Goal: Information Seeking & Learning: Learn about a topic

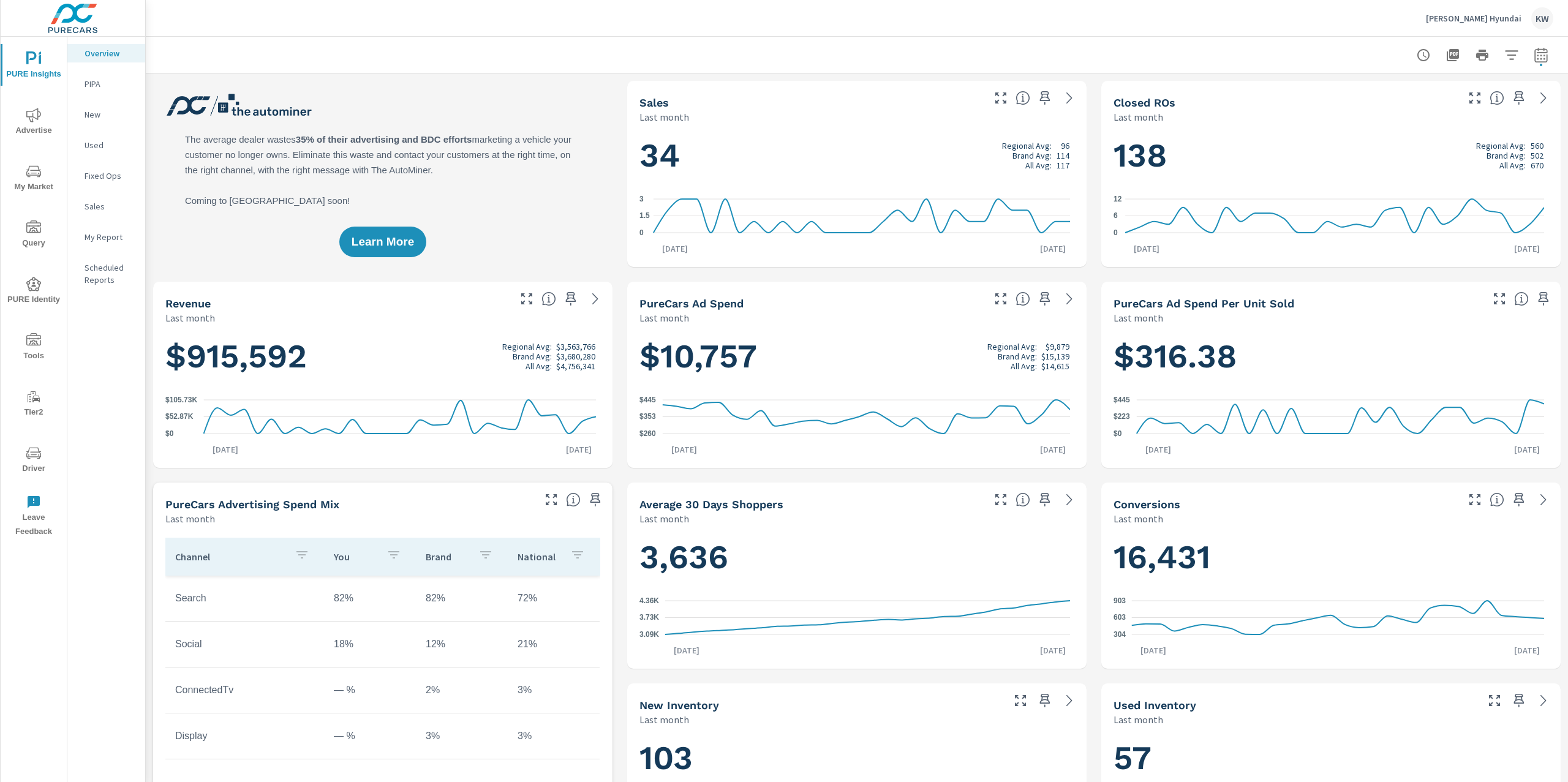
click at [1488, 19] on p "Greg Hubler Hyundai" at bounding box center [1473, 18] width 96 height 11
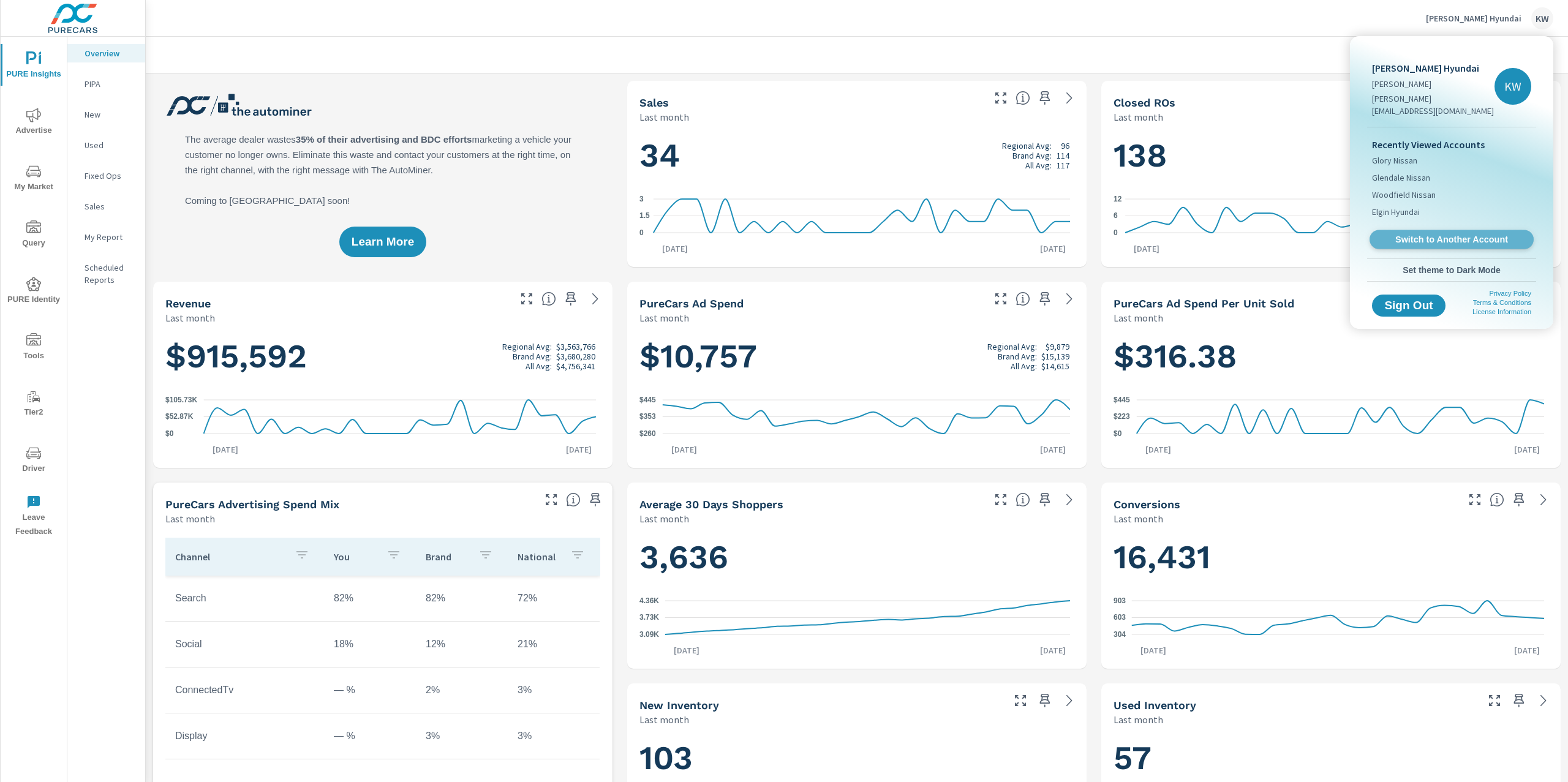
click at [1454, 230] on link "Switch to Another Account" at bounding box center [1451, 240] width 164 height 19
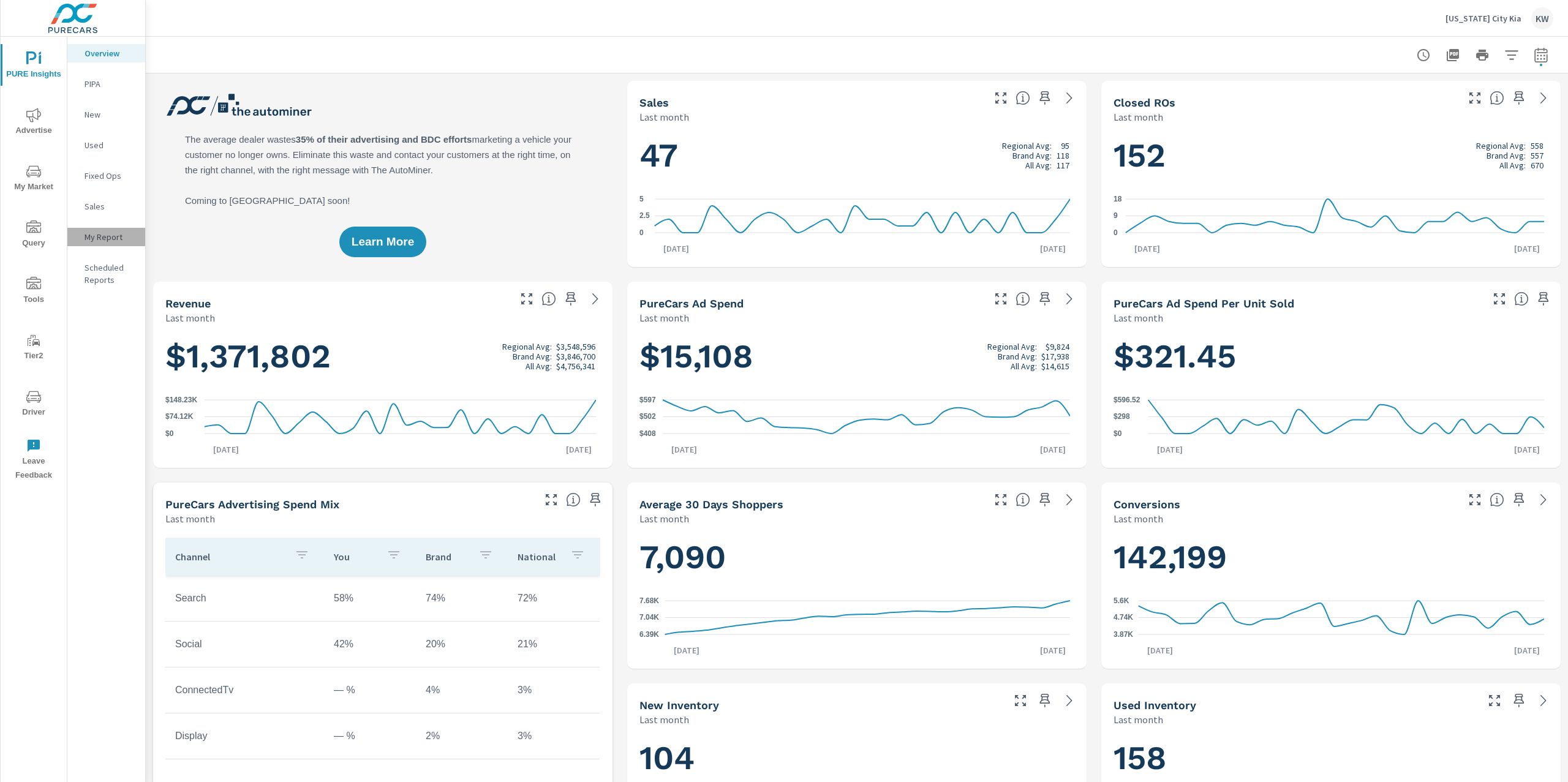
click at [108, 245] on div "My Report" at bounding box center [107, 237] width 78 height 19
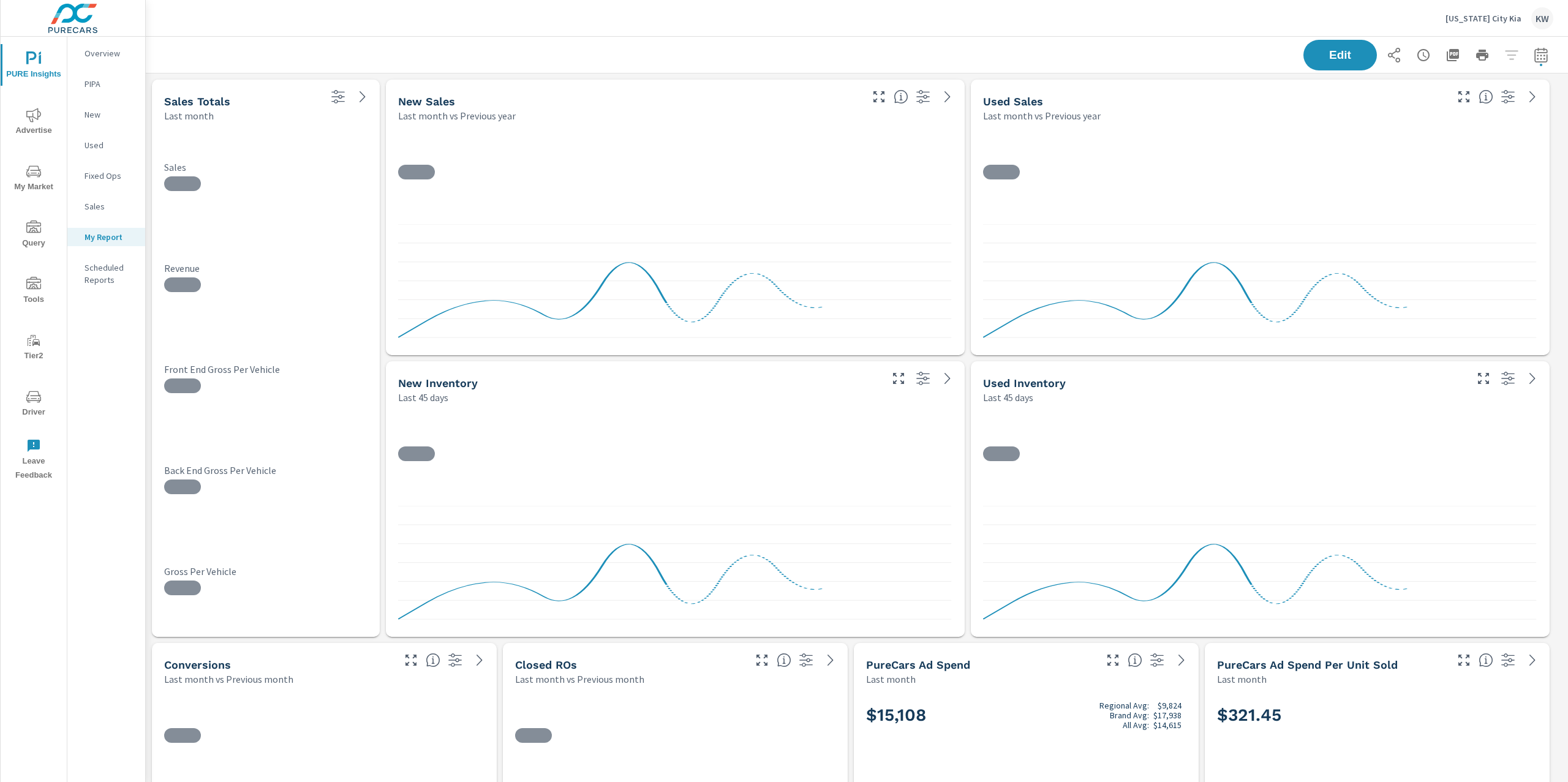
scroll to position [8197, 1435]
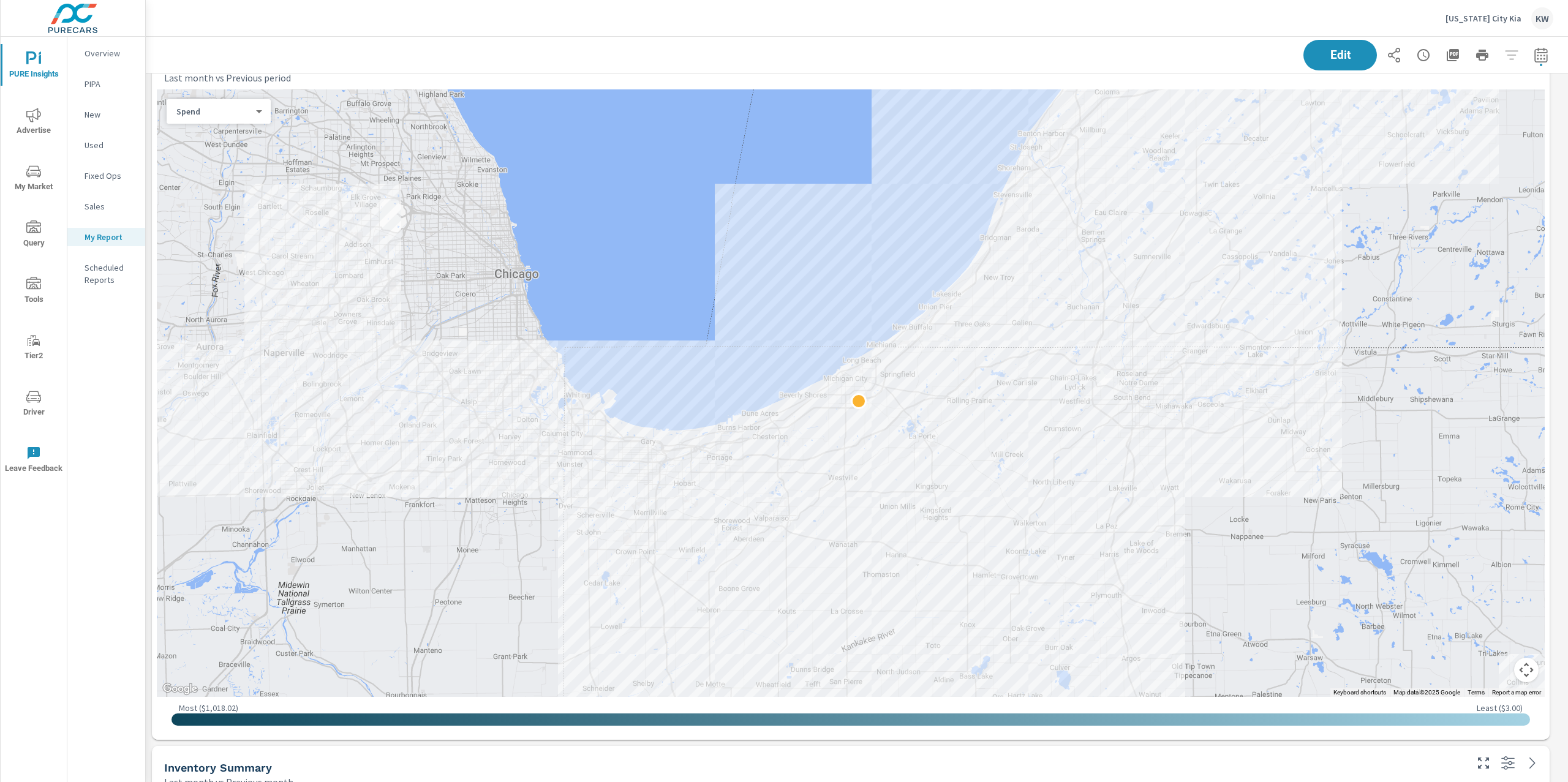
scroll to position [884, 0]
click at [253, 115] on body "PURE Insights Advertise My Market Query Tools Tier2 Driver Leave Feedback Overv…" at bounding box center [784, 391] width 1568 height 782
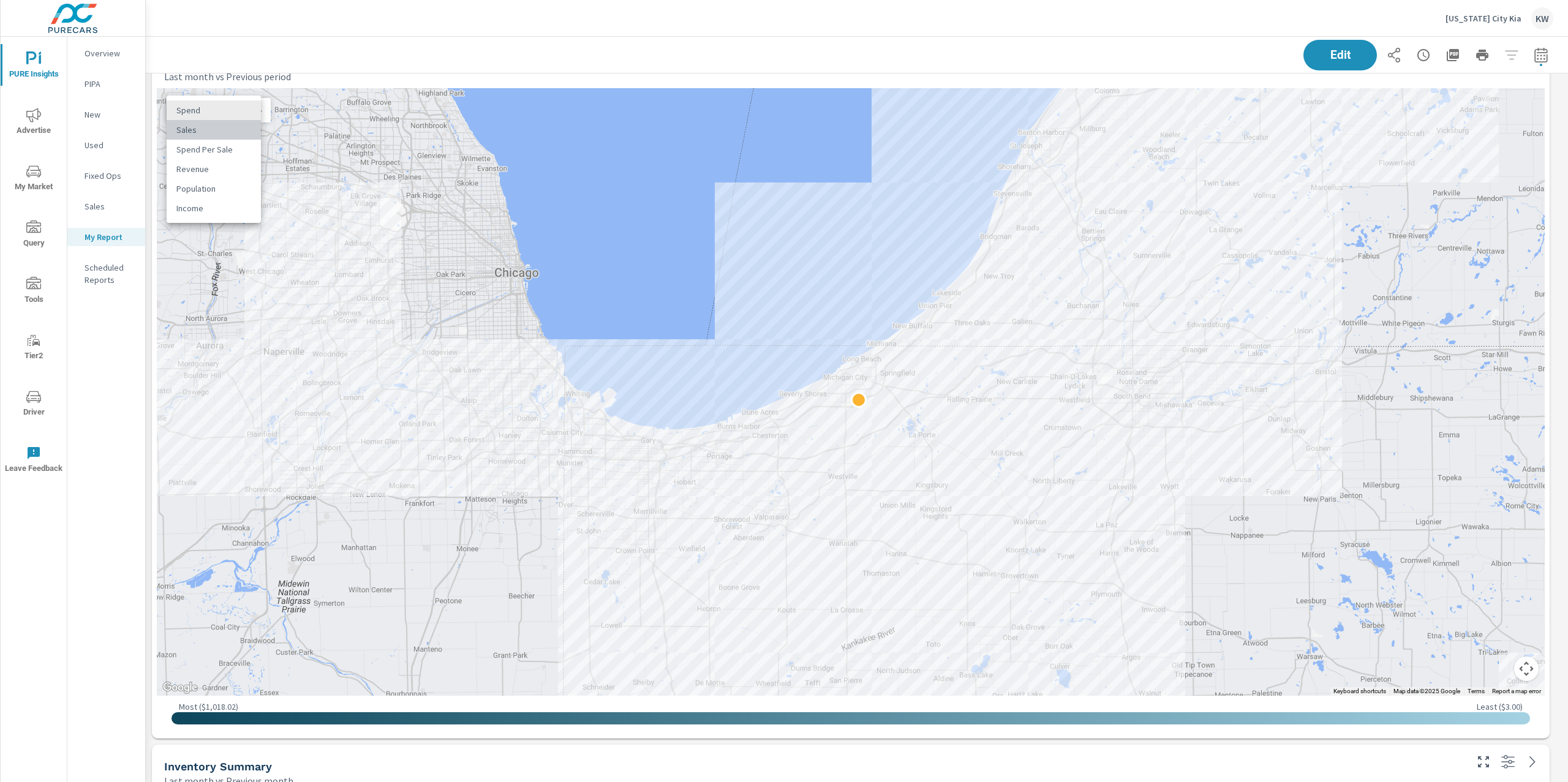
click at [249, 125] on li "Sales" at bounding box center [213, 129] width 94 height 19
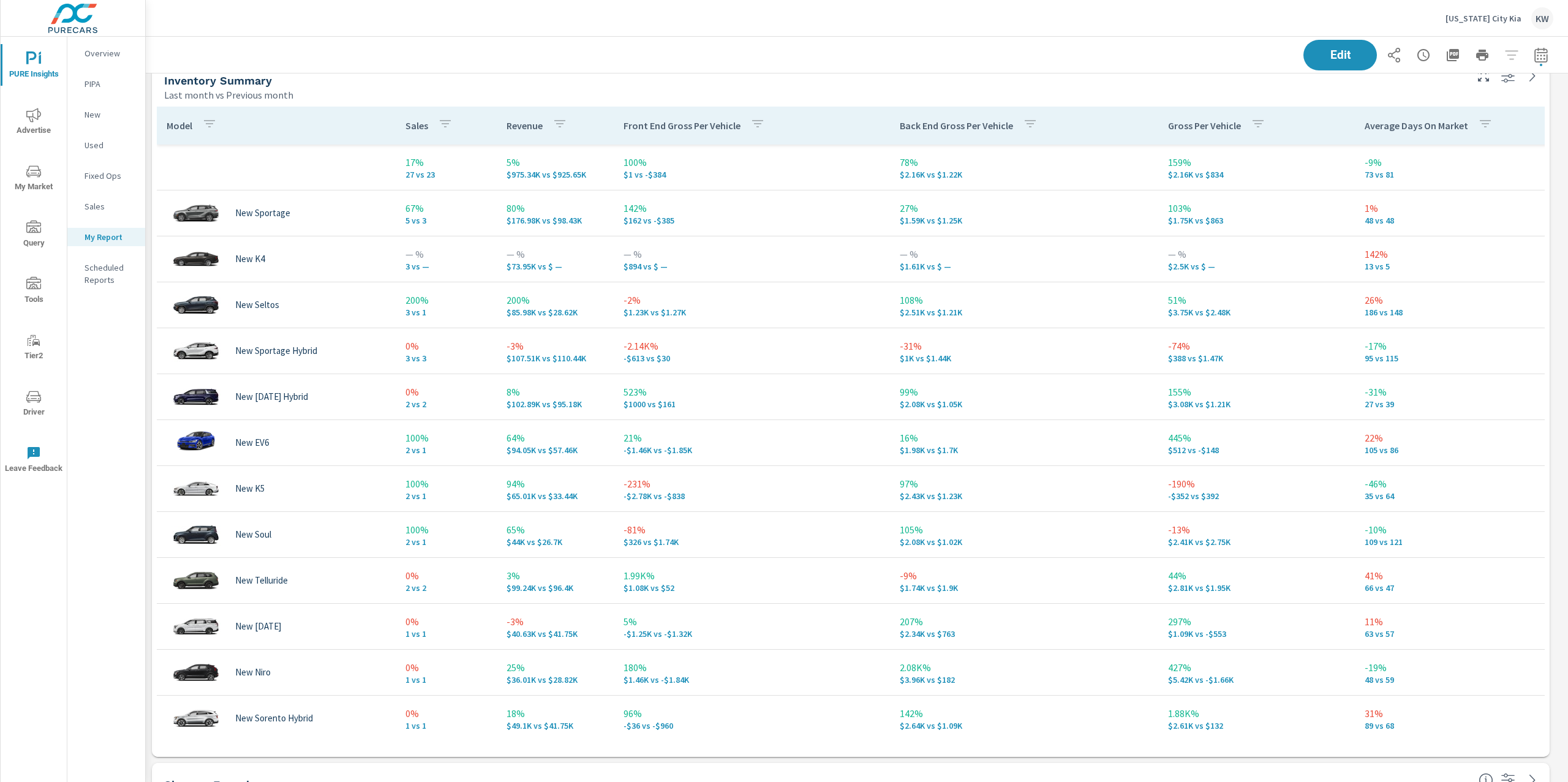
scroll to position [1561, 0]
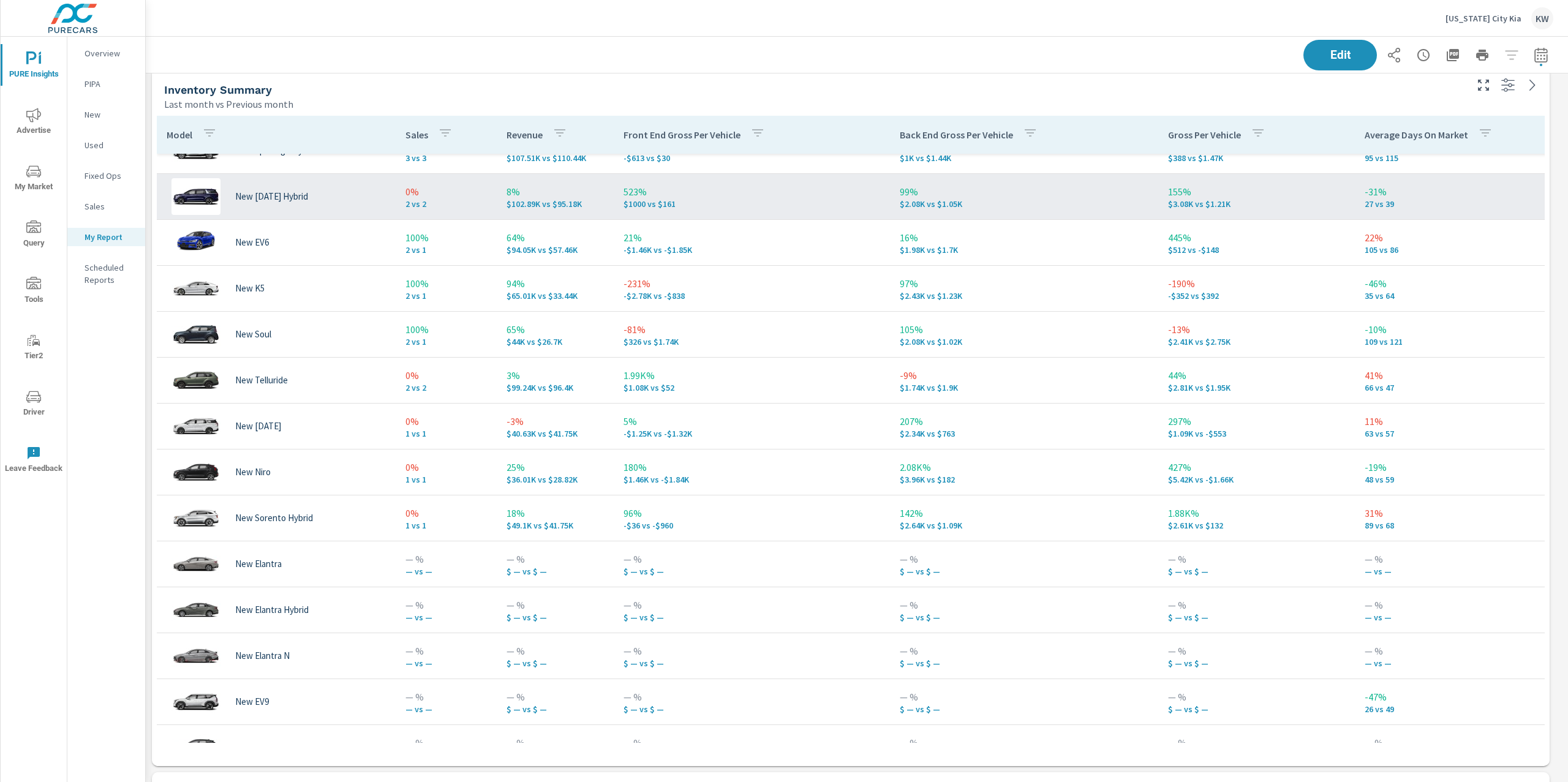
scroll to position [287, 0]
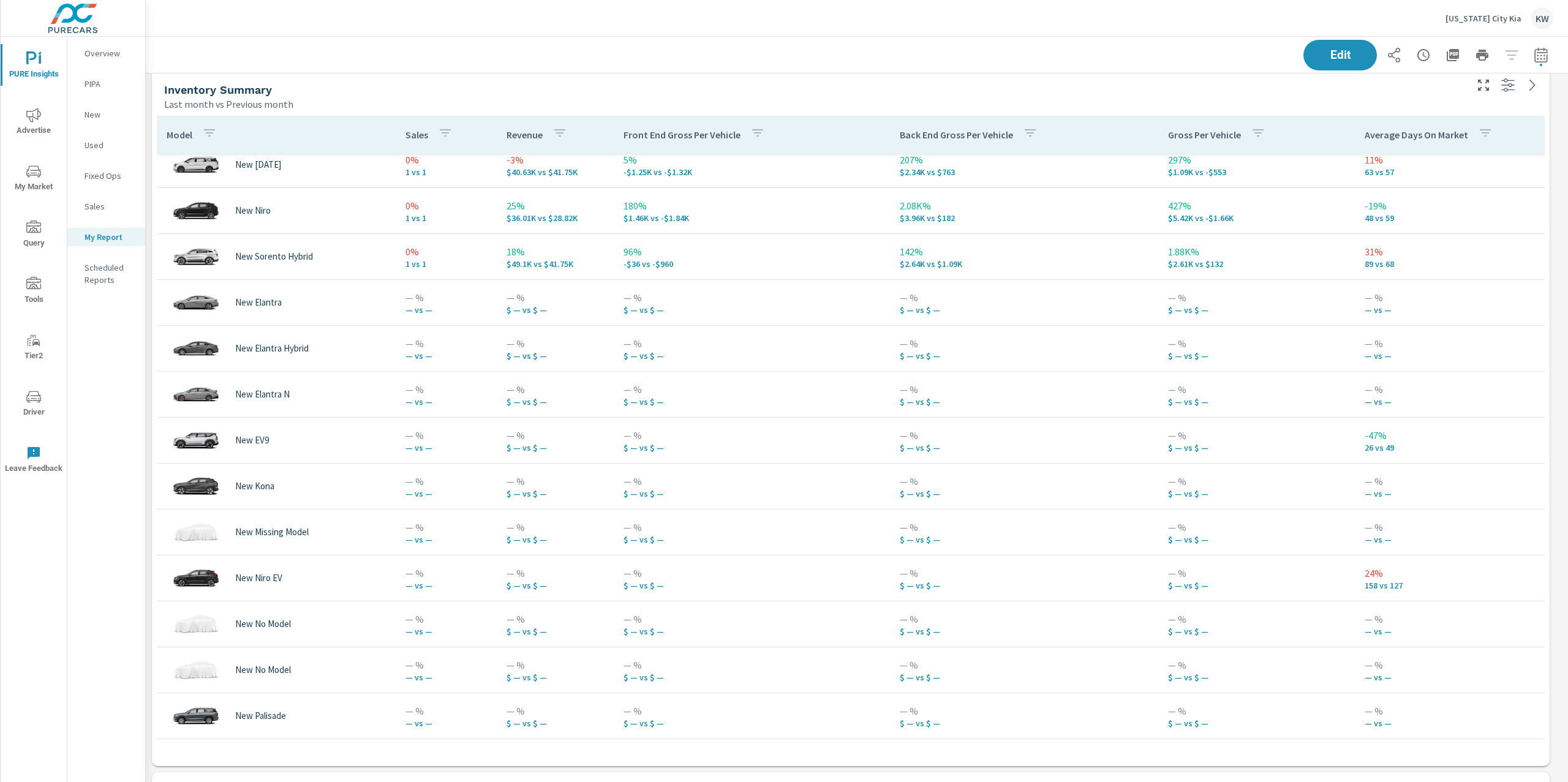
scroll to position [552, 0]
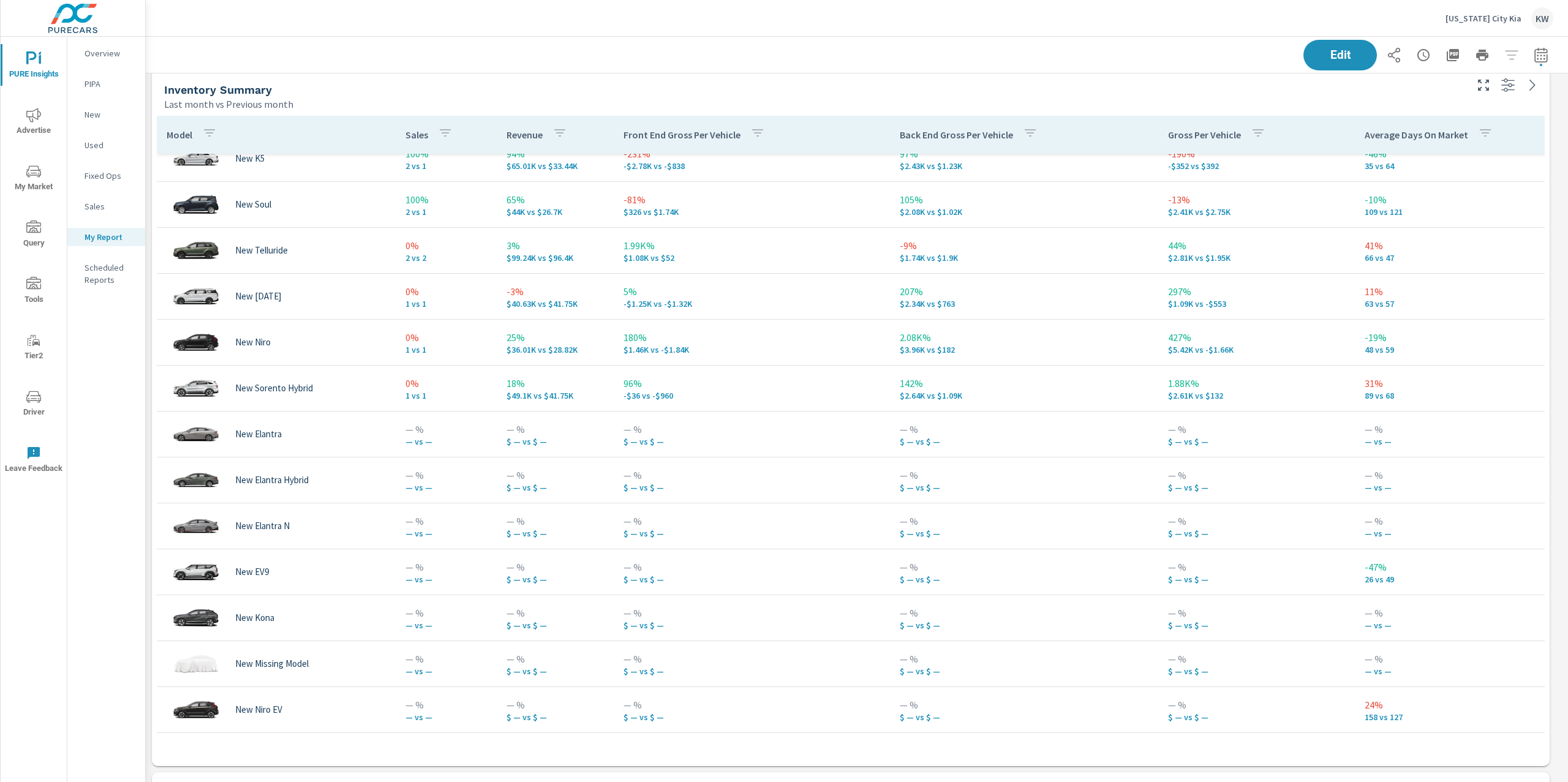
scroll to position [316, 0]
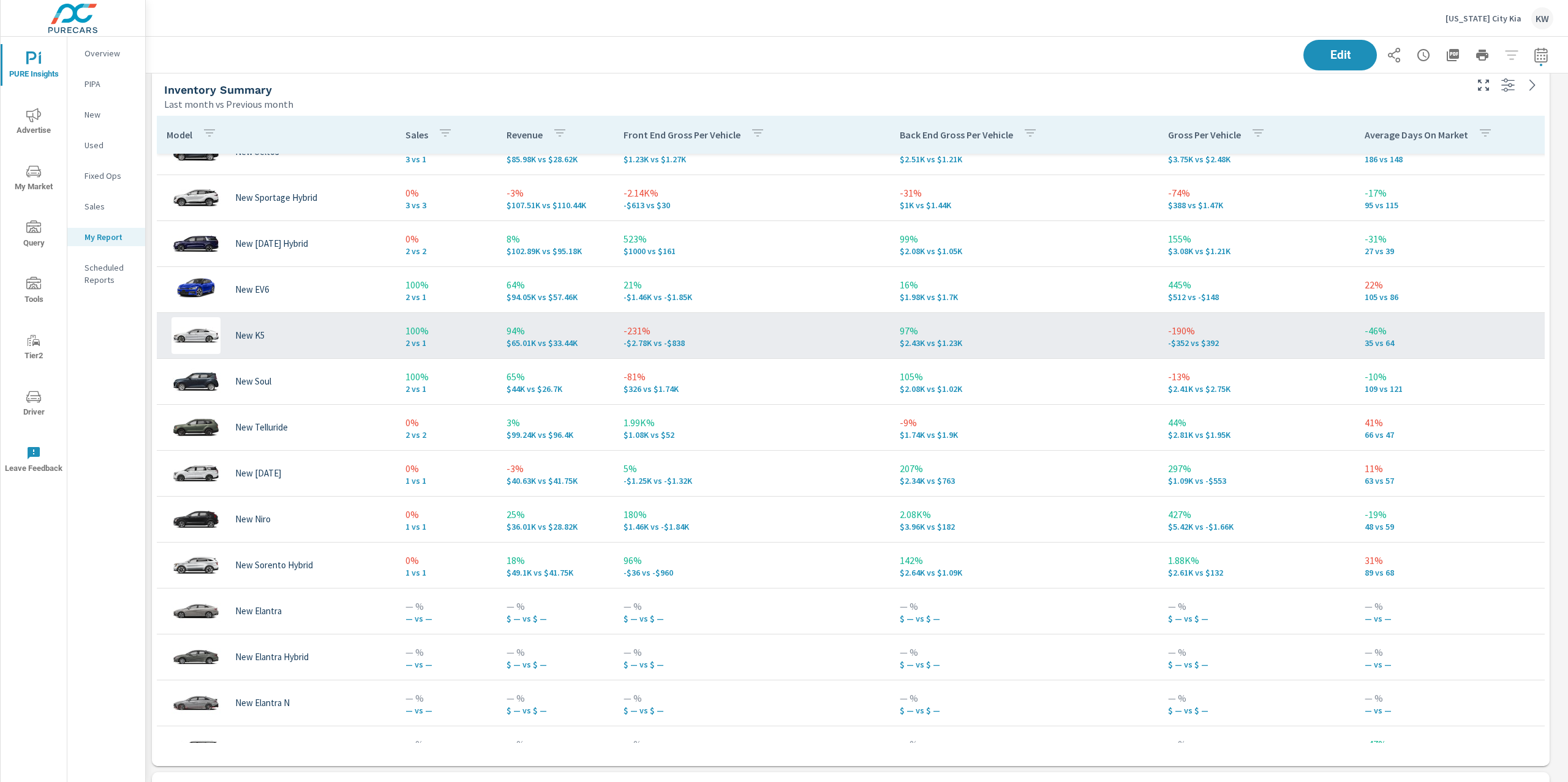
scroll to position [165, 0]
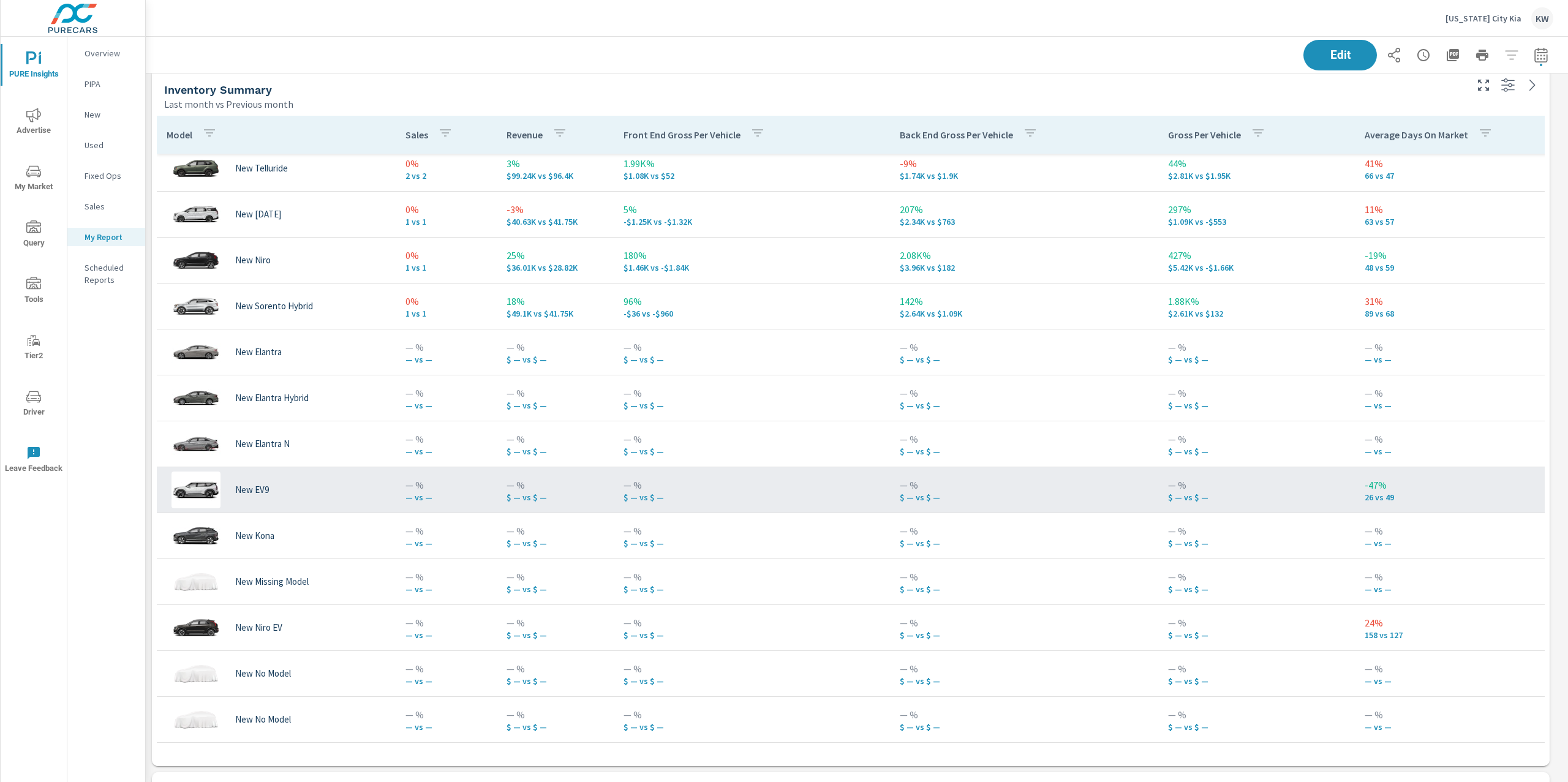
scroll to position [494, 0]
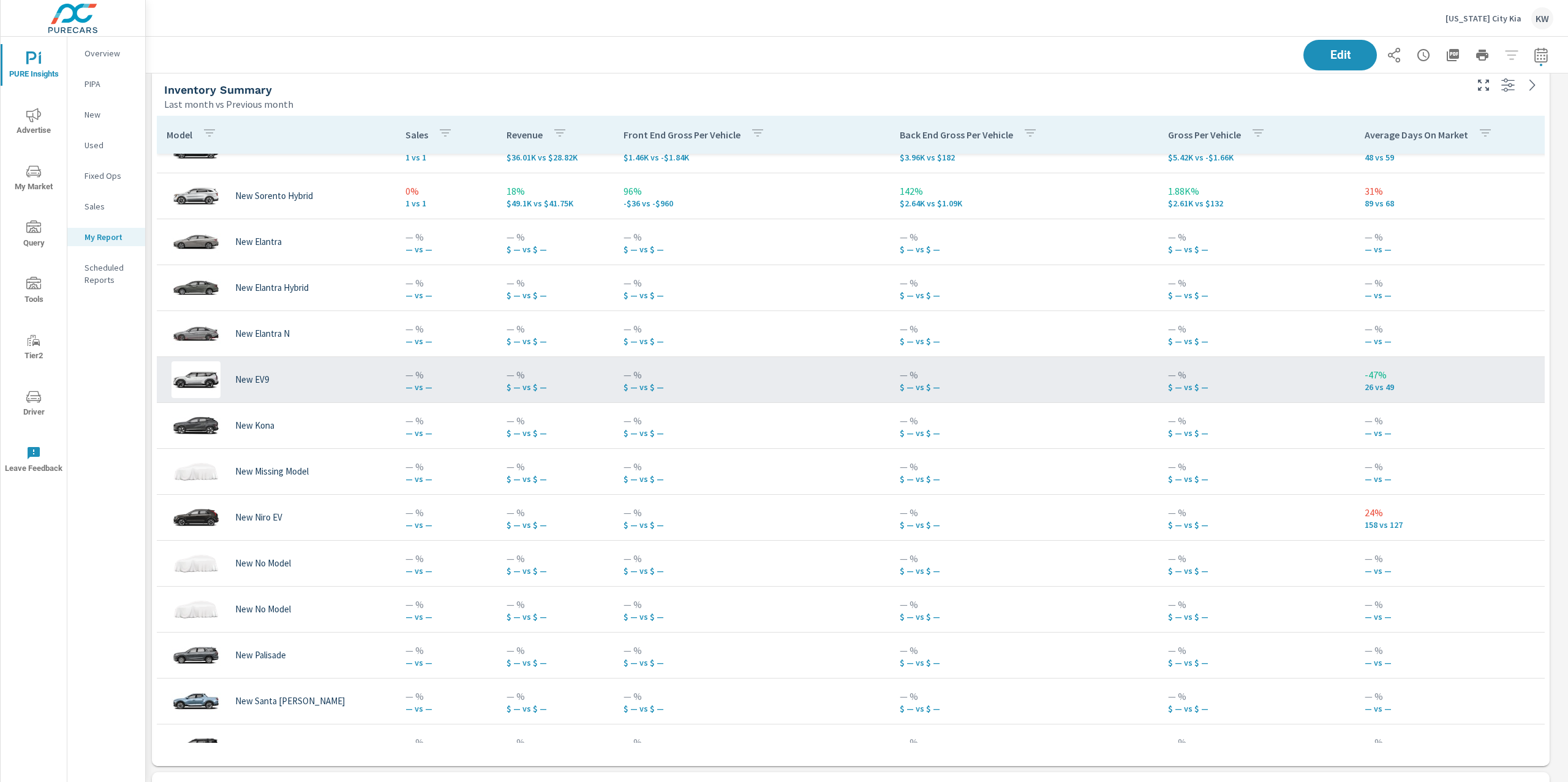
scroll to position [676, 0]
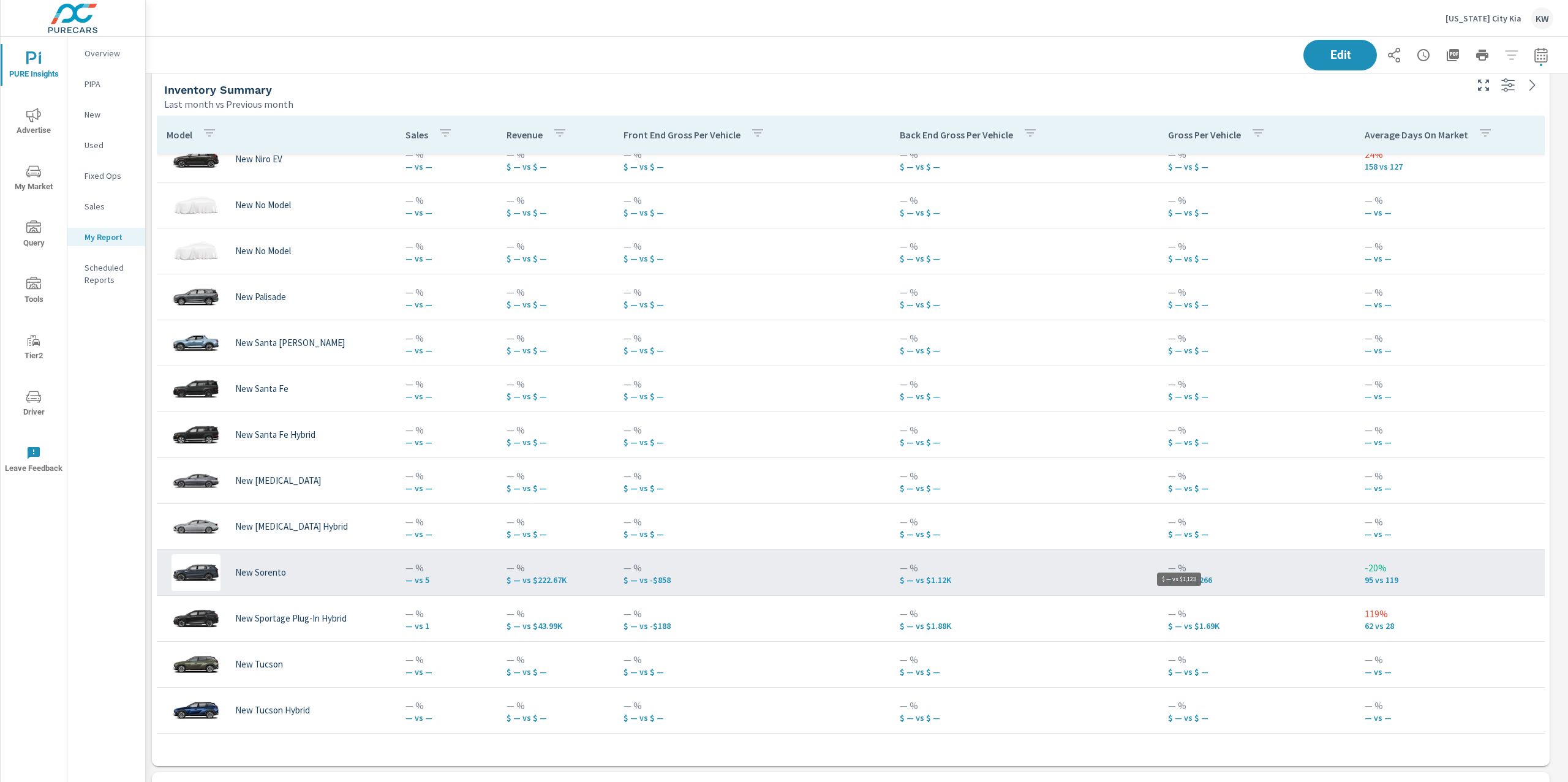
scroll to position [8197, 1435]
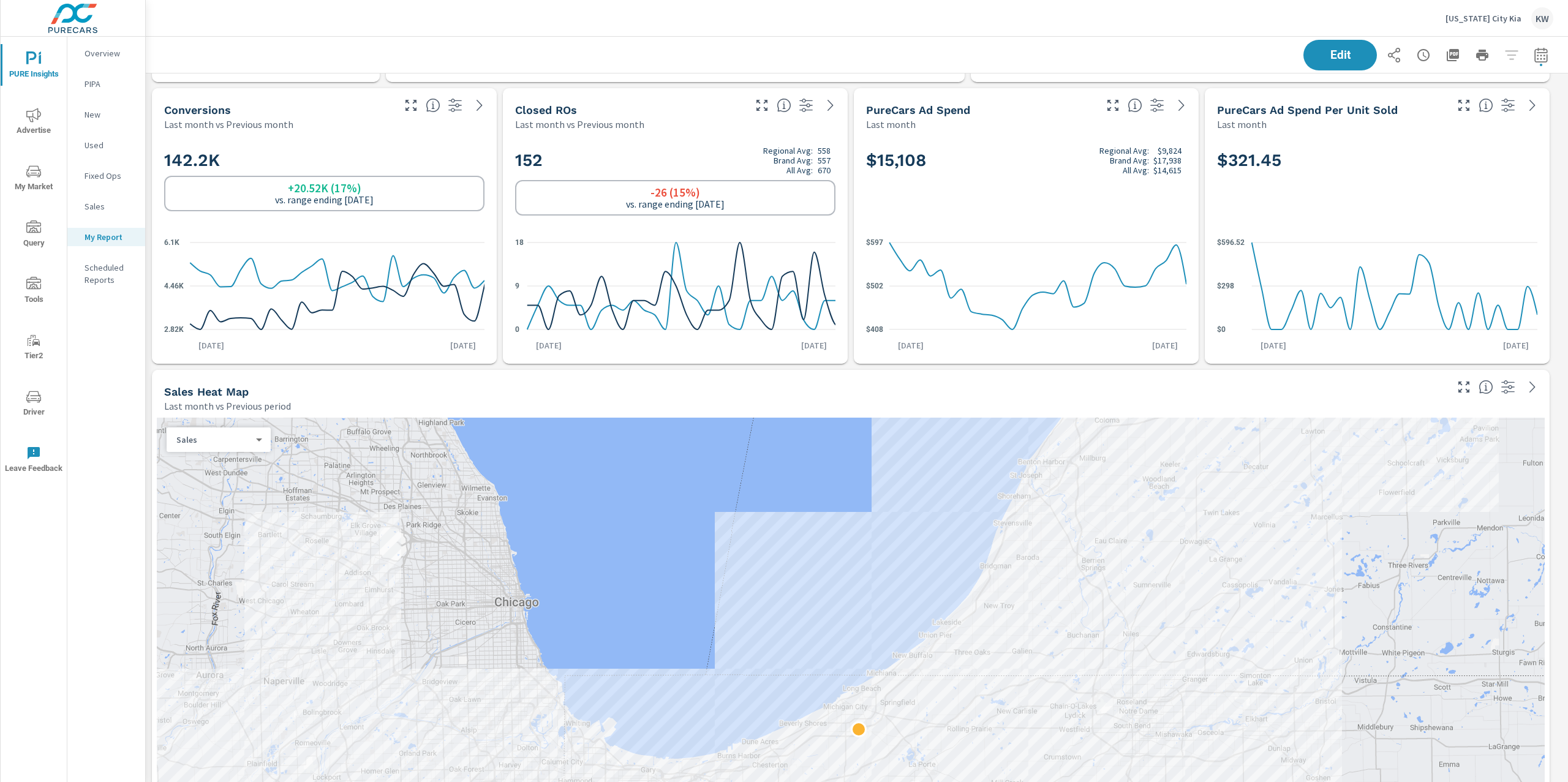
scroll to position [8197, 1435]
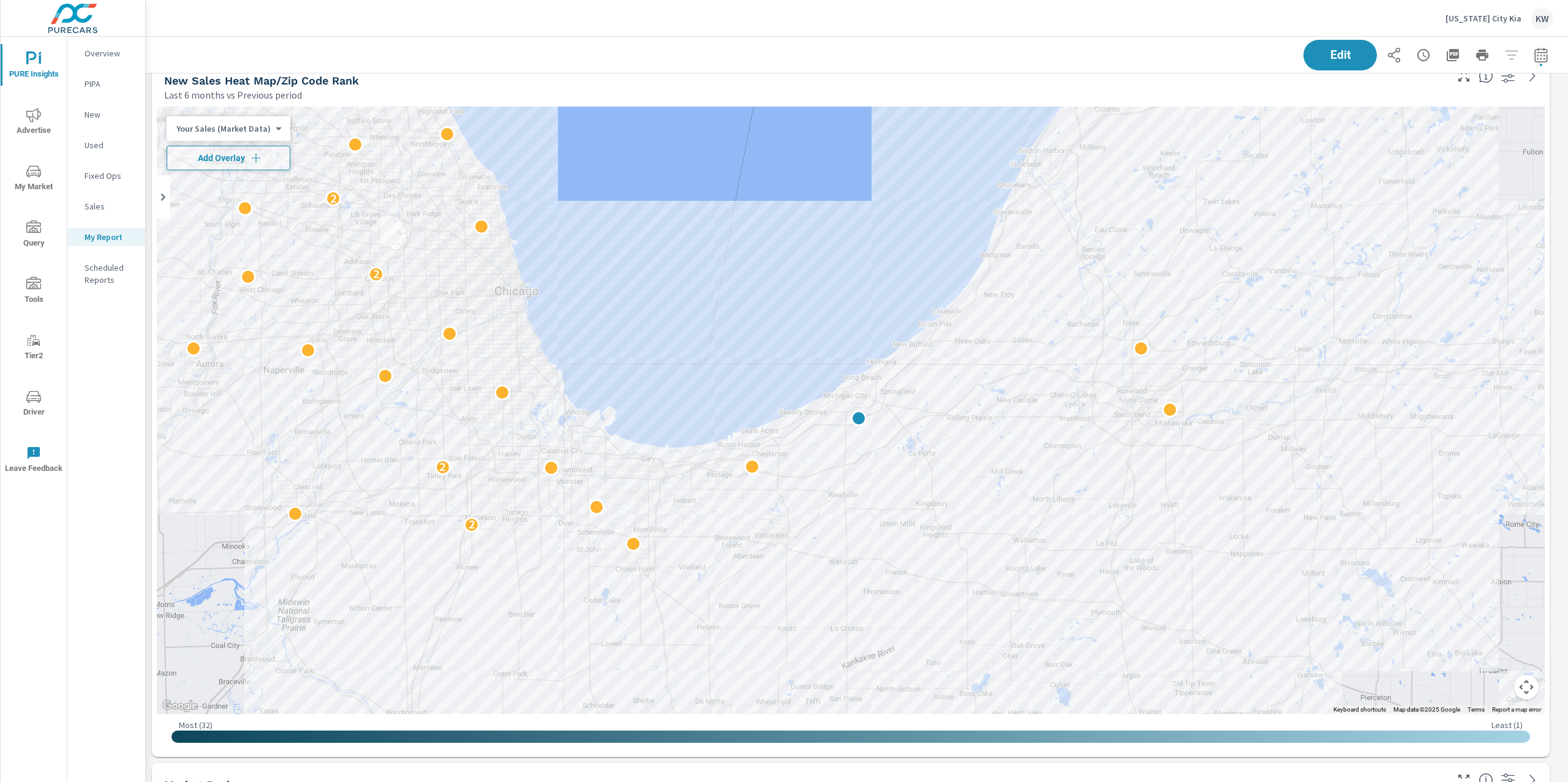
scroll to position [3685, 0]
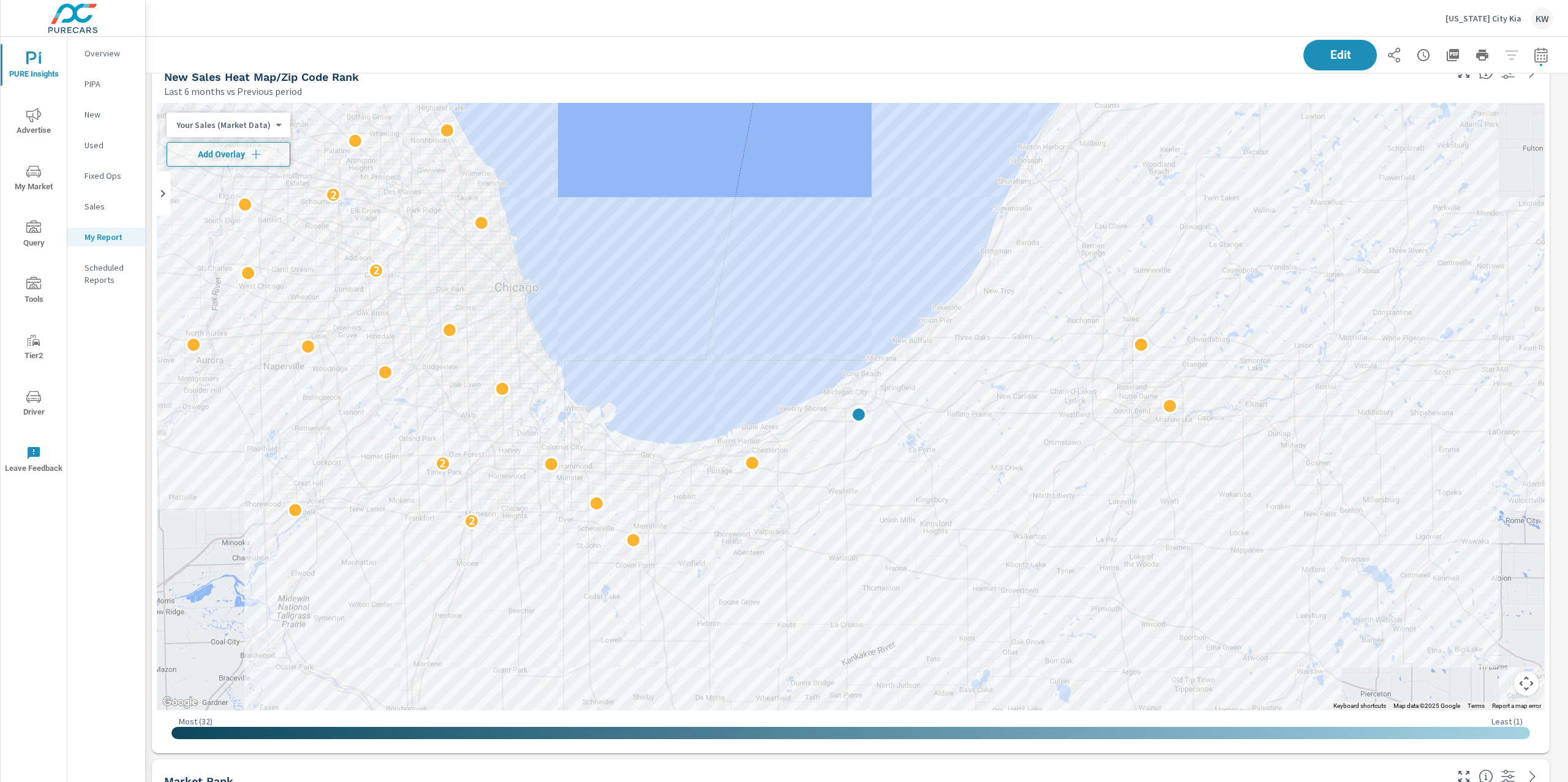
click at [256, 129] on body "PURE Insights Advertise My Market Query Tools Tier2 Driver Leave Feedback Overv…" at bounding box center [784, 391] width 1568 height 782
click at [241, 168] on li "Total Market Sales" at bounding box center [226, 163] width 119 height 19
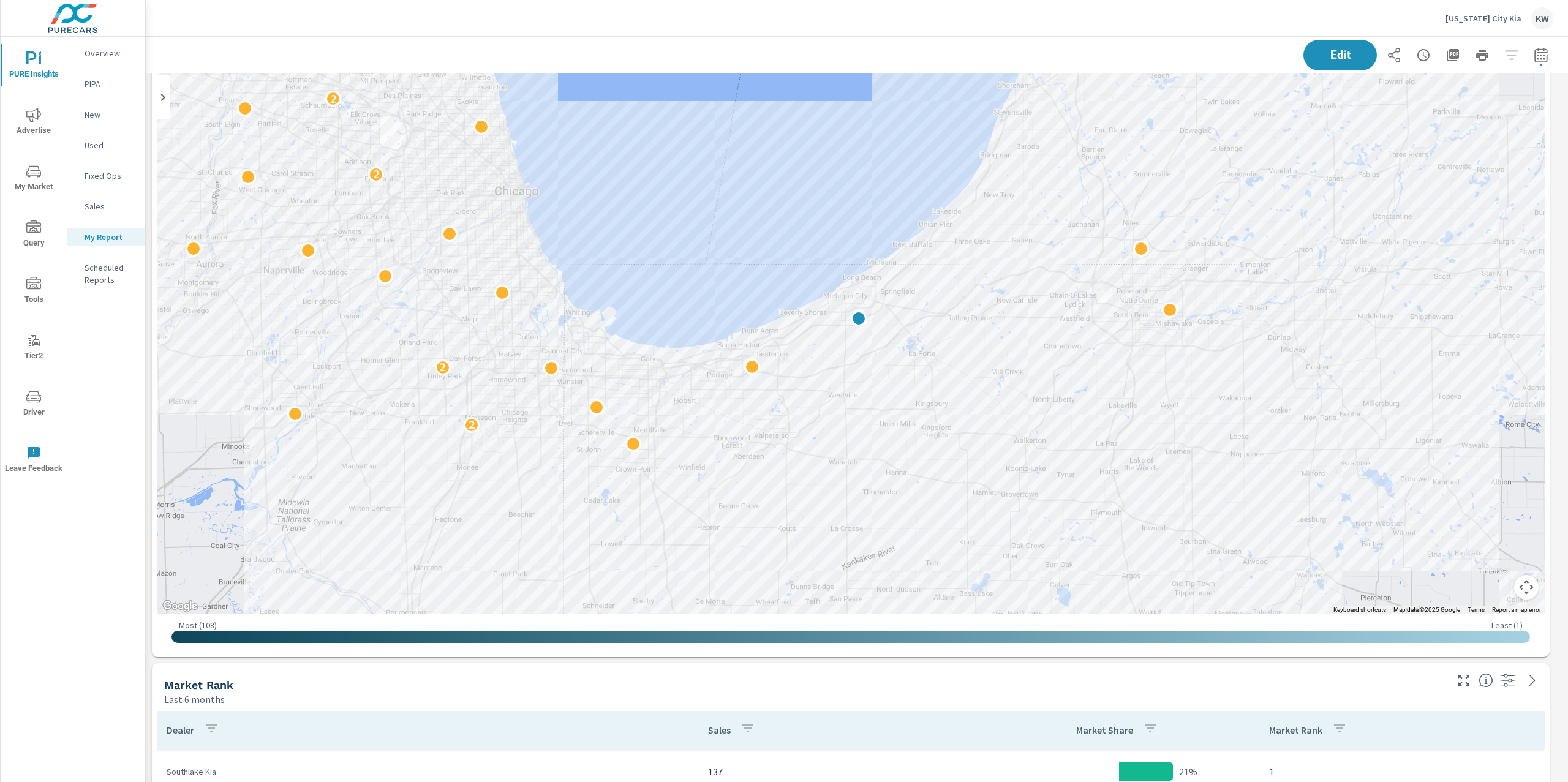
scroll to position [3784, 0]
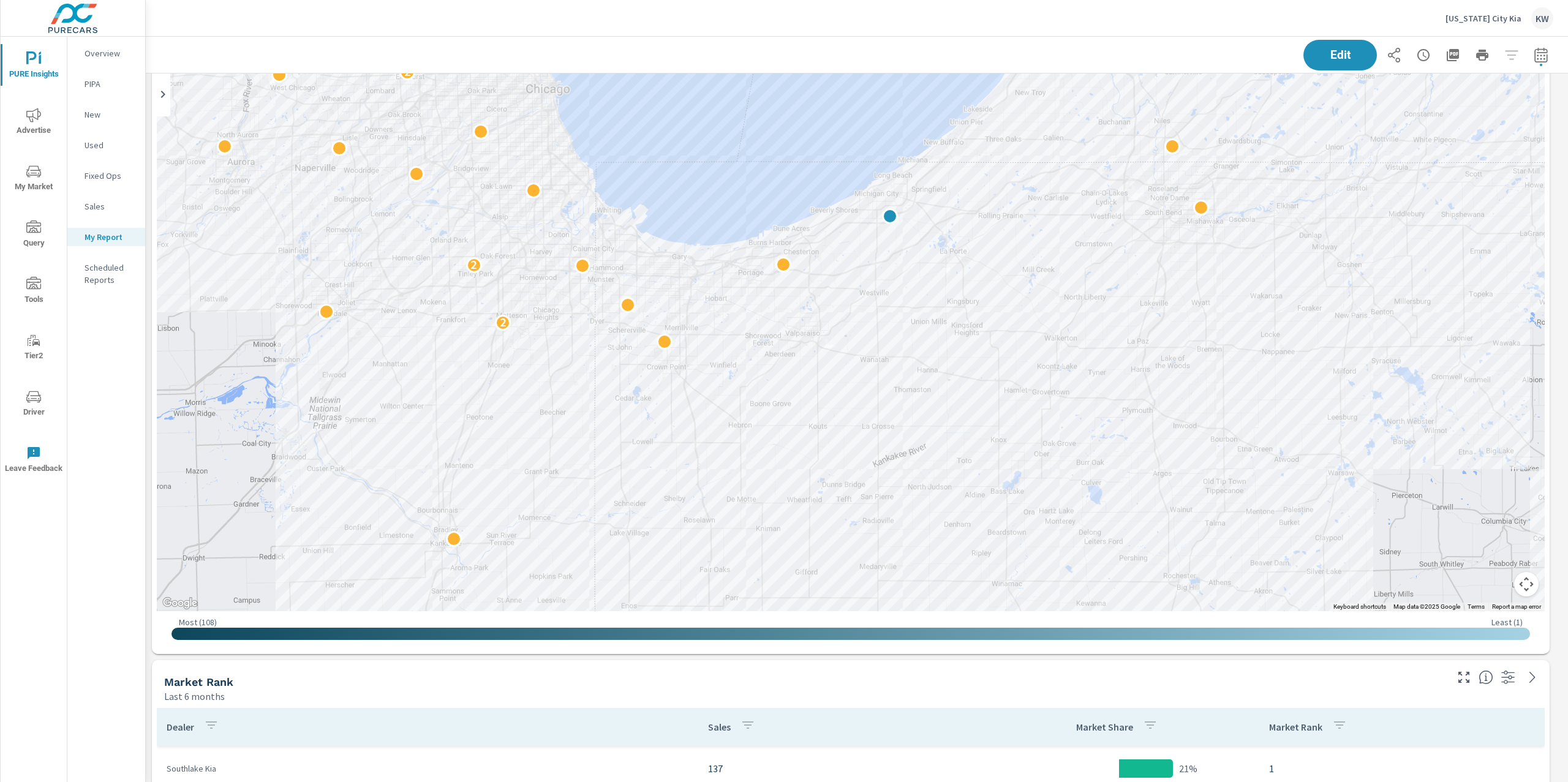
drag, startPoint x: 1387, startPoint y: 355, endPoint x: 1418, endPoint y: 256, distance: 103.7
click at [1418, 256] on div "2 2 2 2 2" at bounding box center [1470, 538] width 1176 height 661
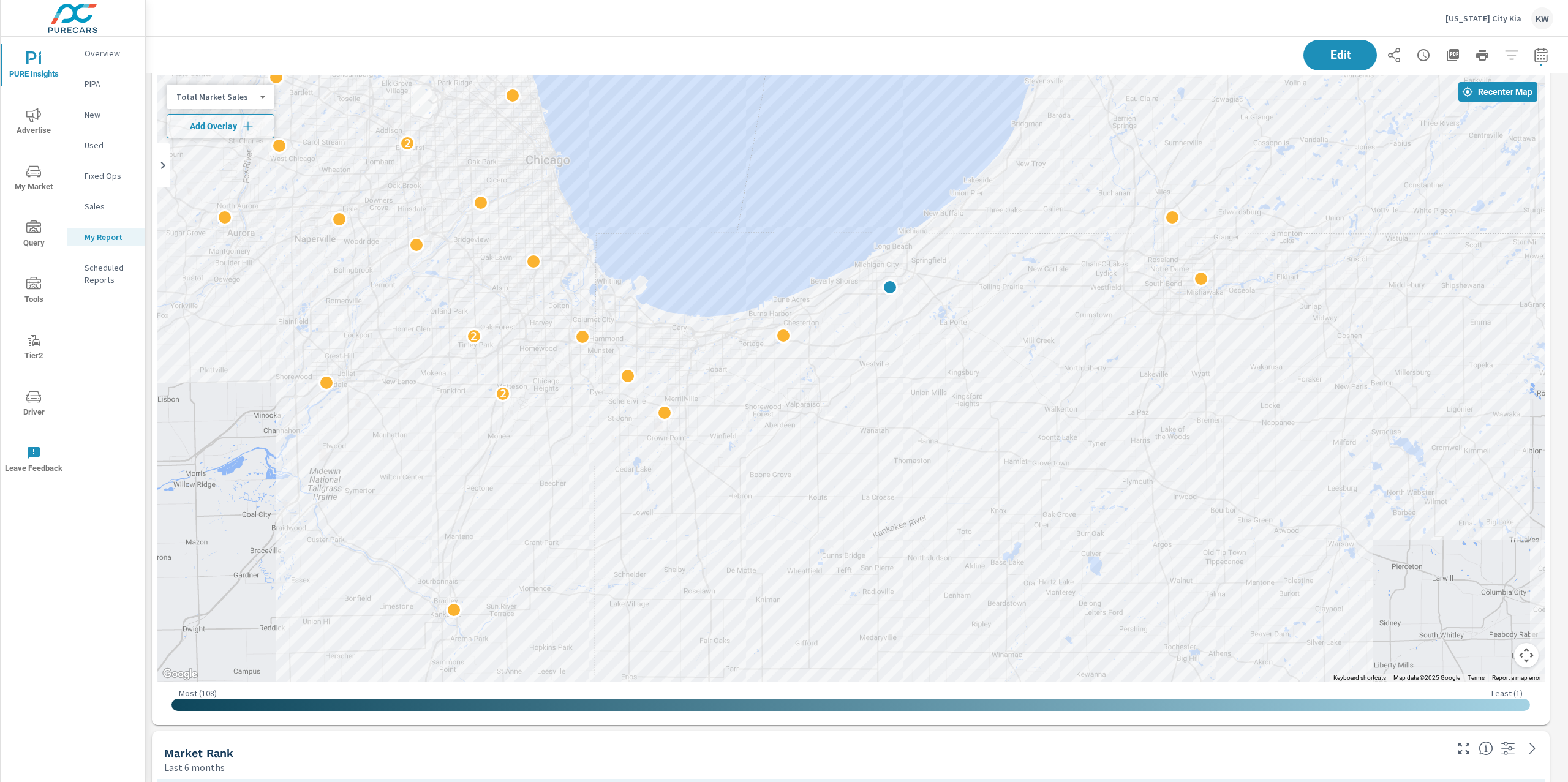
scroll to position [3659, 0]
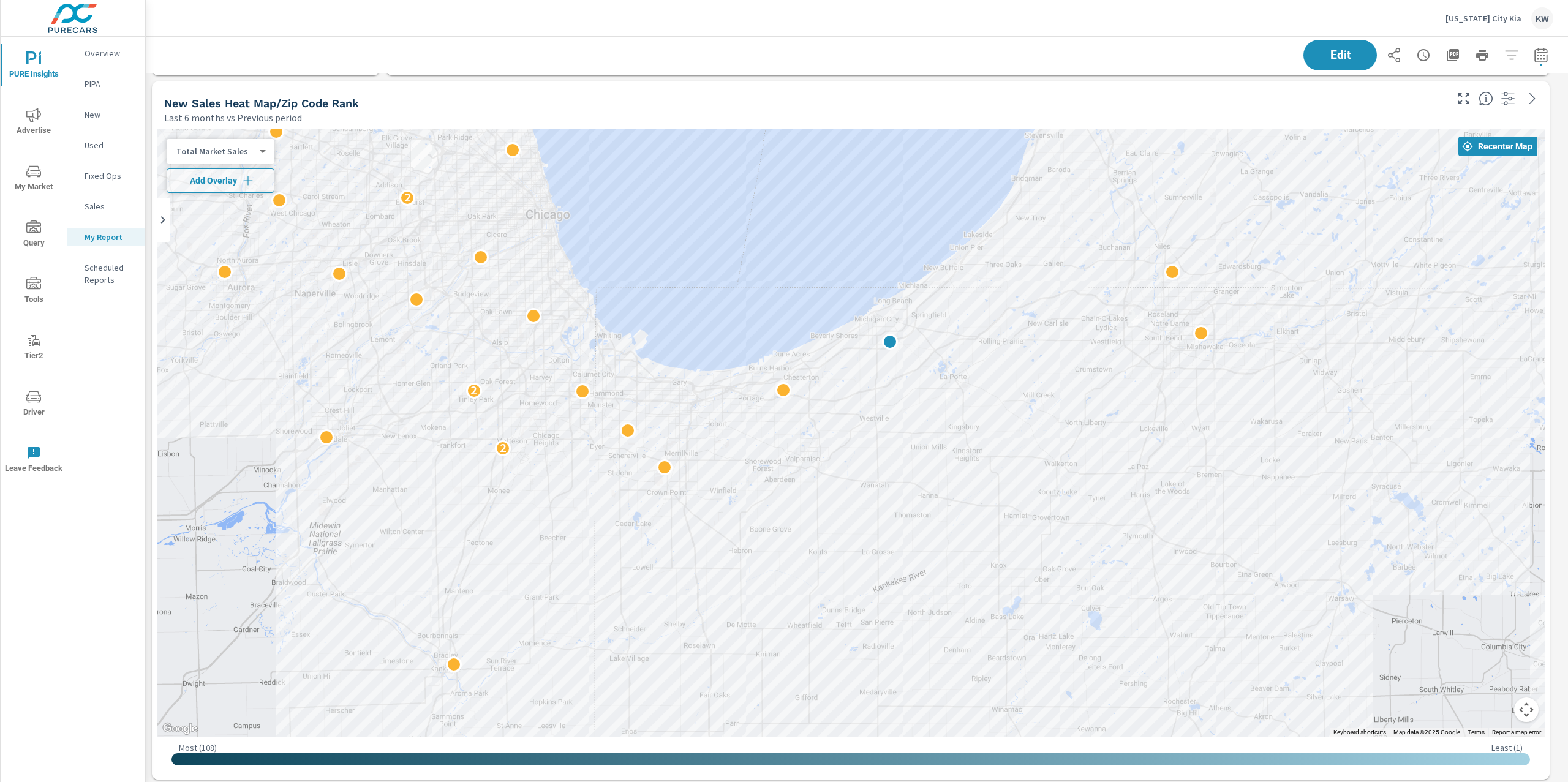
click at [244, 157] on div "Total Market Sales 2 ​" at bounding box center [220, 151] width 108 height 25
click at [246, 154] on body "PURE Insights Advertise My Market Query Tools Tier2 Driver Leave Feedback Overv…" at bounding box center [784, 391] width 1568 height 782
click at [229, 213] on li "Population" at bounding box center [226, 210] width 119 height 19
click at [256, 154] on body "PURE Insights Advertise My Market Query Tools Tier2 Driver Leave Feedback Overv…" at bounding box center [784, 391] width 1568 height 782
click at [240, 169] on li "Income" at bounding box center [226, 170] width 119 height 19
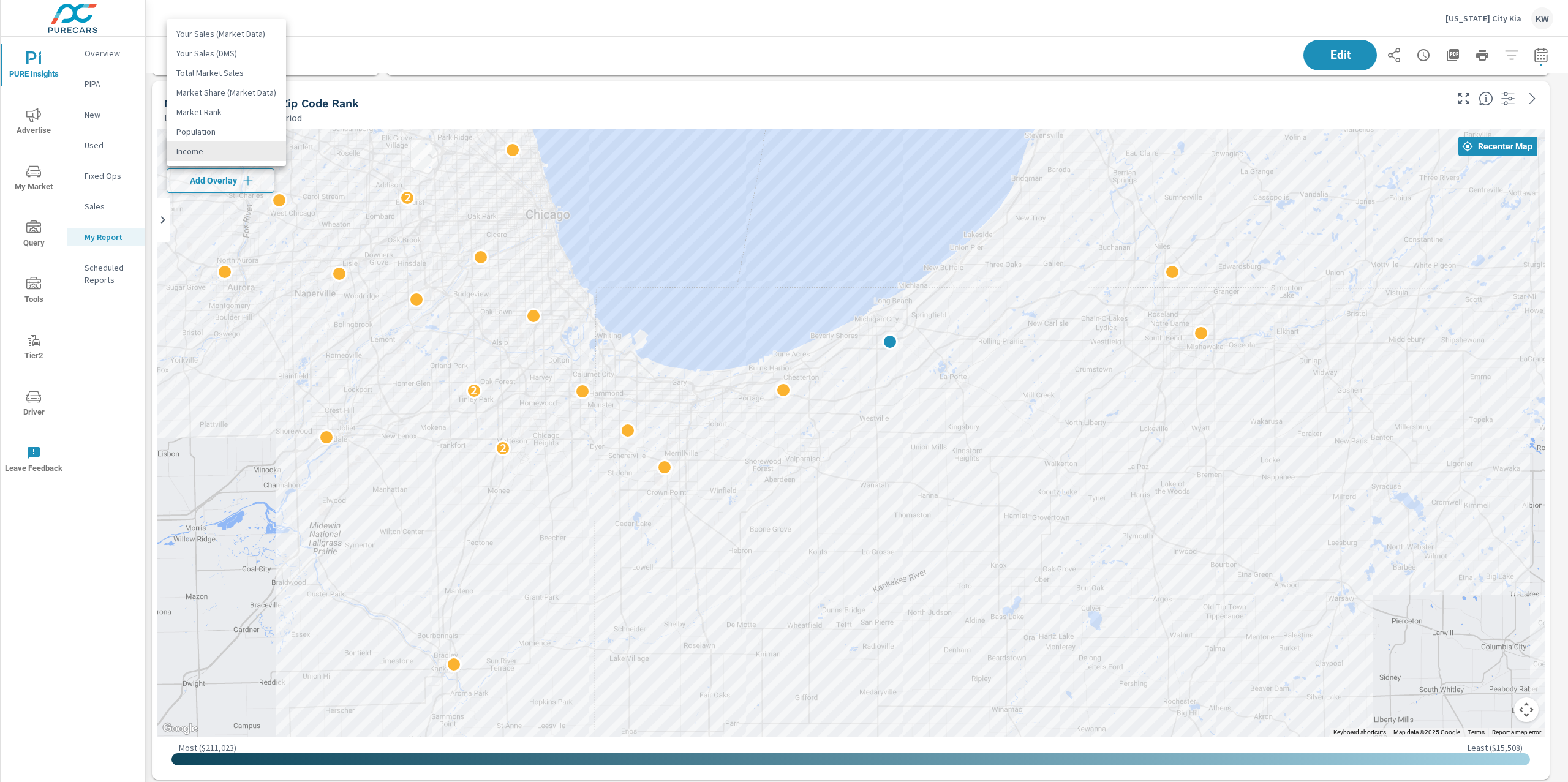
click at [246, 154] on body "PURE Insights Advertise My Market Query Tools Tier2 Driver Leave Feedback Overv…" at bounding box center [784, 391] width 1568 height 782
drag, startPoint x: 251, startPoint y: 137, endPoint x: 585, endPoint y: 298, distance: 370.8
click at [251, 137] on li "Population" at bounding box center [226, 131] width 119 height 19
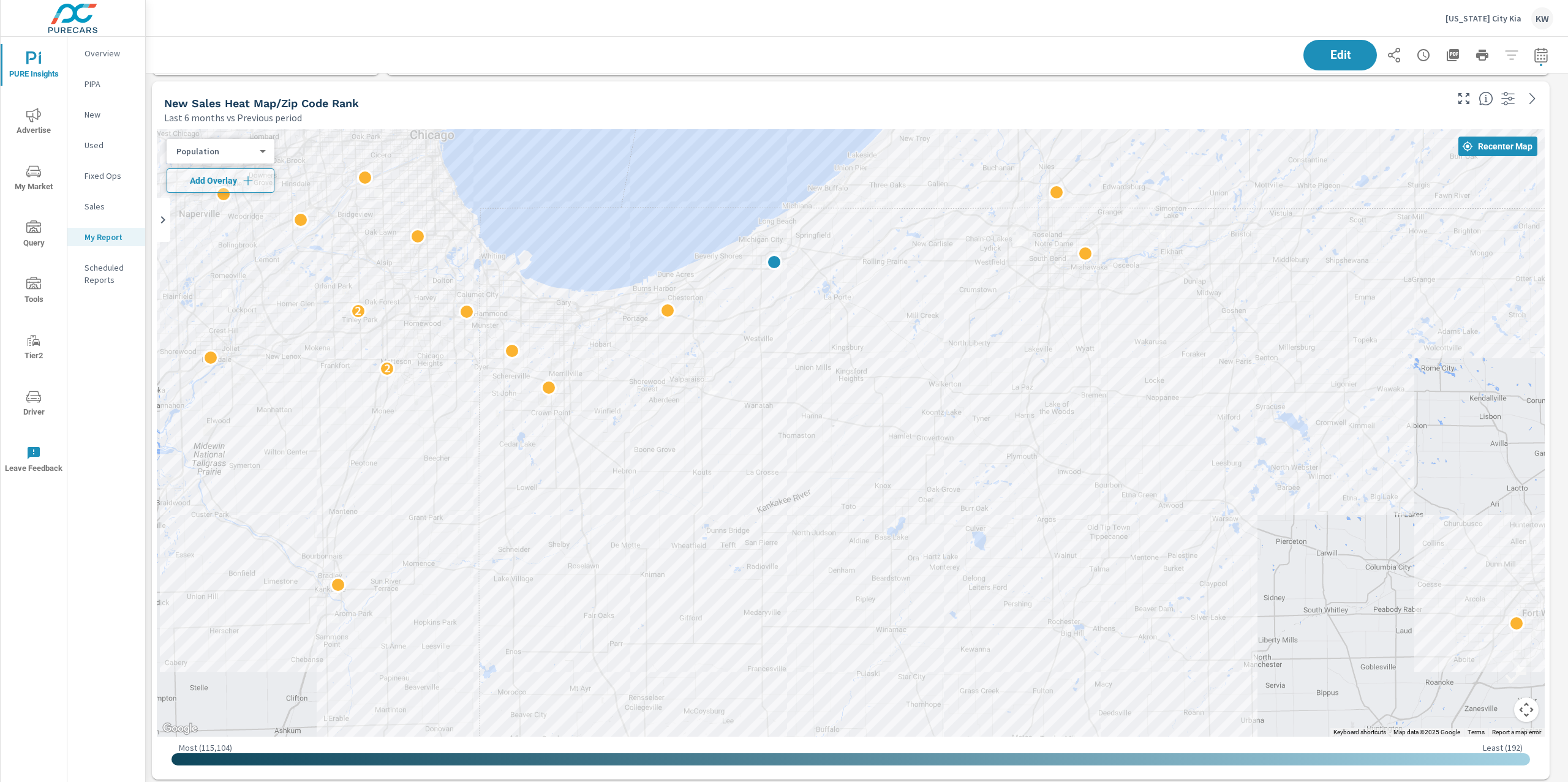
drag, startPoint x: 1017, startPoint y: 568, endPoint x: 897, endPoint y: 486, distance: 145.3
click at [897, 486] on div "2 2 2 2 2" at bounding box center [1322, 683] width 1176 height 661
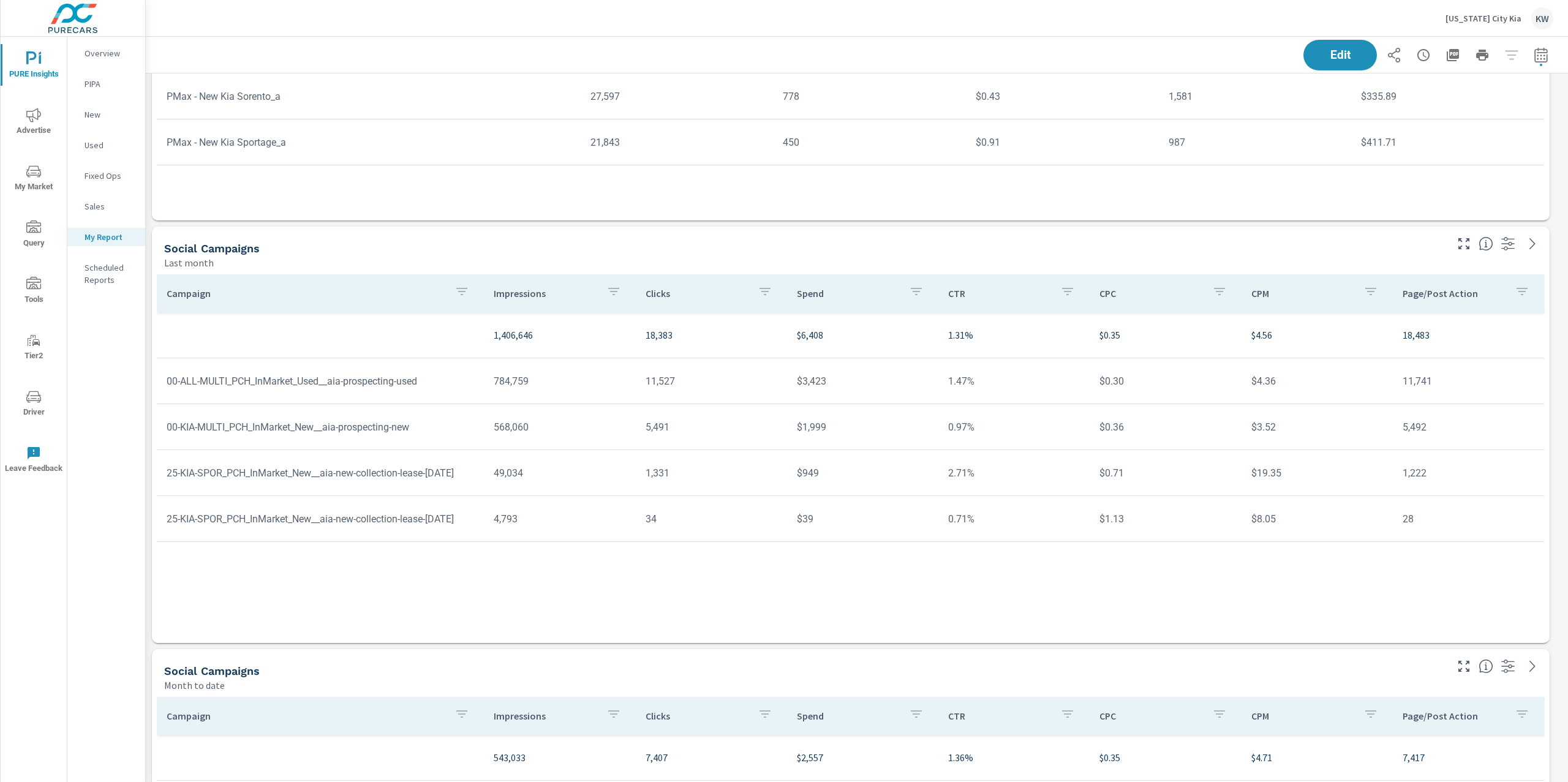
scroll to position [7464, 0]
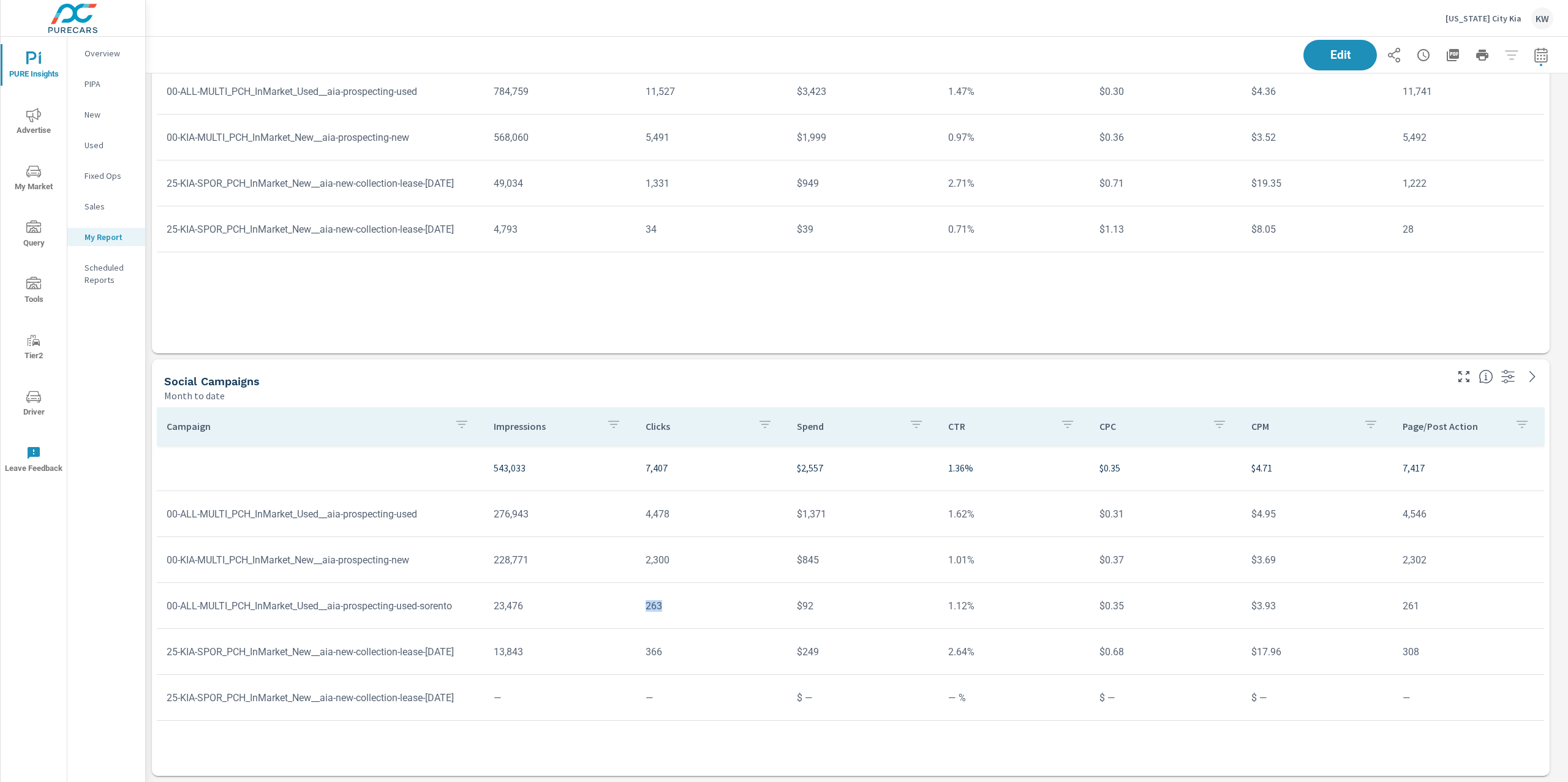
drag, startPoint x: 660, startPoint y: 606, endPoint x: 702, endPoint y: 613, distance: 42.6
click at [702, 613] on tr "00-ALL-MULTI_PCH_InMarket_Used__aia-prospecting-used-sorento 23,476 263 $92 1.1…" at bounding box center [850, 606] width 1387 height 46
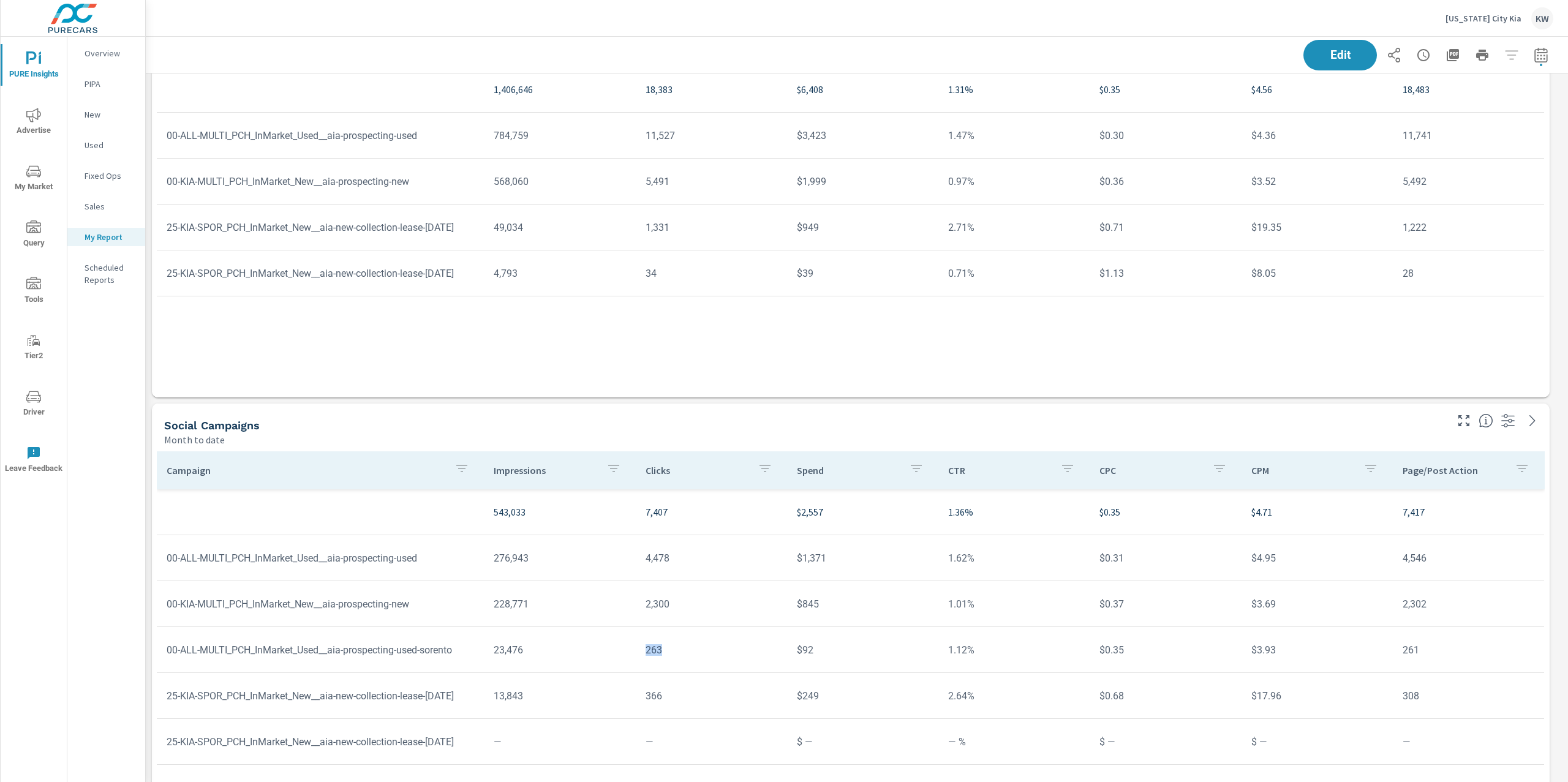
scroll to position [7415, 0]
click at [32, 295] on span "Tools" at bounding box center [33, 291] width 58 height 30
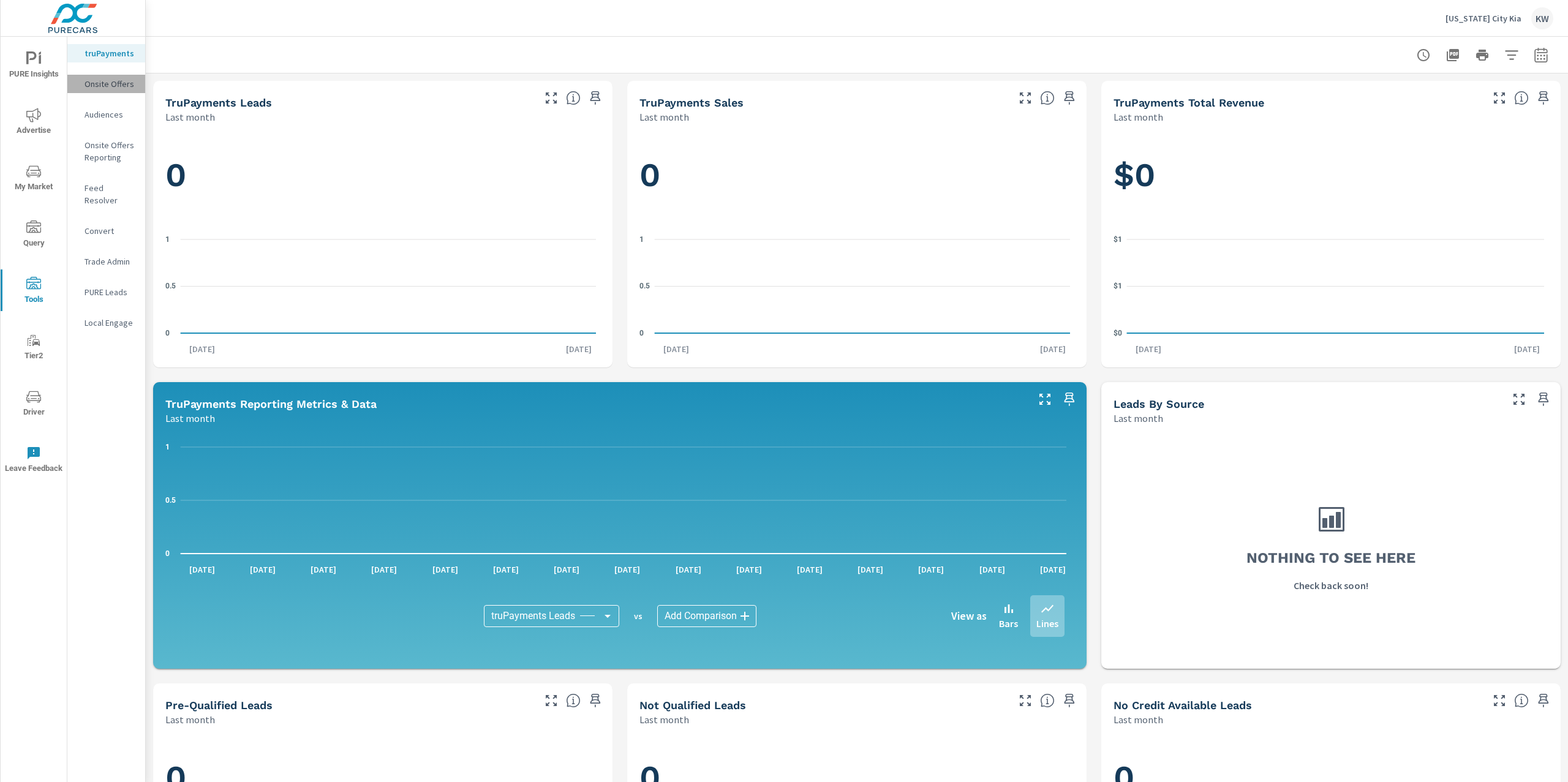
click at [116, 85] on p "Onsite Offers" at bounding box center [110, 84] width 51 height 12
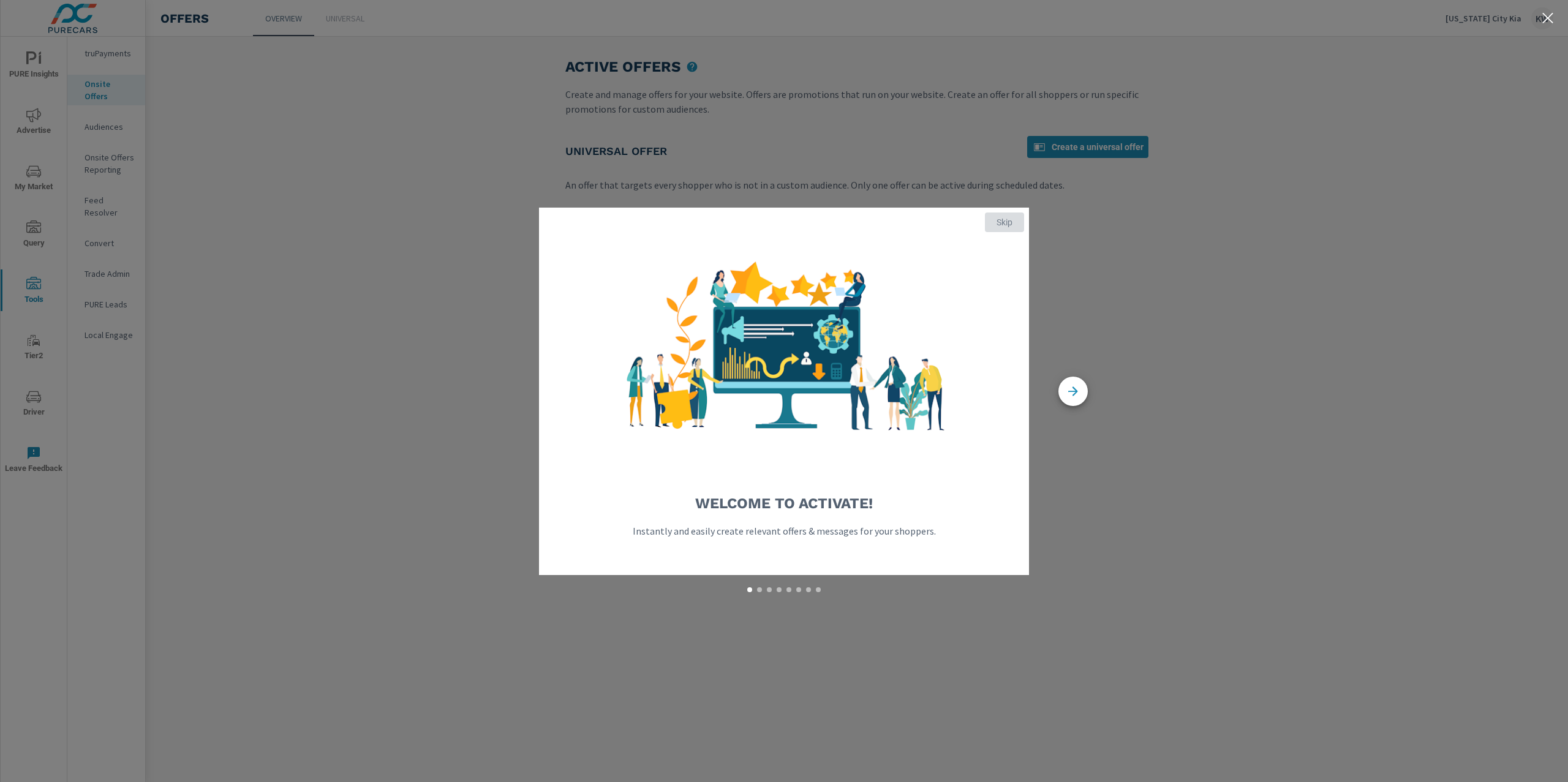
click at [1014, 222] on span "Skip" at bounding box center [1004, 222] width 30 height 11
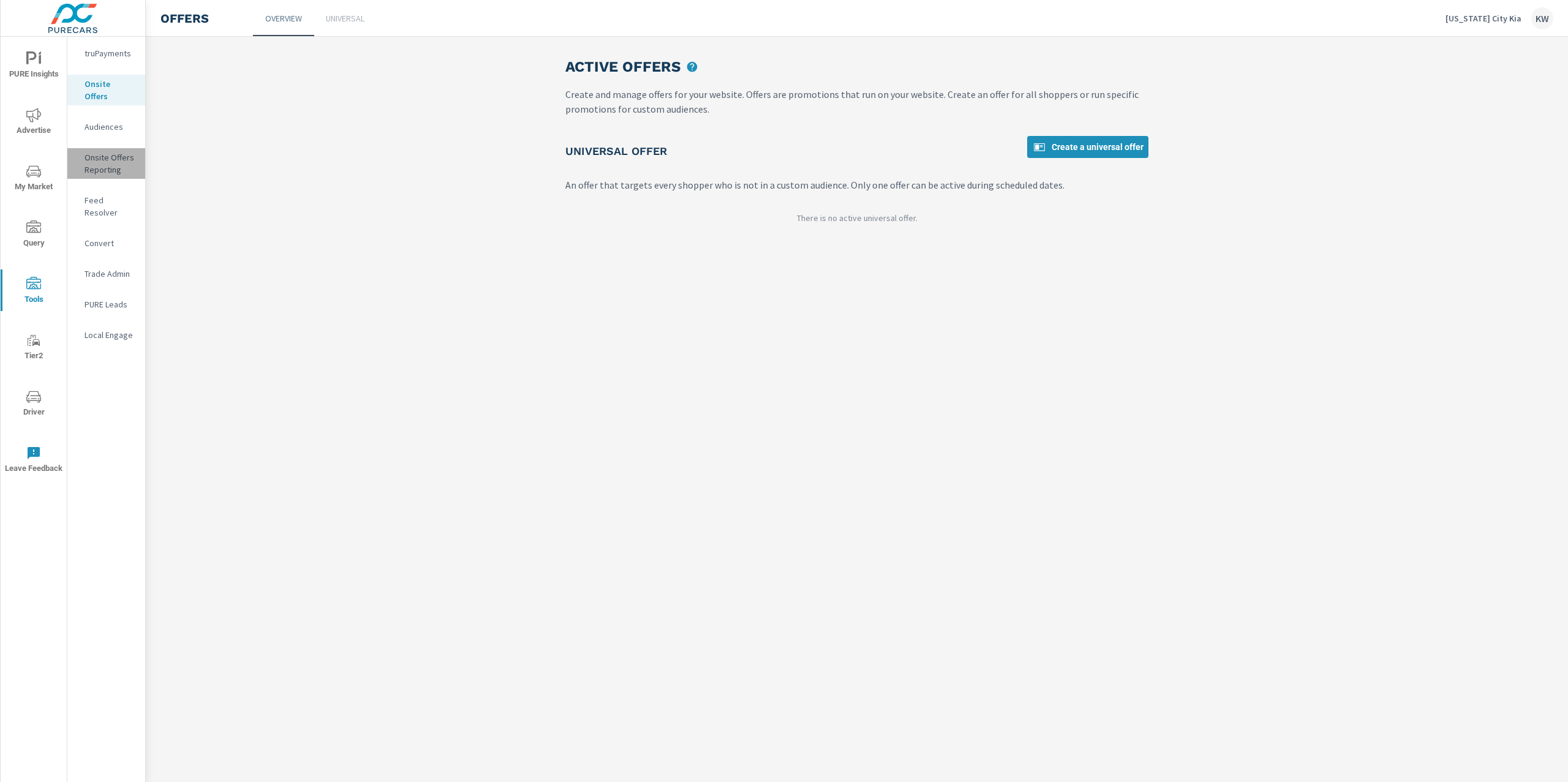
click at [113, 151] on p "Onsite Offers Reporting" at bounding box center [110, 163] width 51 height 25
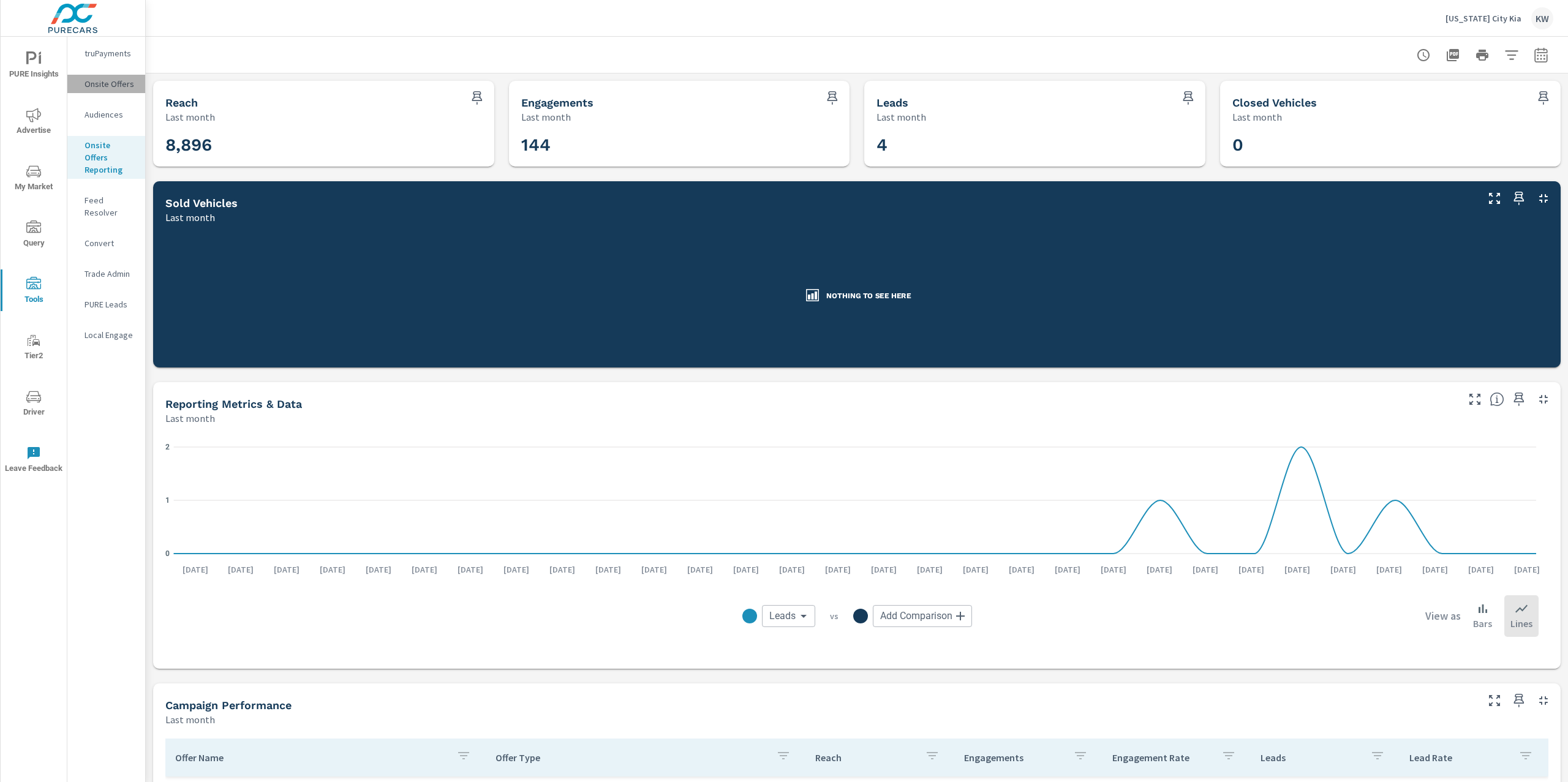
click at [123, 82] on p "Onsite Offers" at bounding box center [110, 84] width 51 height 12
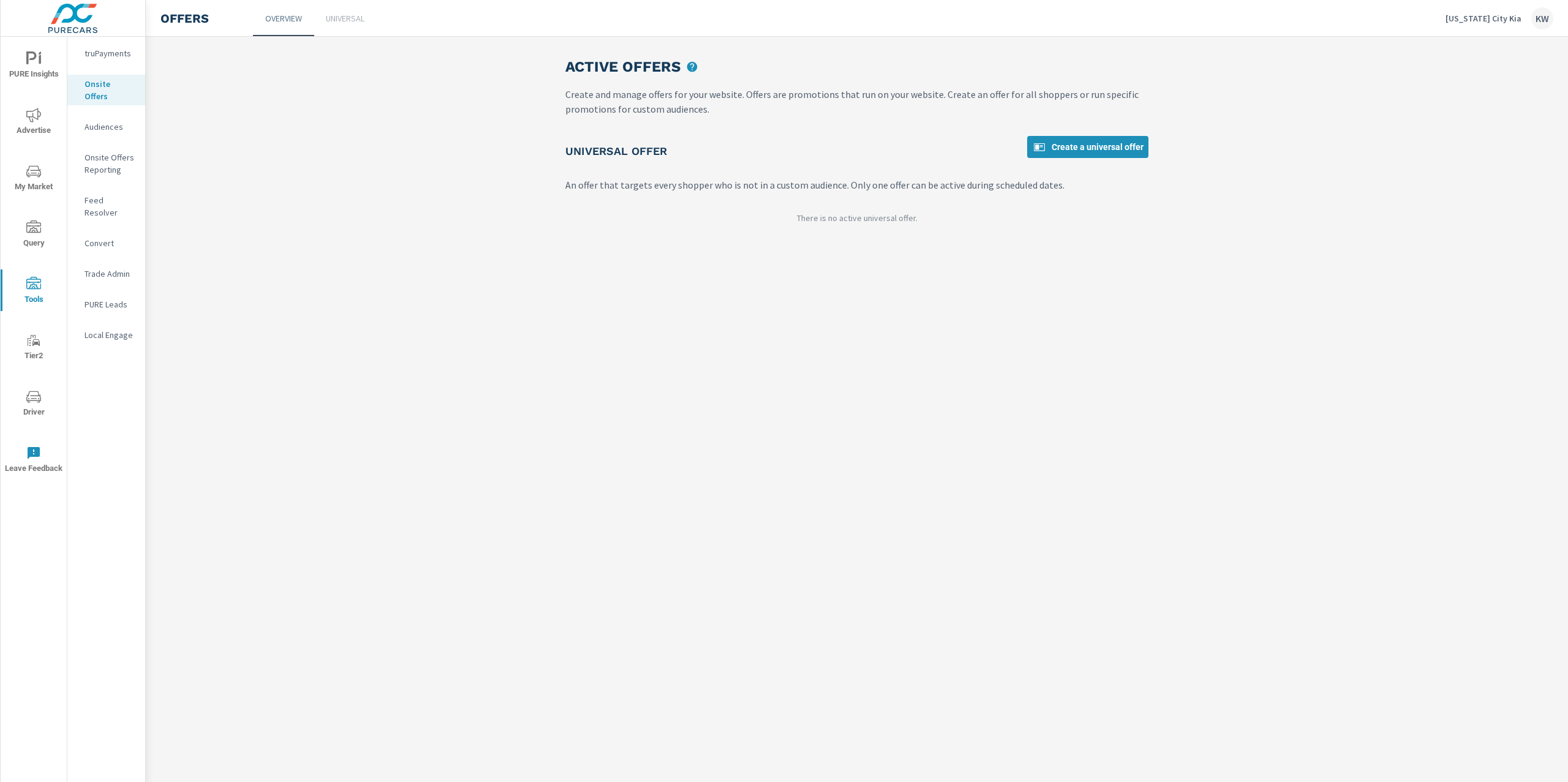
click at [107, 157] on p "Onsite Offers Reporting" at bounding box center [110, 163] width 51 height 25
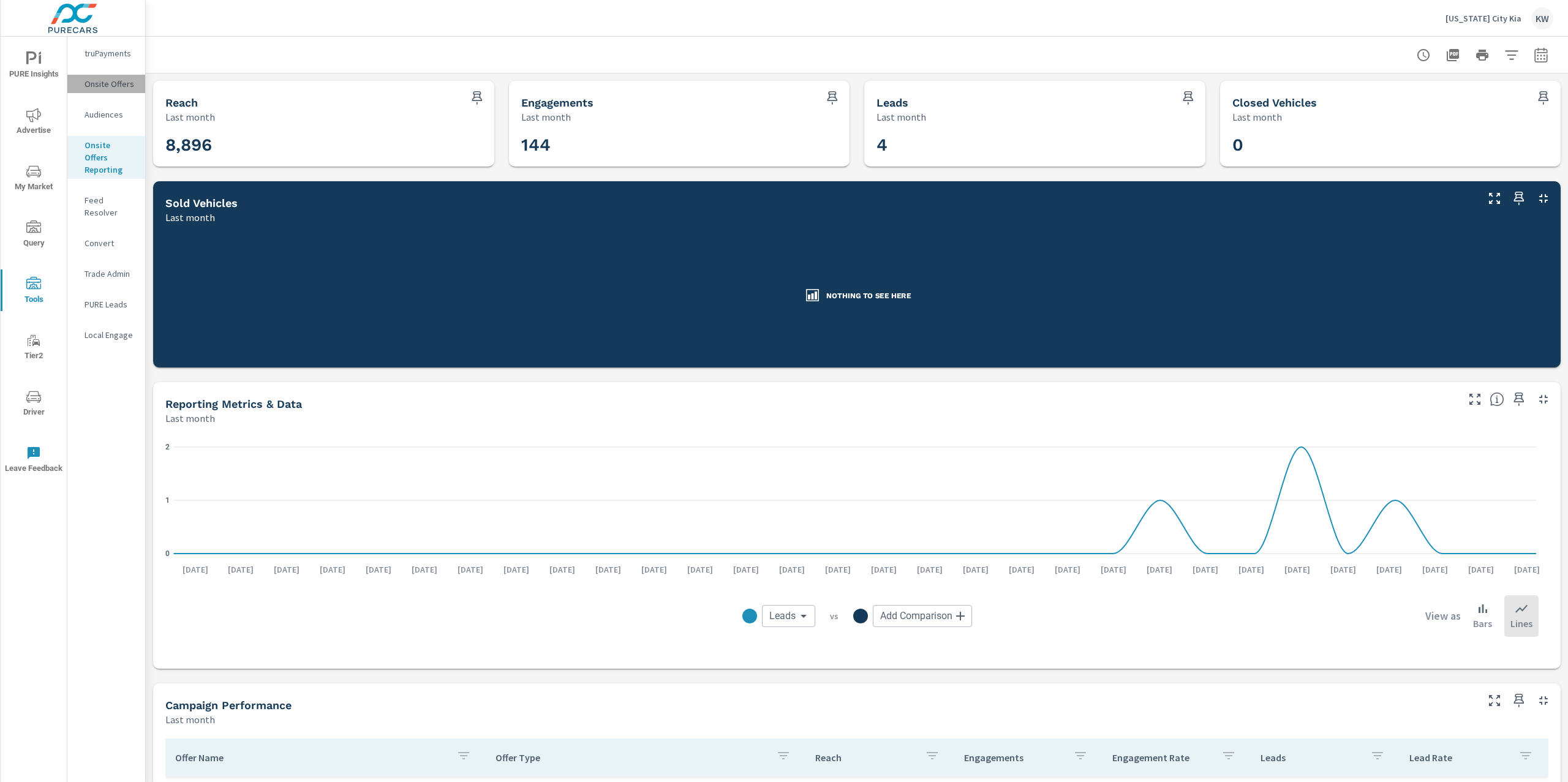
click at [119, 83] on p "Onsite Offers" at bounding box center [110, 84] width 51 height 12
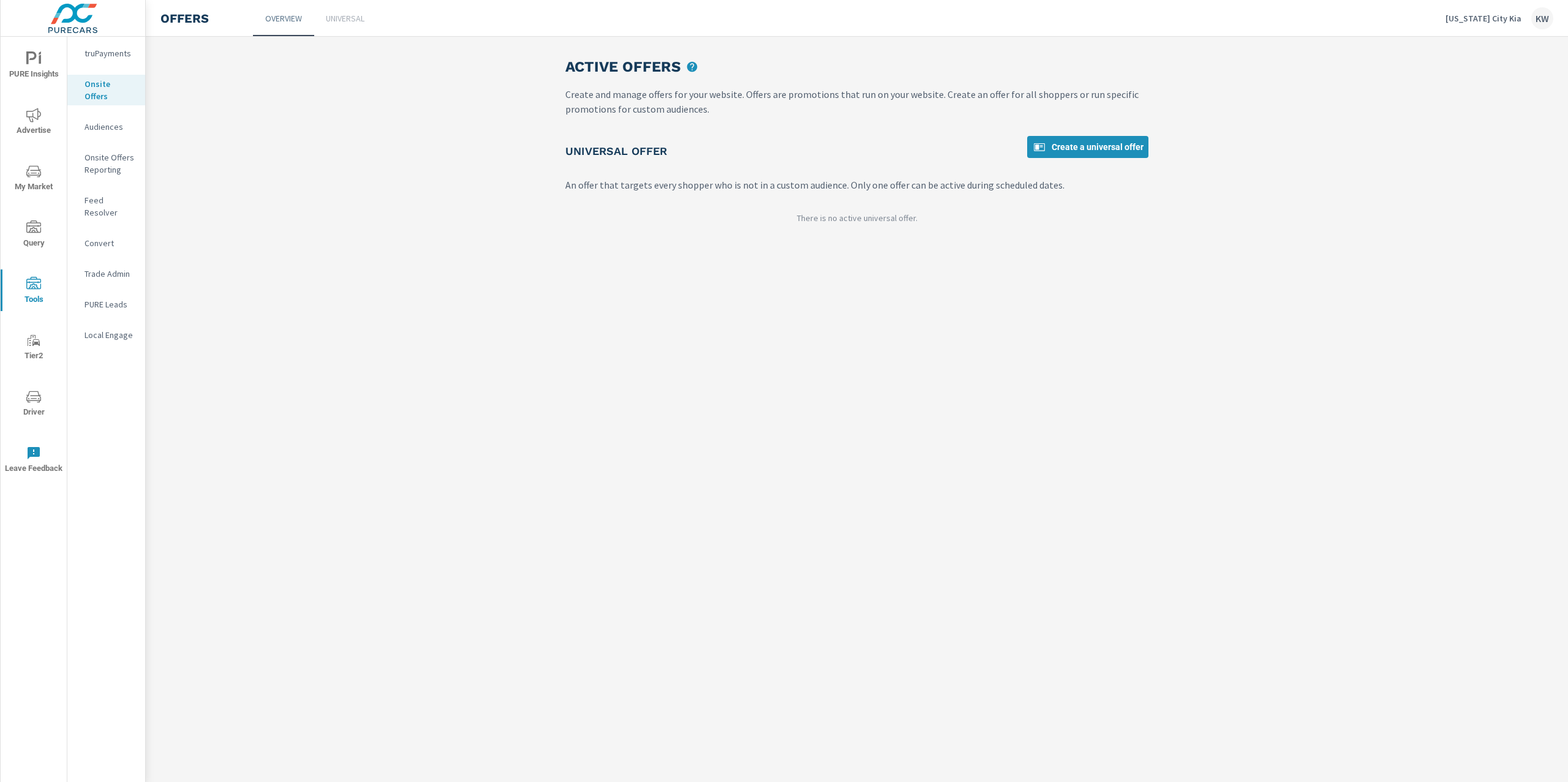
click at [336, 21] on p "Universal" at bounding box center [345, 18] width 39 height 12
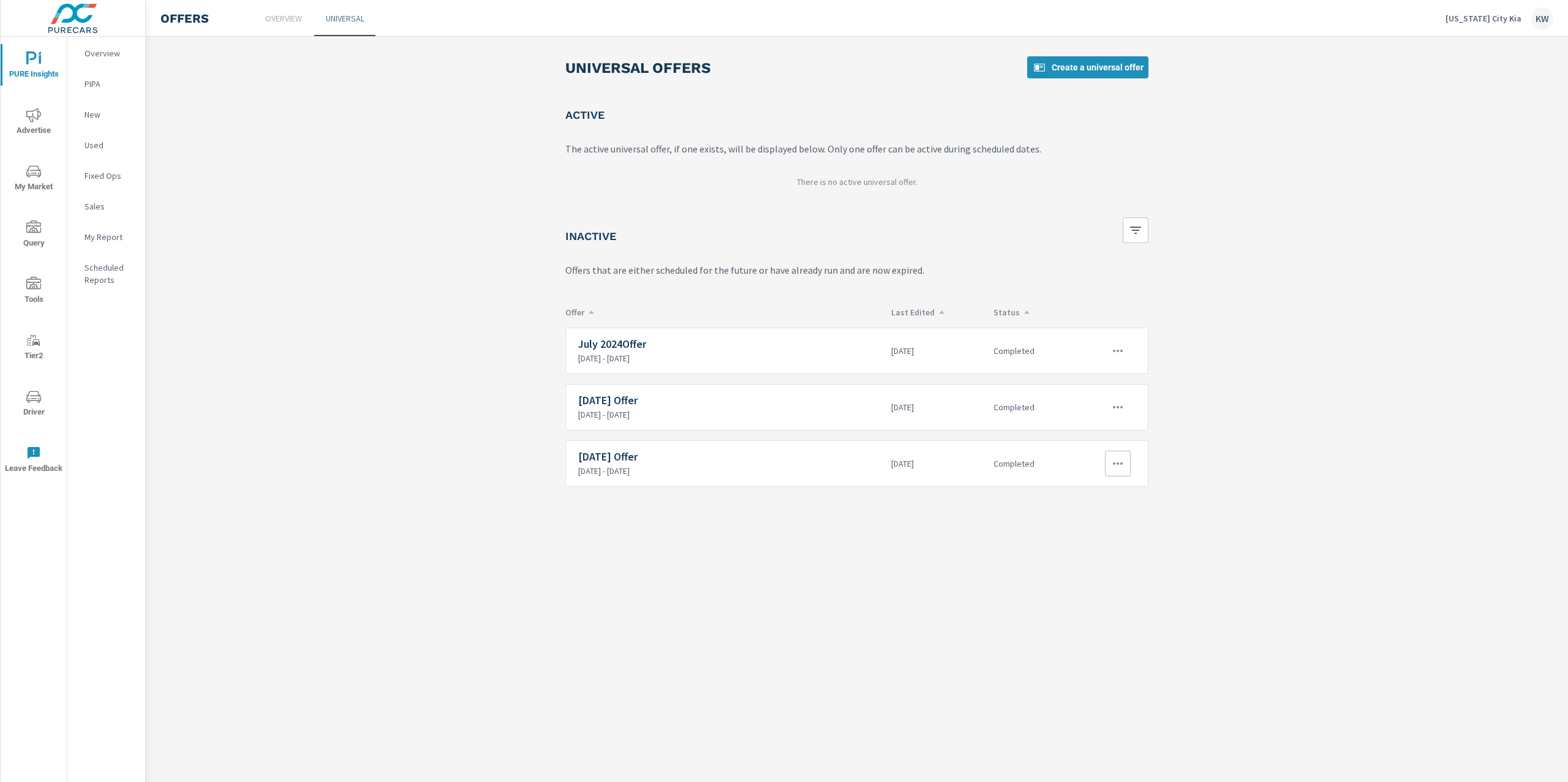
click at [1117, 475] on button "button" at bounding box center [1118, 463] width 25 height 25
click at [1108, 493] on link "Edit" at bounding box center [1094, 493] width 66 height 30
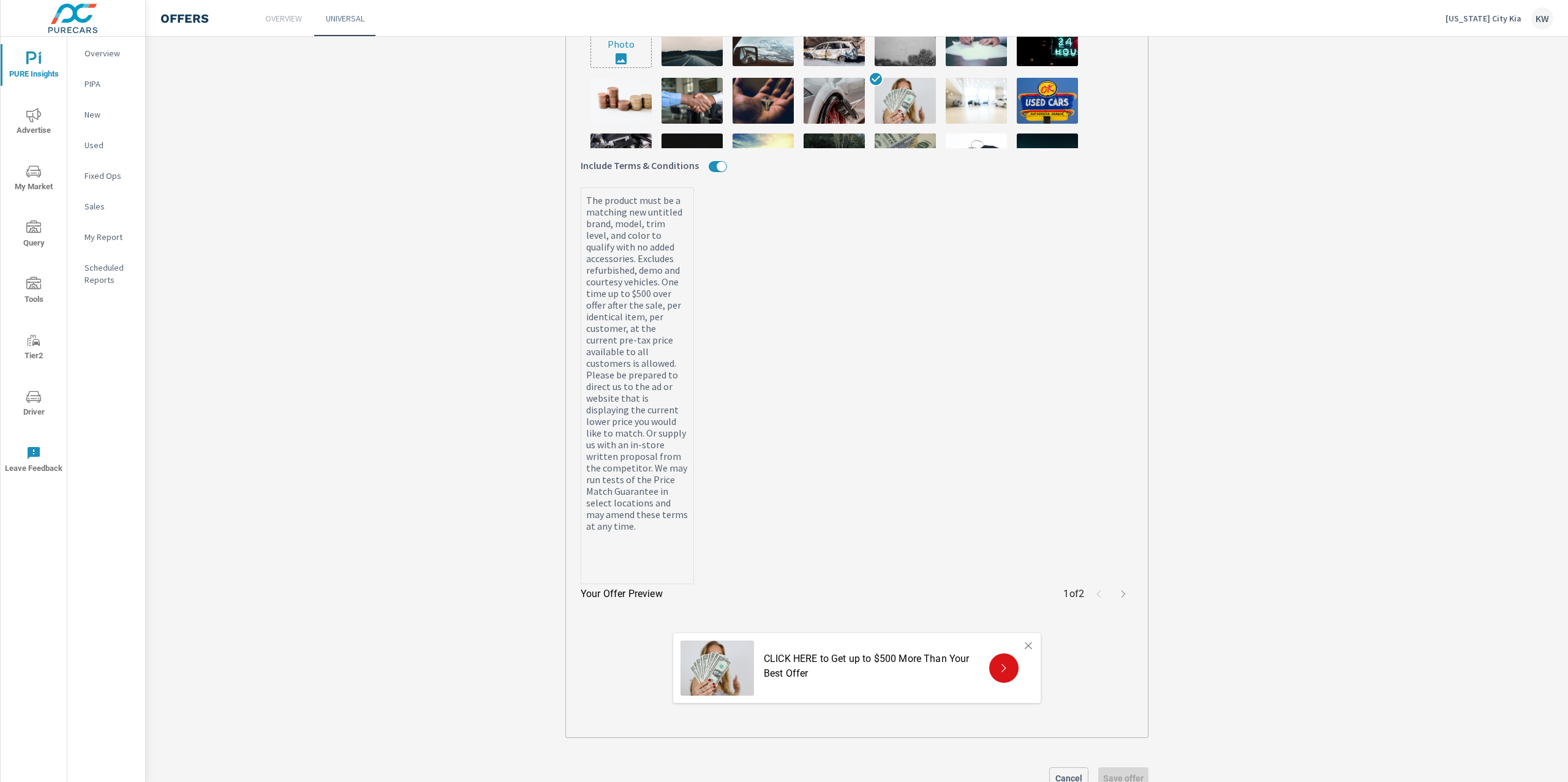
scroll to position [534, 0]
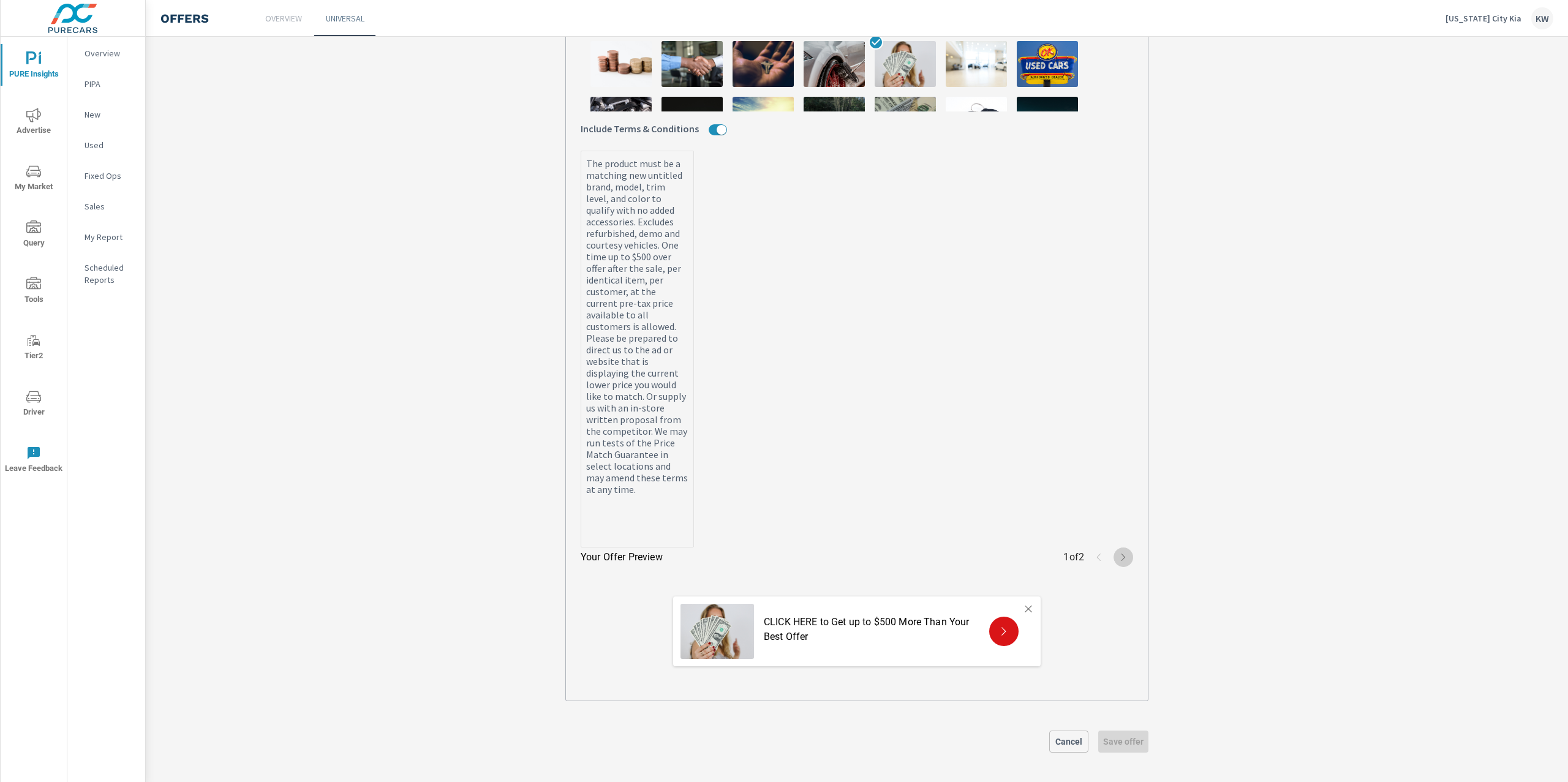
click at [1118, 557] on icon "button" at bounding box center [1124, 557] width 10 height 10
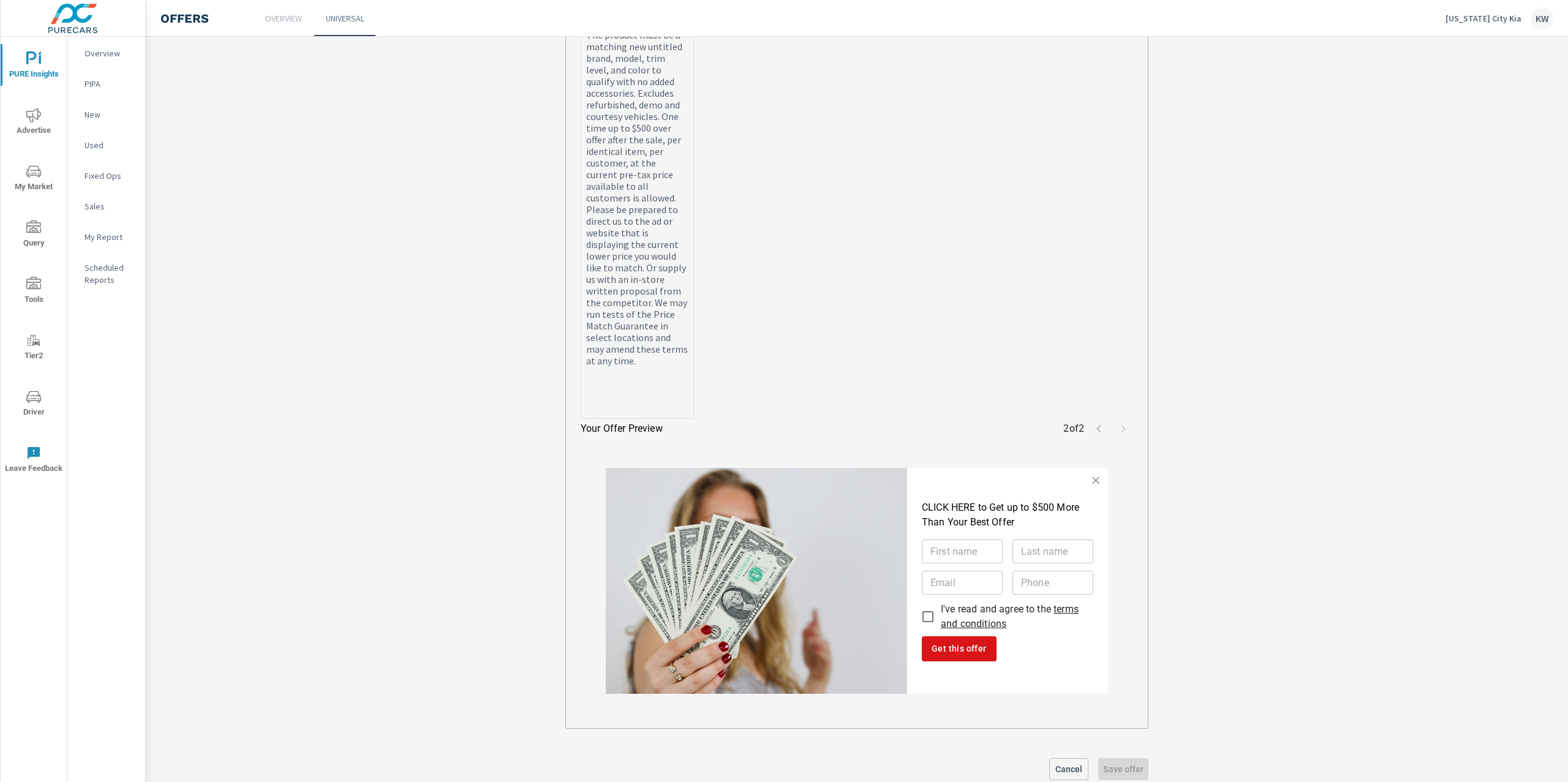
scroll to position [655, 0]
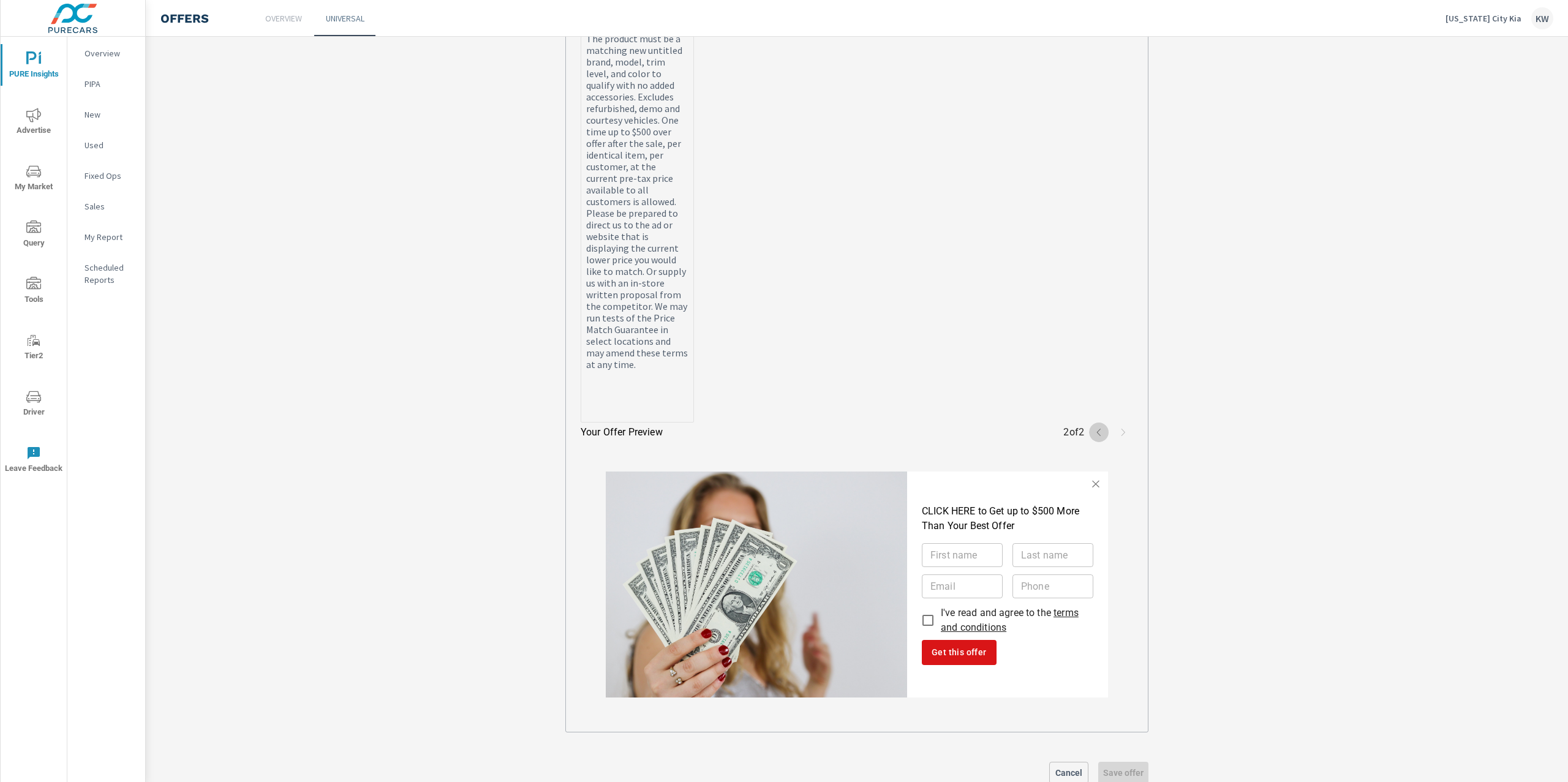
click at [1096, 437] on icon "button" at bounding box center [1099, 432] width 10 height 10
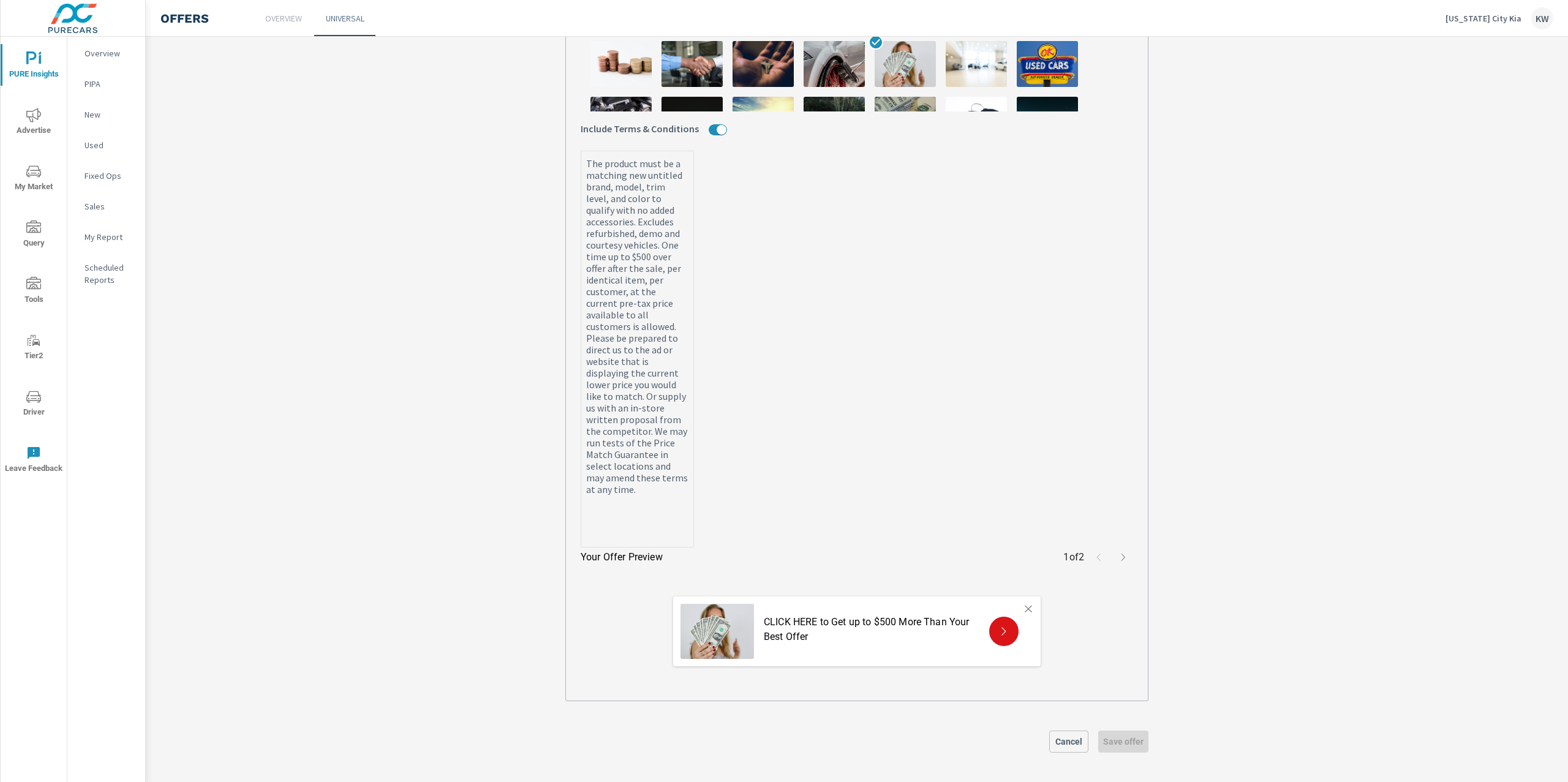
scroll to position [534, 0]
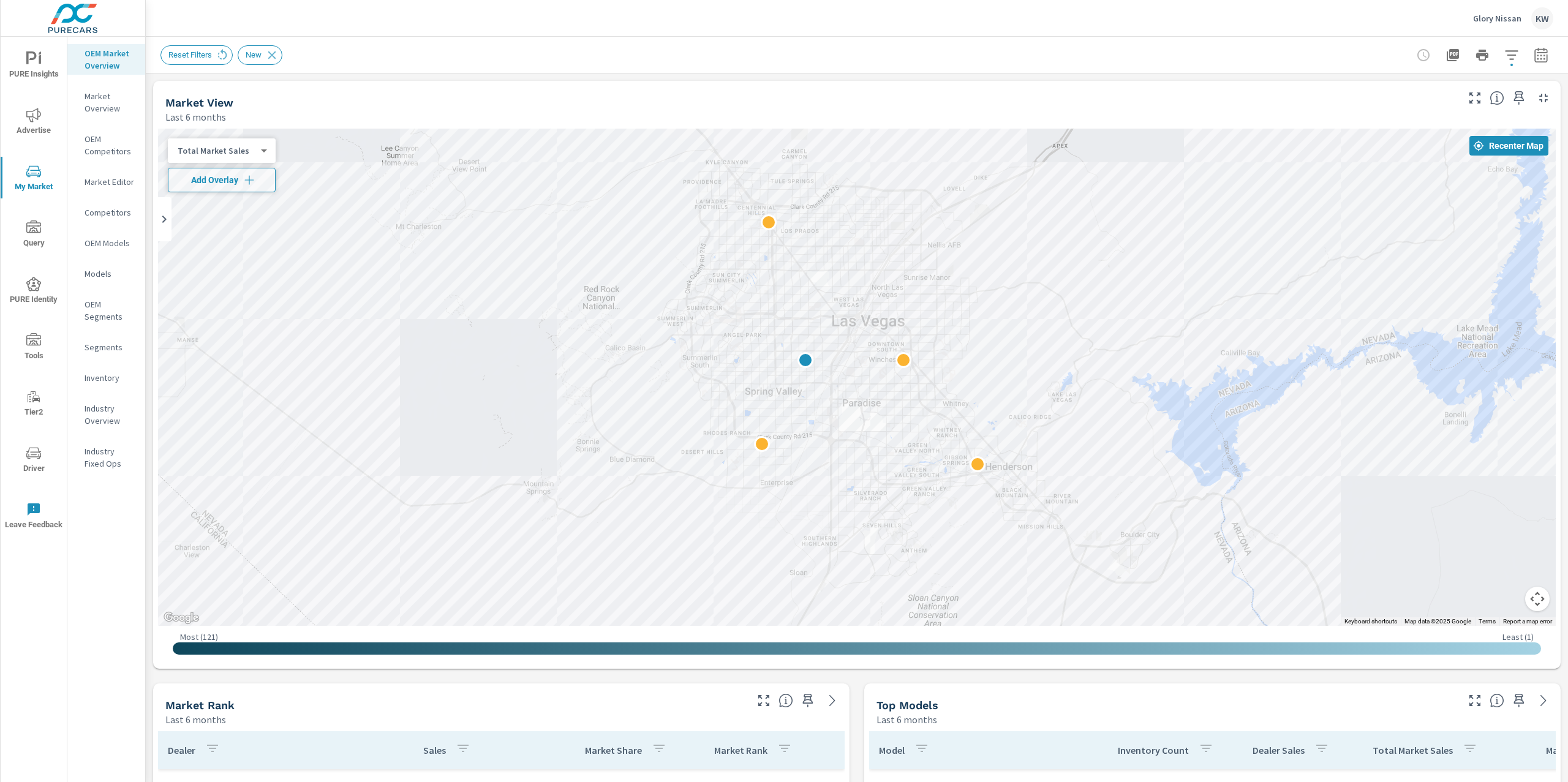
click at [1488, 21] on p "Glory Nissan" at bounding box center [1497, 18] width 48 height 11
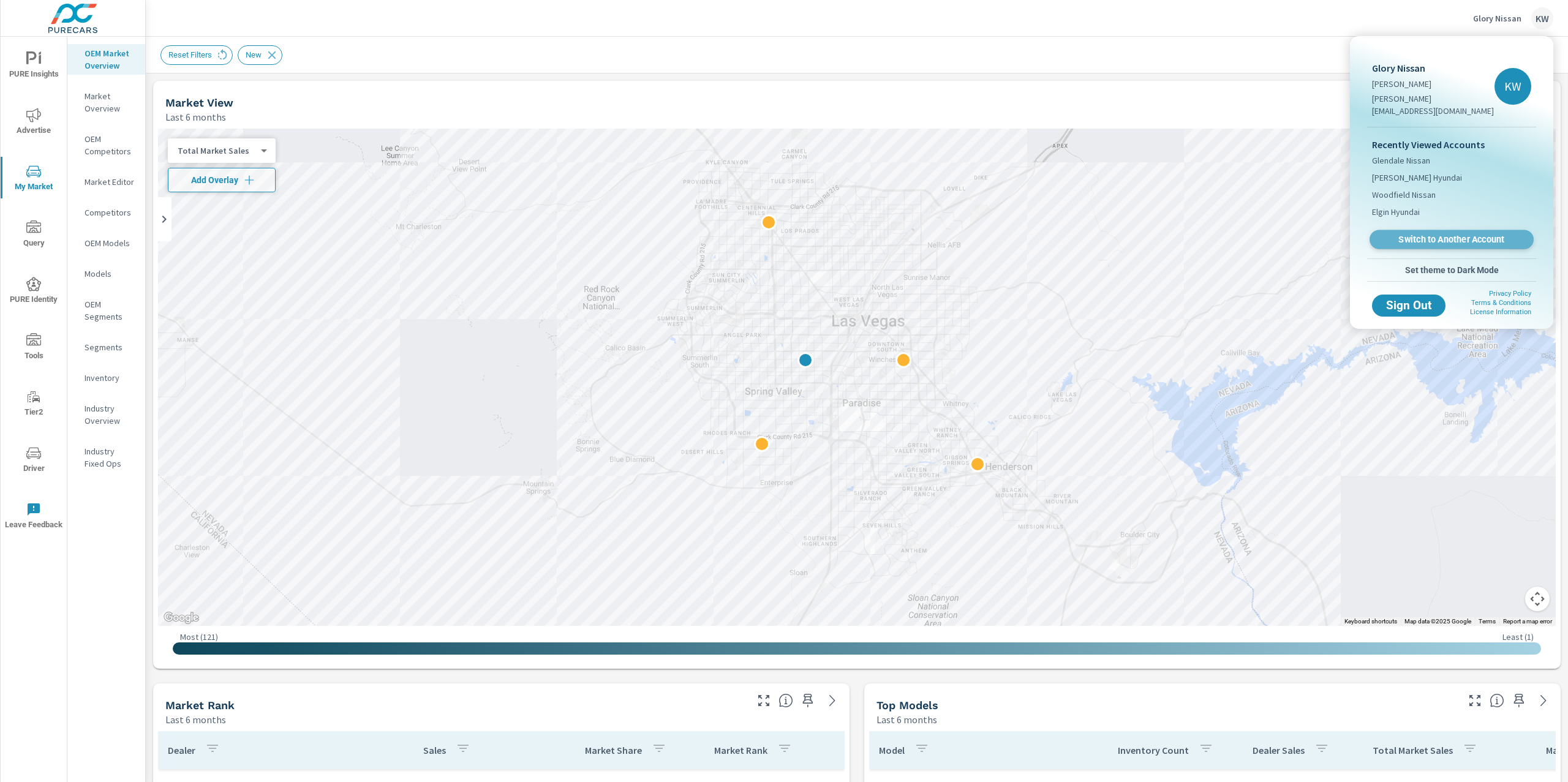
click at [1429, 234] on span "Switch to Another Account" at bounding box center [1450, 240] width 150 height 12
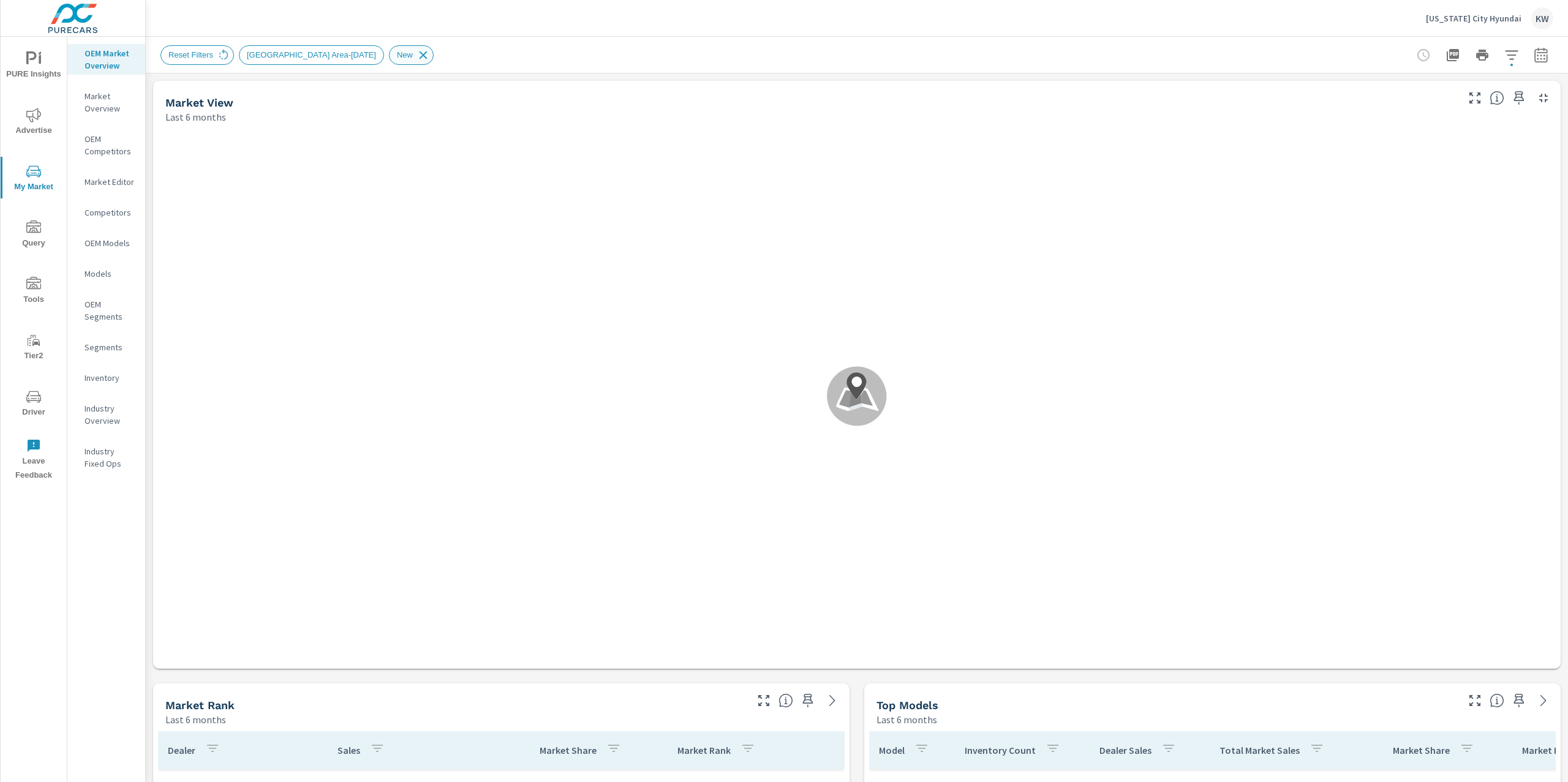
click at [417, 52] on icon at bounding box center [423, 55] width 14 height 14
click at [35, 68] on span "PURE Insights" at bounding box center [33, 66] width 58 height 30
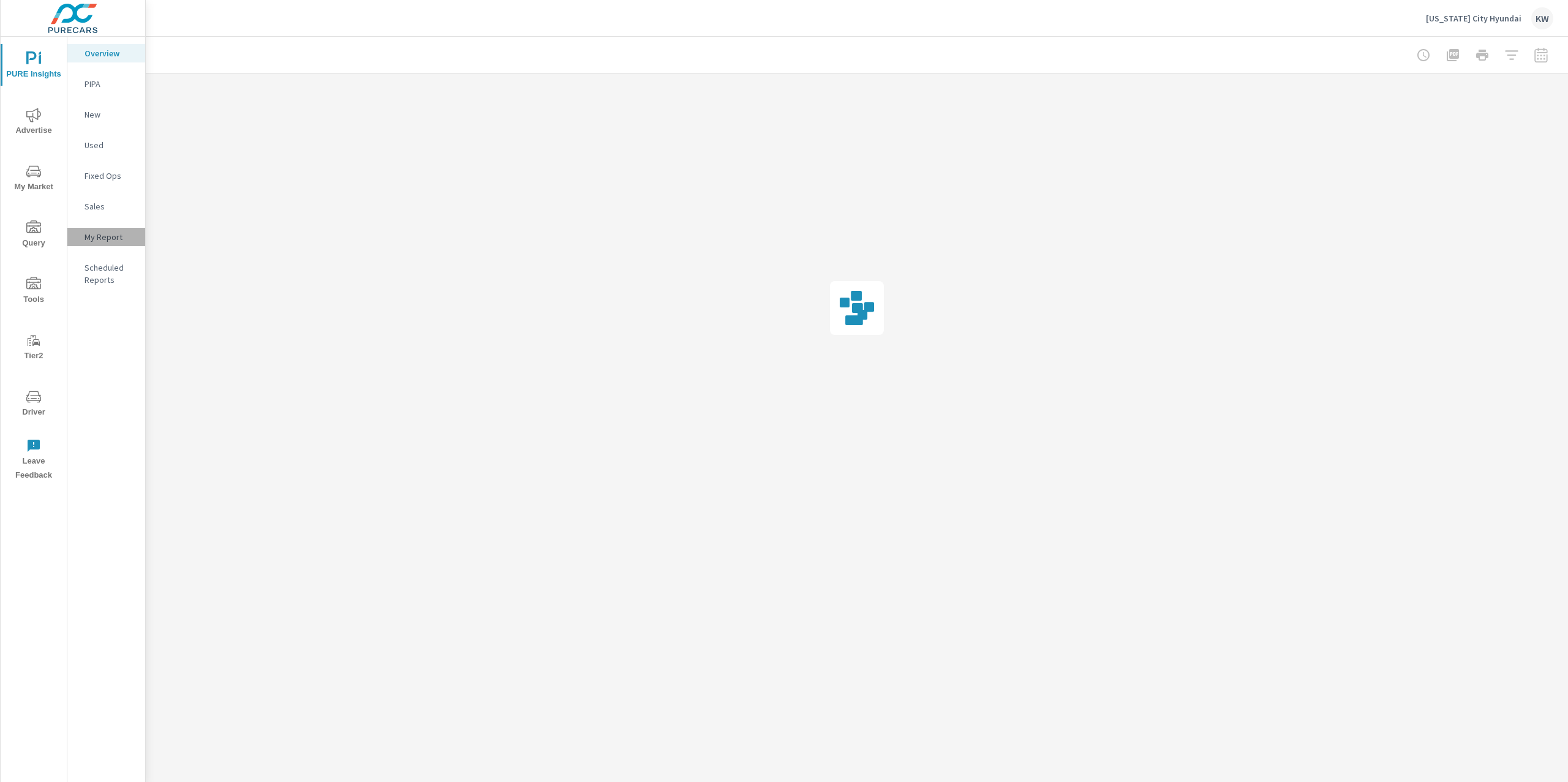
click at [113, 241] on p "My Report" at bounding box center [110, 237] width 51 height 12
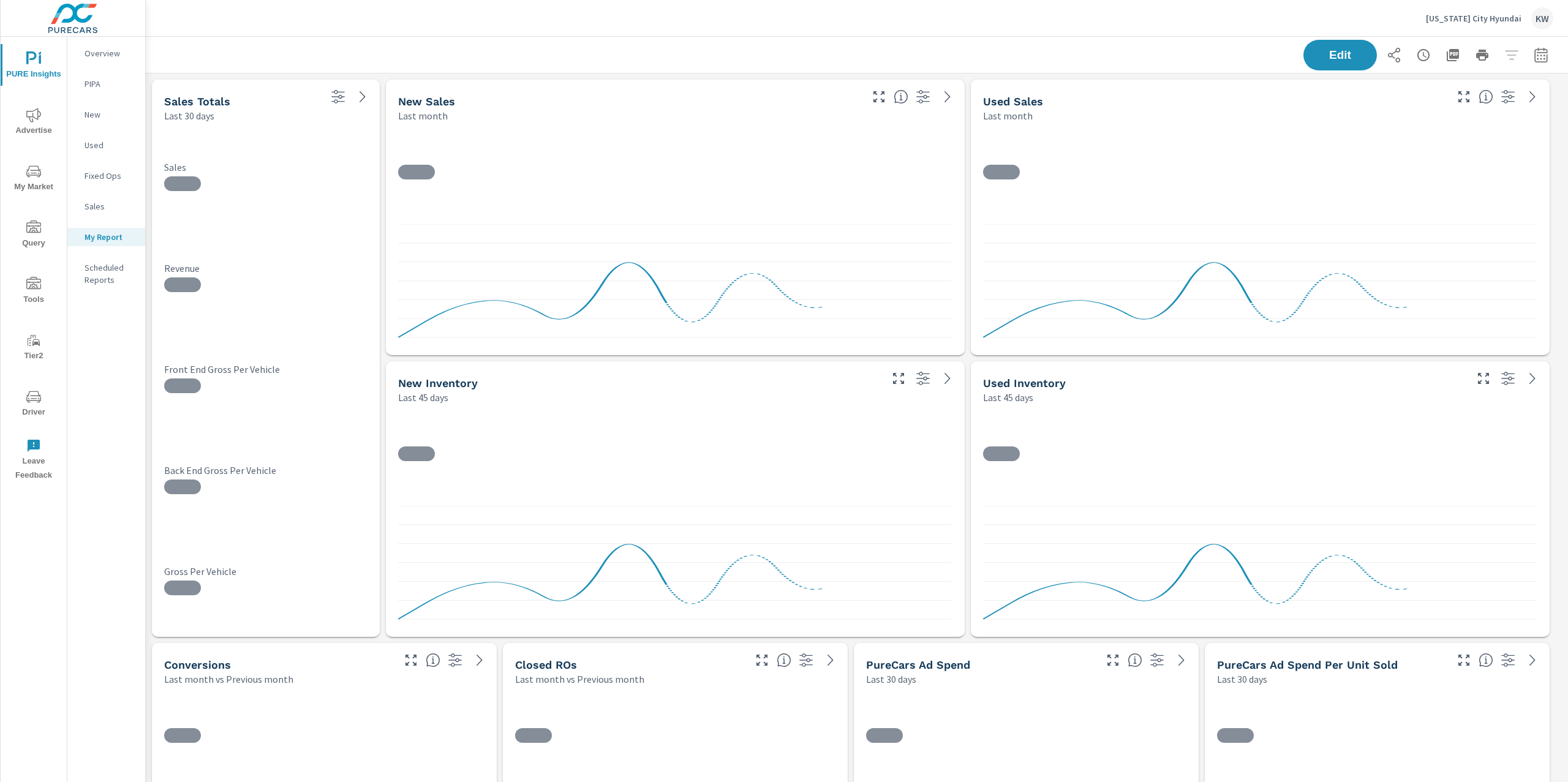
scroll to position [6790, 1435]
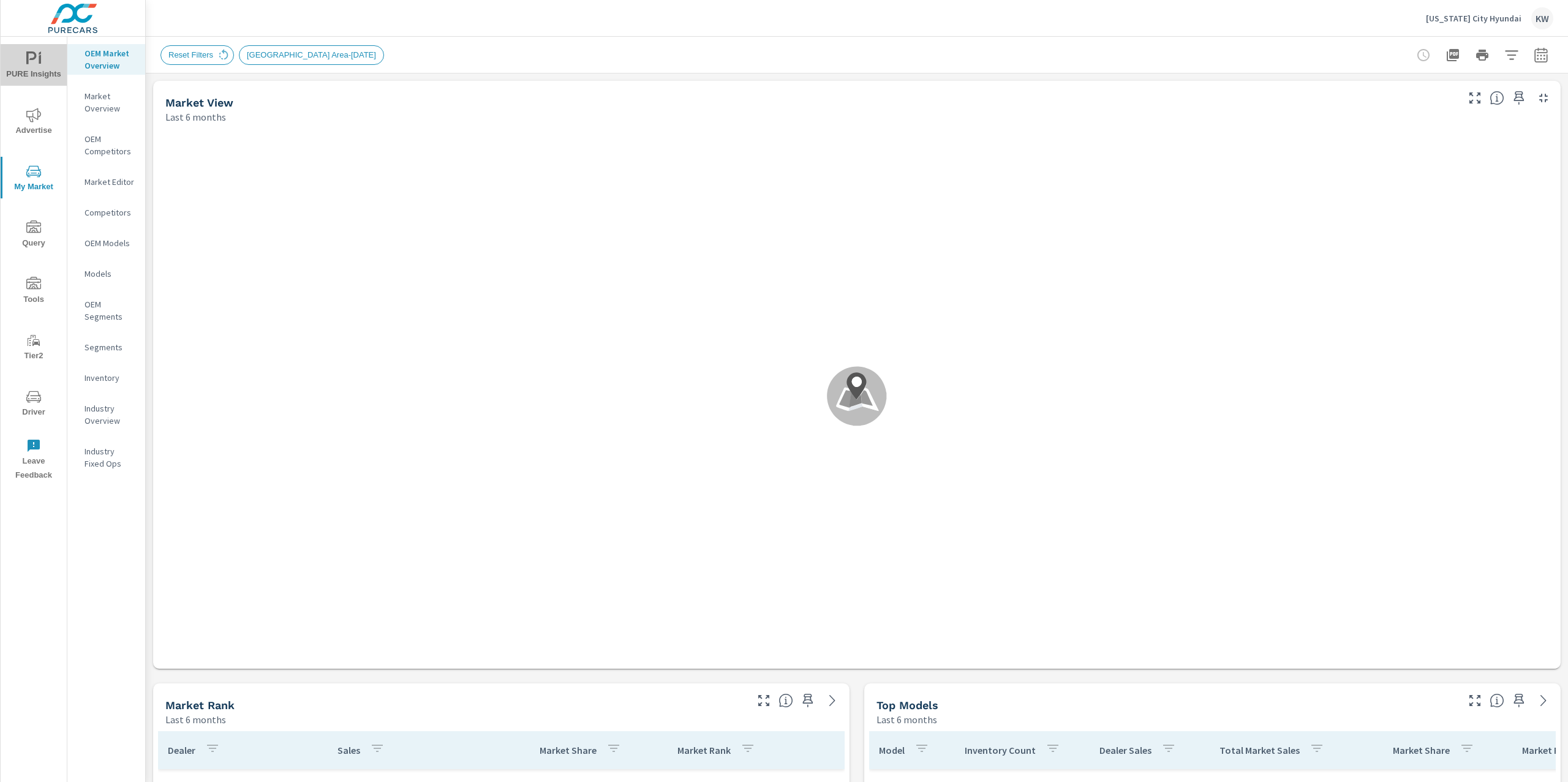
click at [35, 65] on span "PURE Insights" at bounding box center [33, 66] width 58 height 30
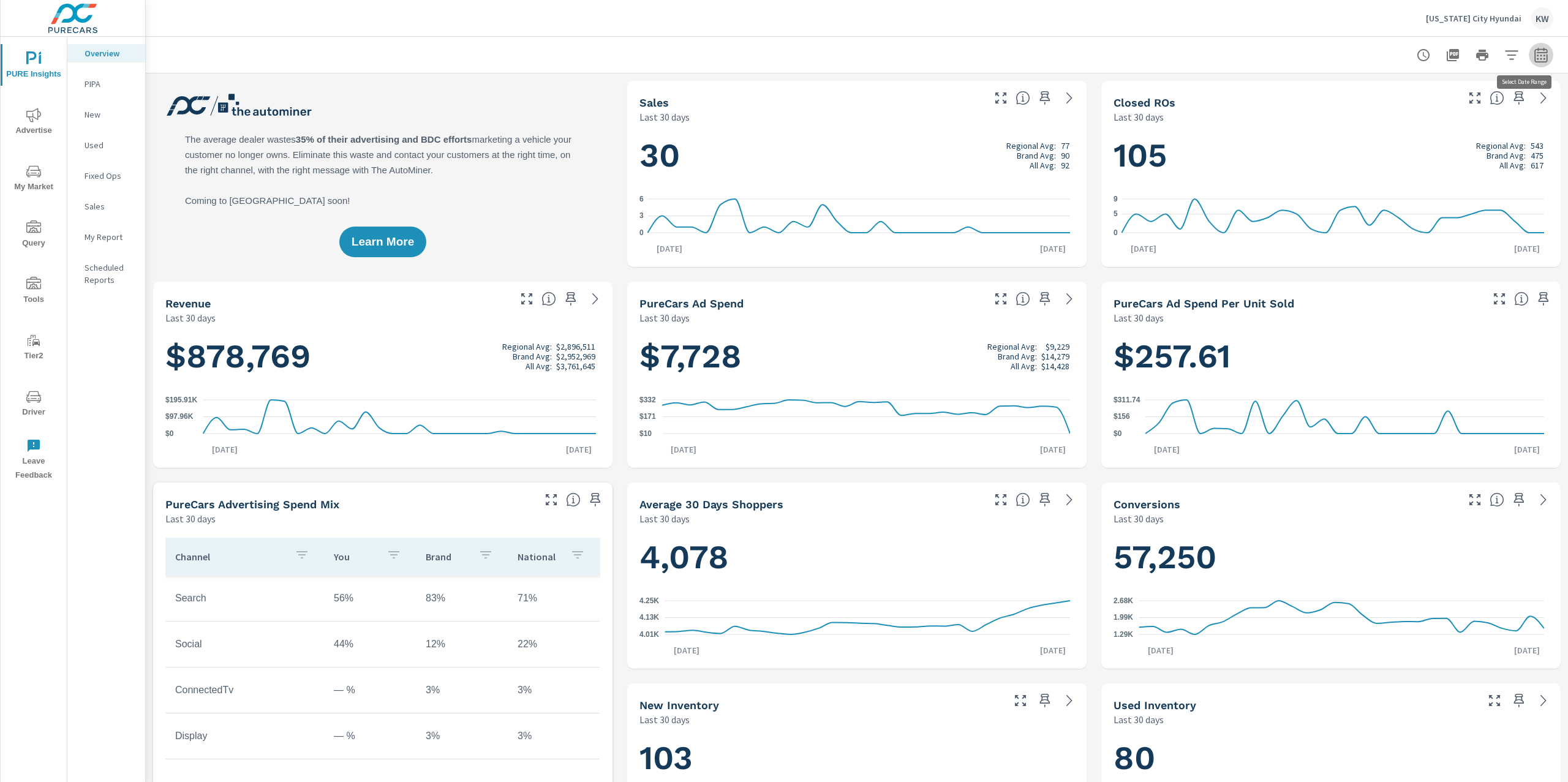
click at [1533, 58] on icon "button" at bounding box center [1540, 54] width 14 height 14
click at [1468, 111] on select "Custom [DATE] Last week Last 7 days Last 14 days Last 30 days Last 45 days Last…" at bounding box center [1430, 106] width 123 height 25
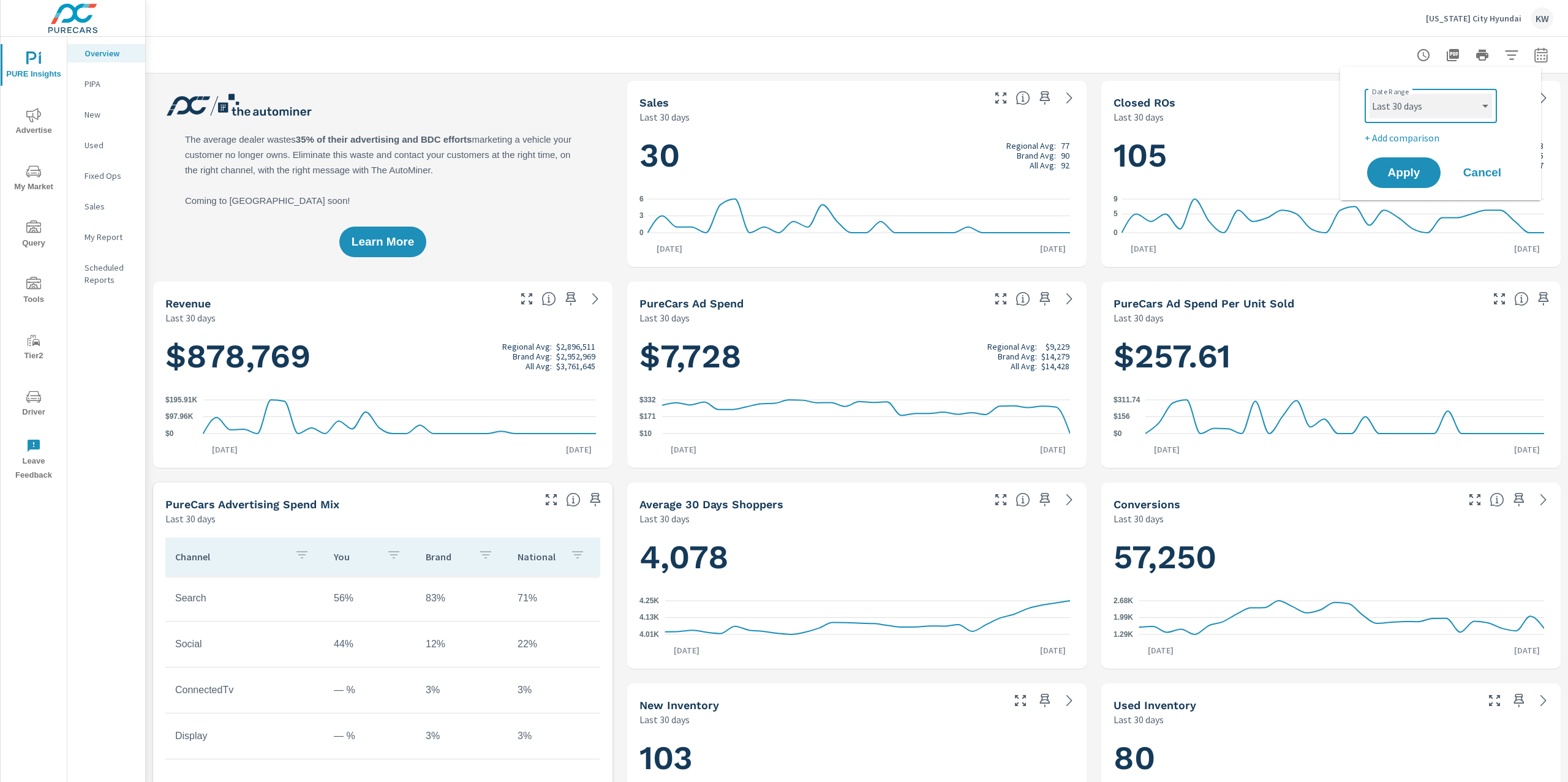
select select "Last month"
click at [1369, 94] on select "Custom [DATE] Last week Last 7 days Last 14 days Last 30 days Last 45 days Last…" at bounding box center [1430, 106] width 123 height 25
click at [1398, 177] on span "Apply" at bounding box center [1403, 173] width 50 height 12
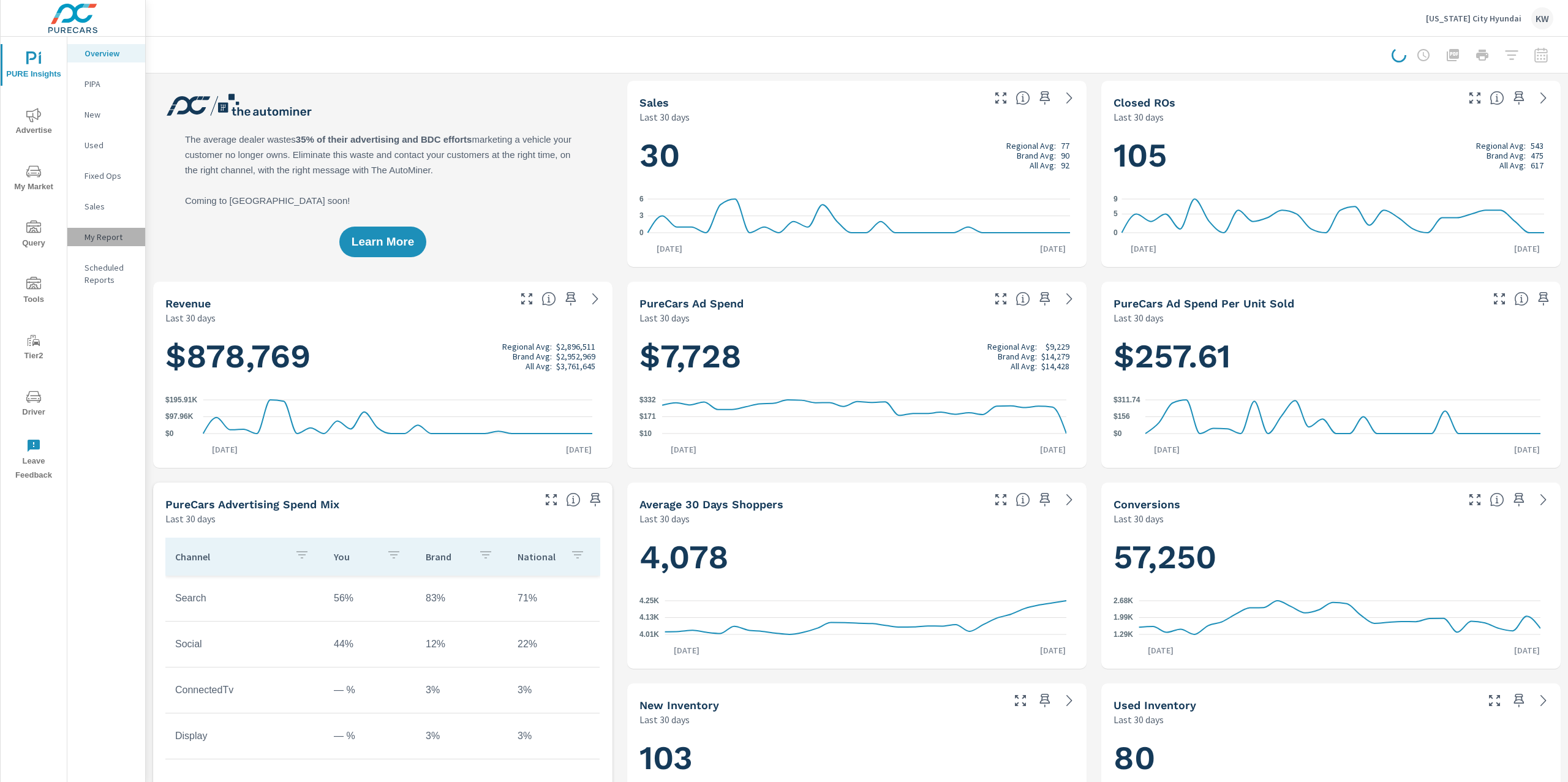
click at [111, 238] on p "My Report" at bounding box center [110, 237] width 51 height 12
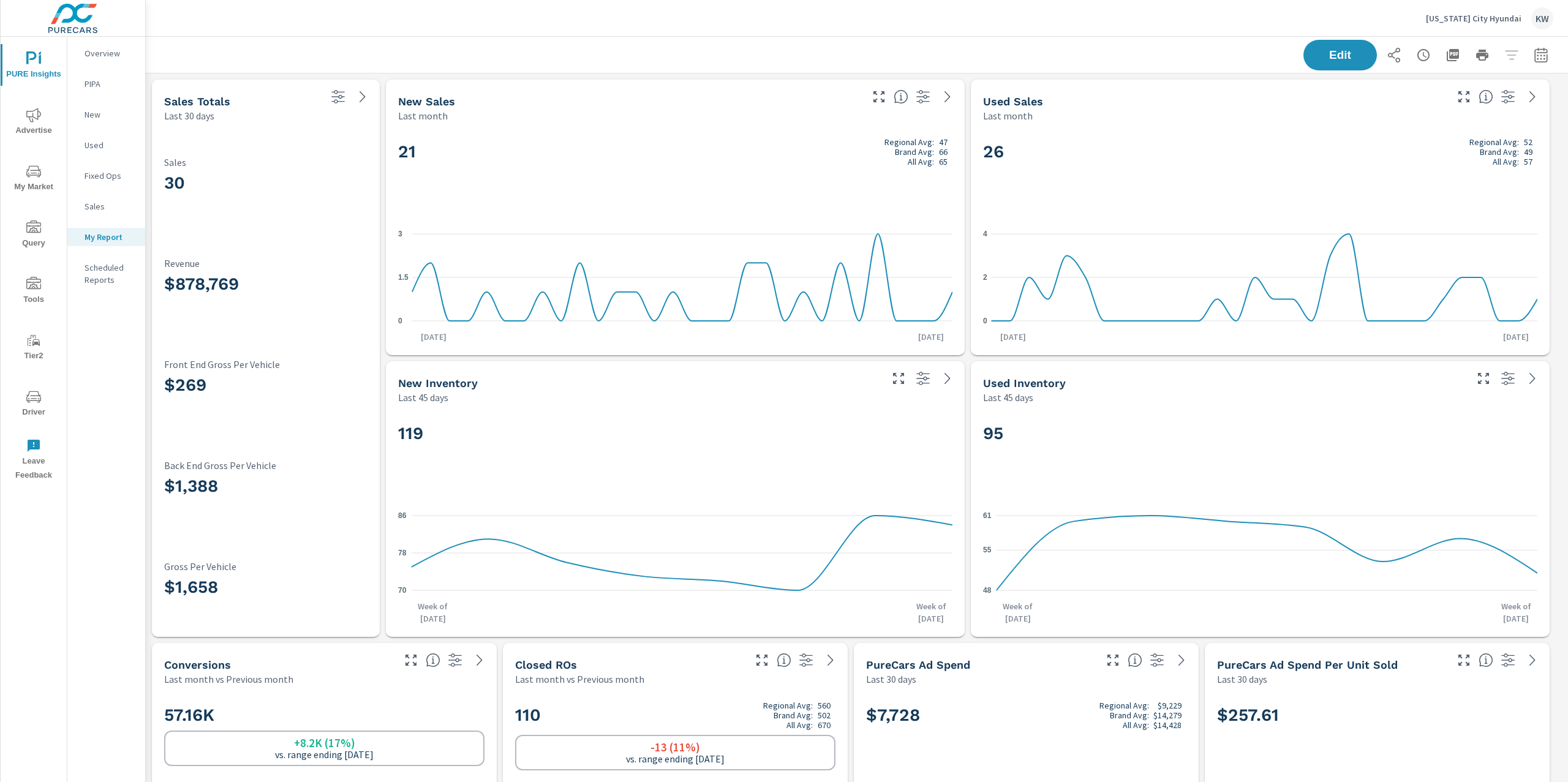
scroll to position [6790, 1435]
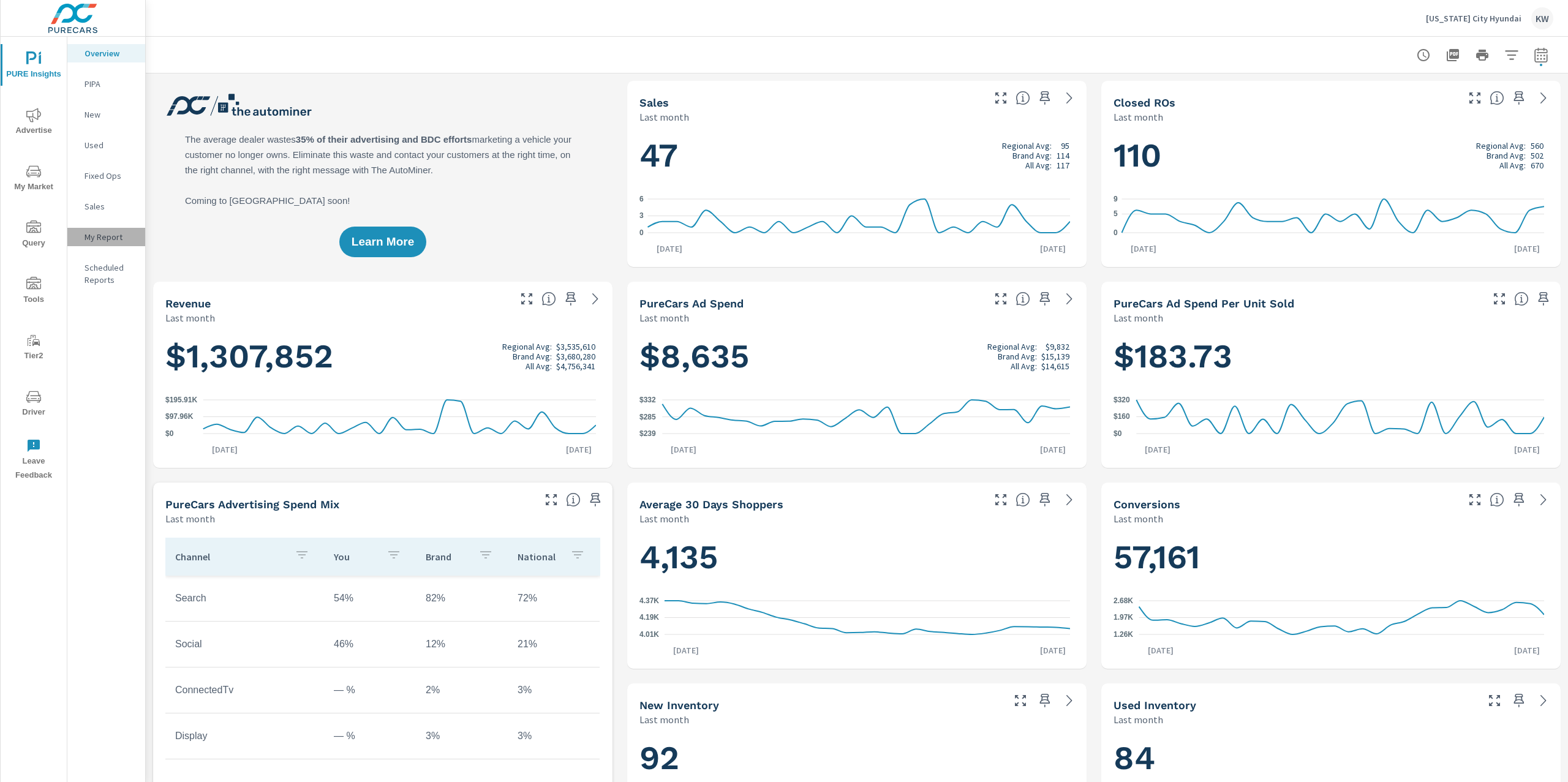
click at [108, 234] on p "My Report" at bounding box center [110, 237] width 51 height 12
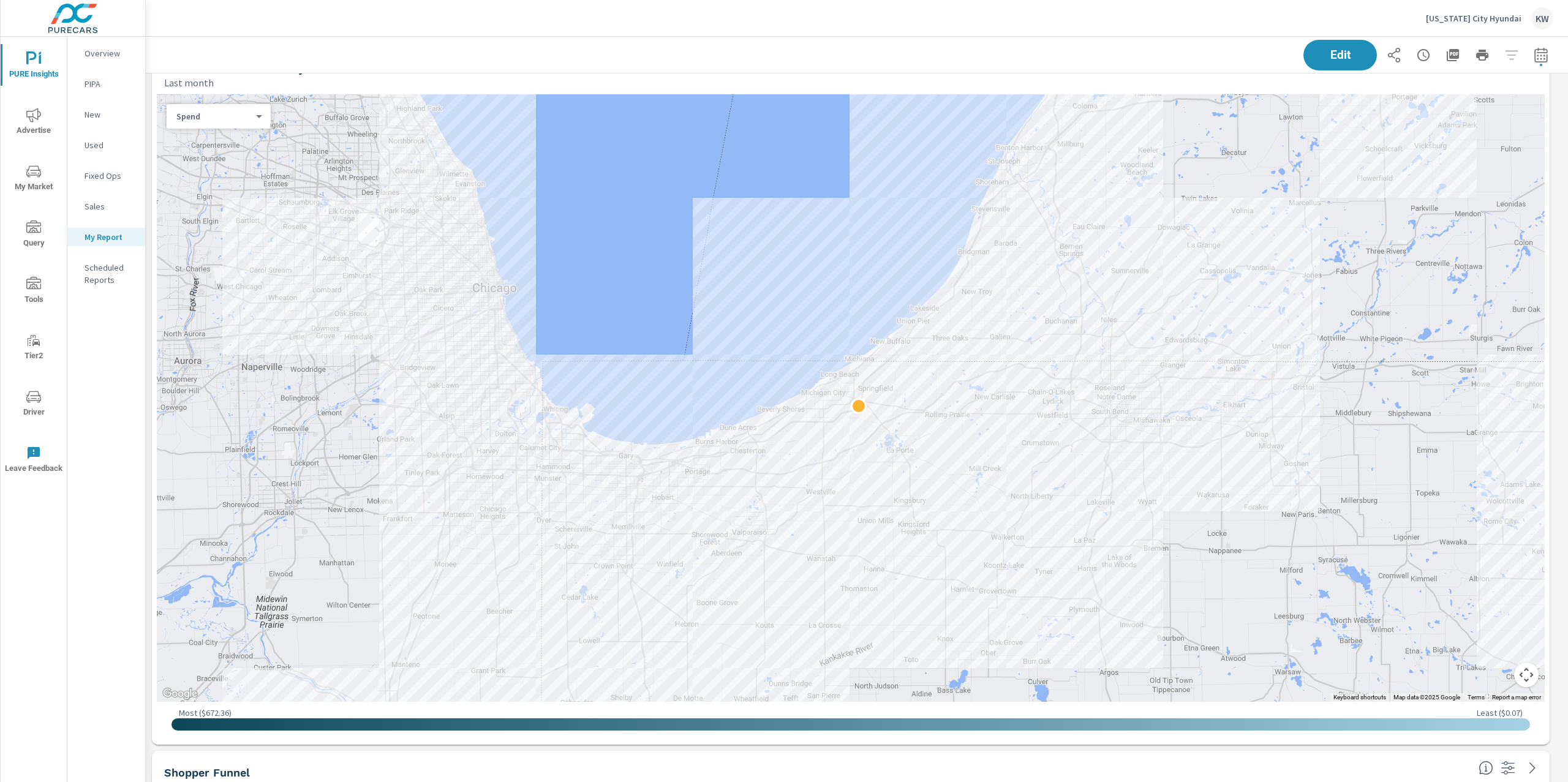
scroll to position [1578, 0]
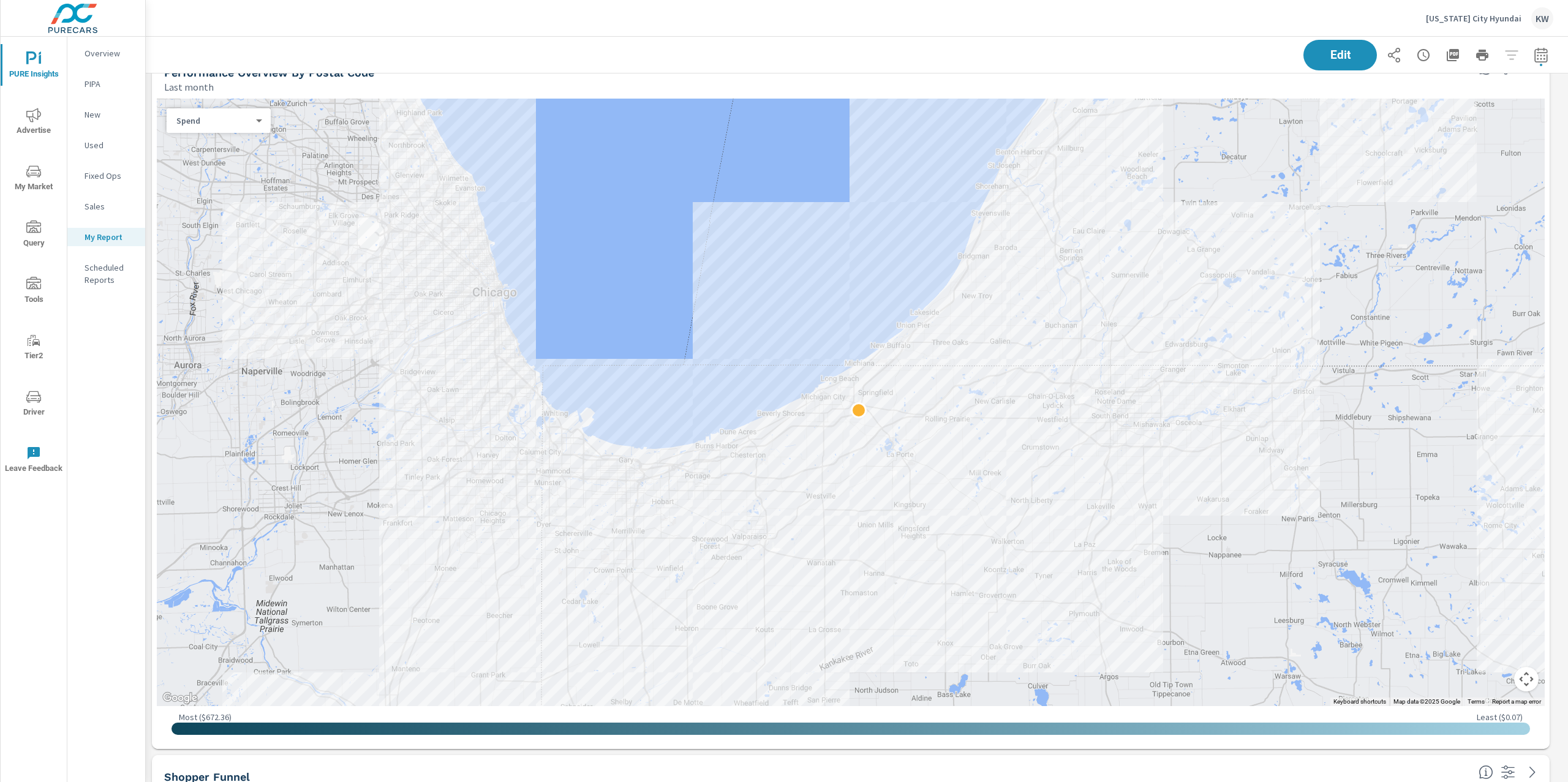
click at [238, 124] on body "PURE Insights Advertise My Market Query Tools Tier2 Driver Leave Feedback Overv…" at bounding box center [784, 391] width 1568 height 782
click at [235, 139] on li "Sales" at bounding box center [213, 140] width 94 height 19
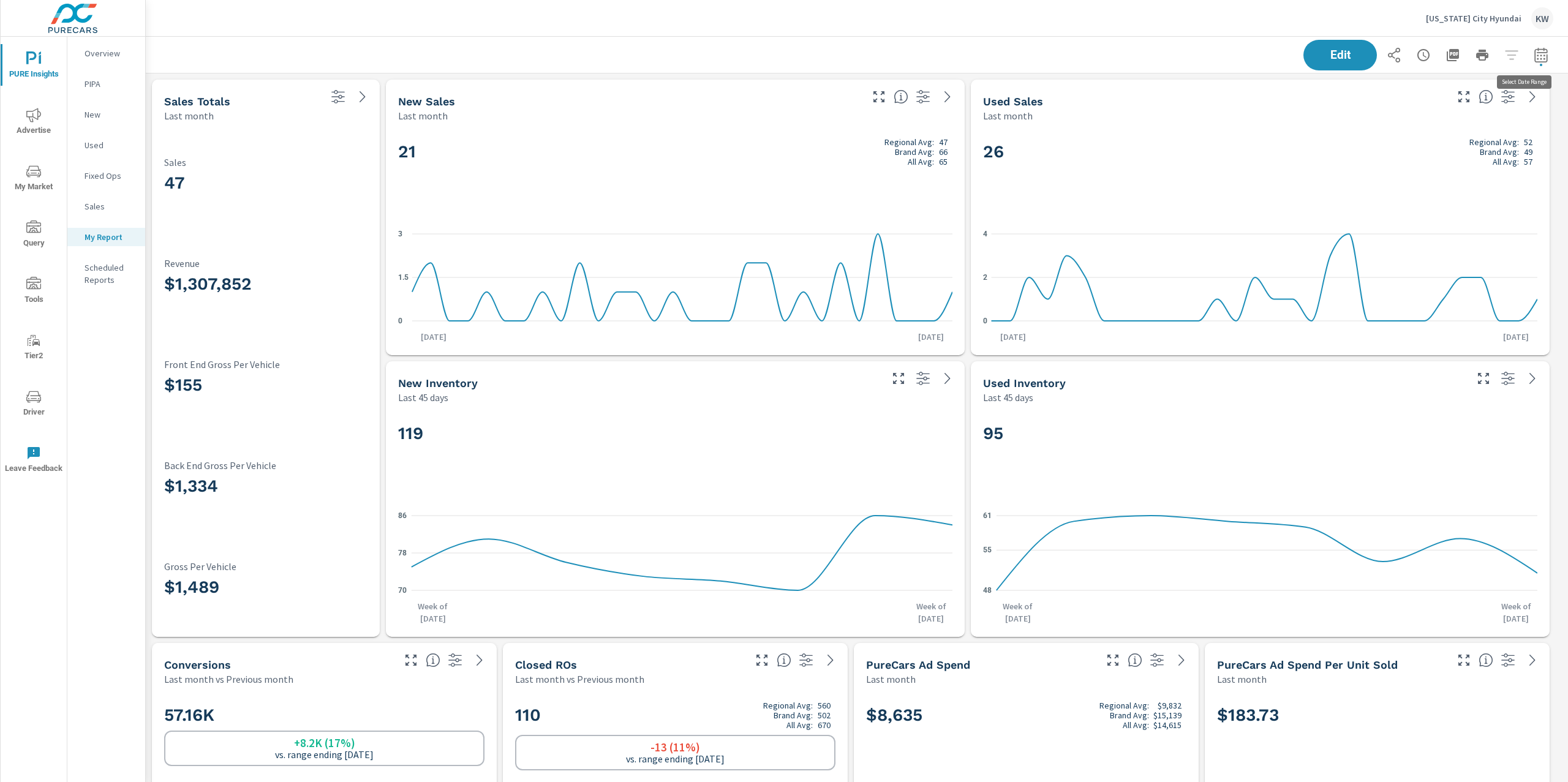
scroll to position [6790, 1435]
click at [1533, 59] on icon "button" at bounding box center [1540, 54] width 14 height 14
select select "Last month"
click at [1406, 104] on select "Custom Yesterday Last week Last 7 days Last 14 days Last 30 days Last 45 days L…" at bounding box center [1430, 106] width 123 height 25
click at [1369, 94] on select "Custom Yesterday Last week Last 7 days Last 14 days Last 30 days Last 45 days L…" at bounding box center [1430, 106] width 123 height 25
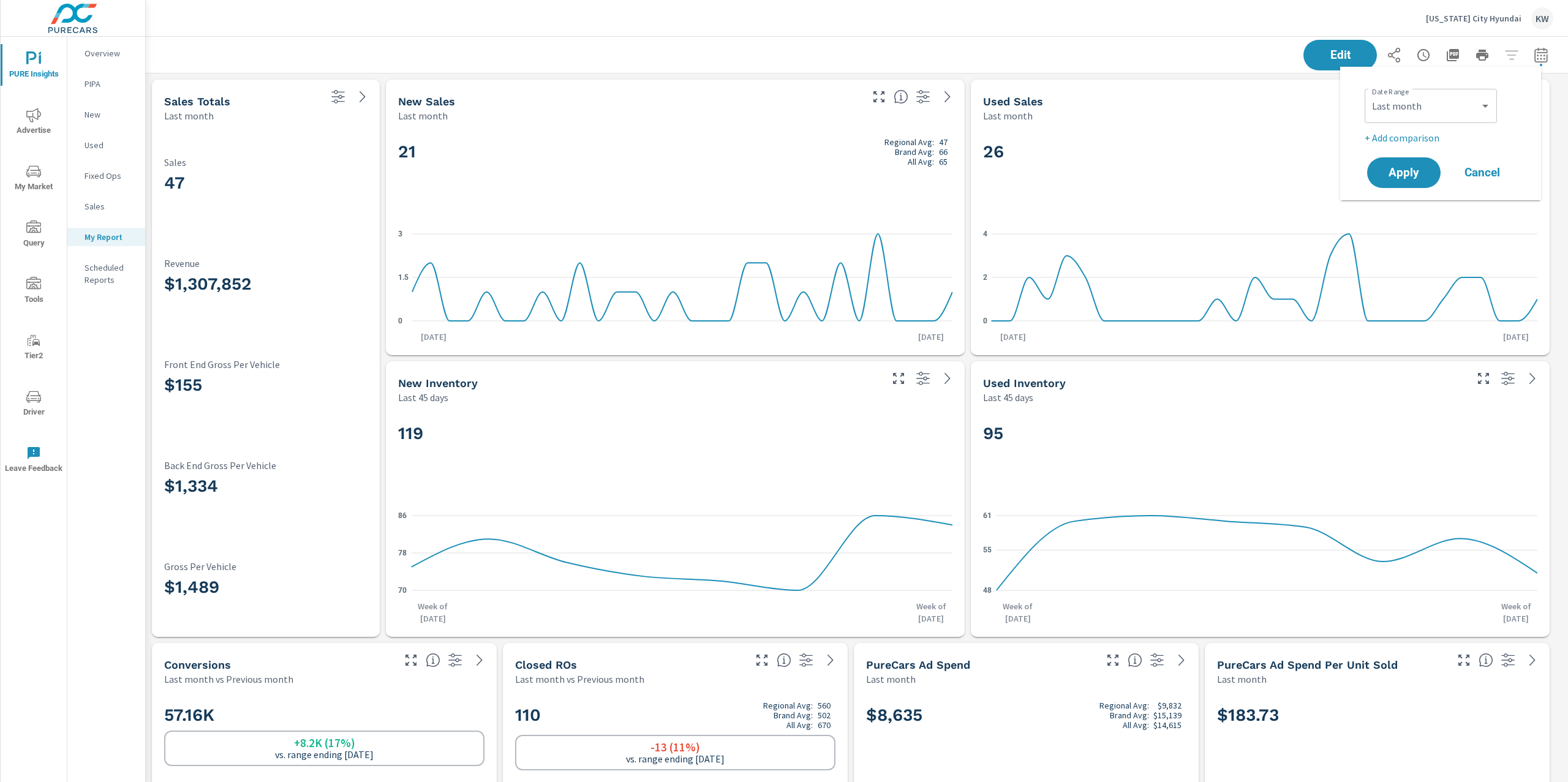
click at [1538, 168] on div "Date Range Custom Yesterday Last week Last 7 days Last 14 days Last 30 days Las…" at bounding box center [1440, 134] width 201 height 134
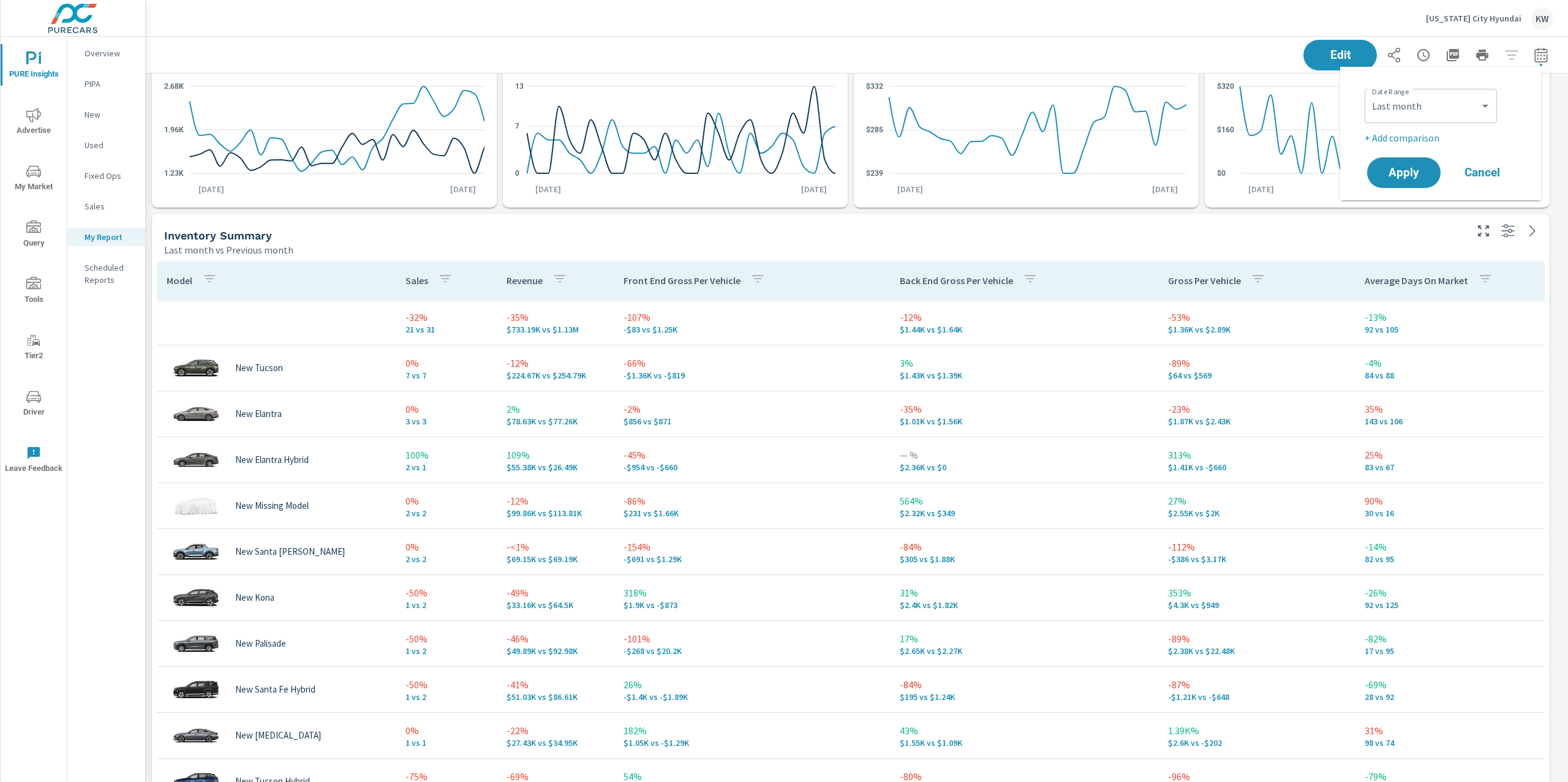
click at [1567, 209] on div "PURE Insights Report Michigan City Hyundai Report date range: Sep 01, 2025 - Se…" at bounding box center [856, 409] width 1422 height 745
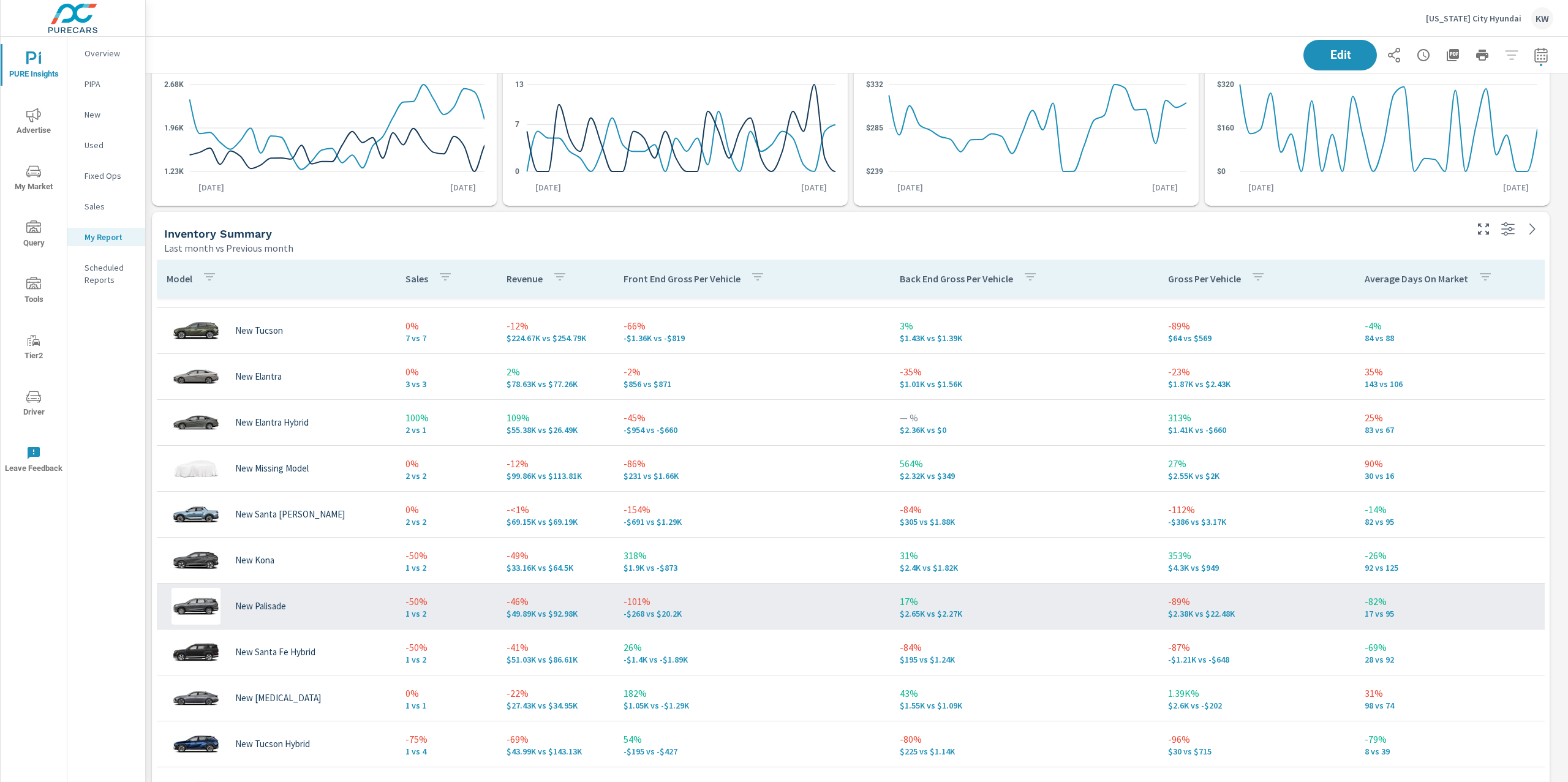
scroll to position [77, 0]
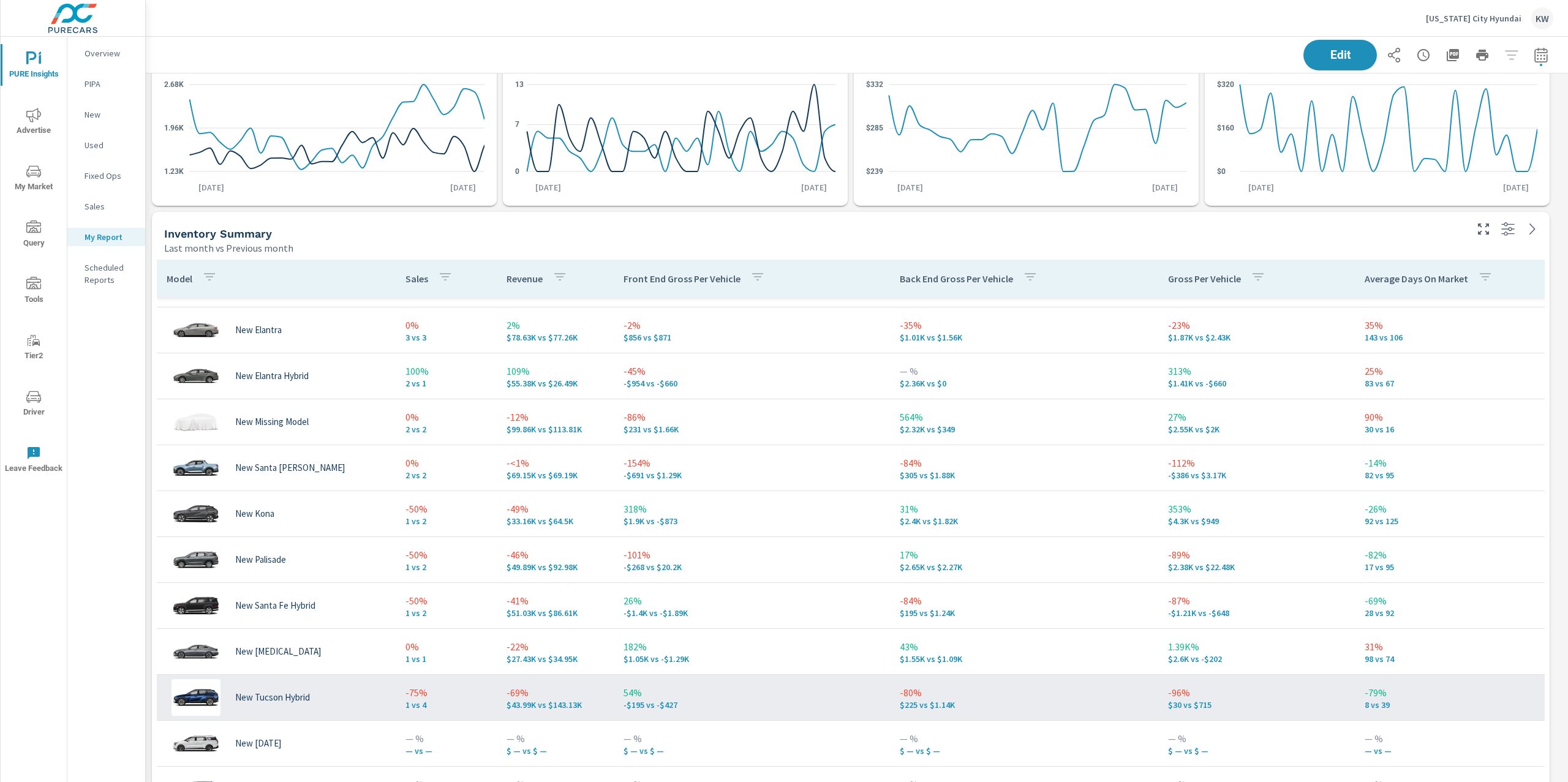
scroll to position [216, 0]
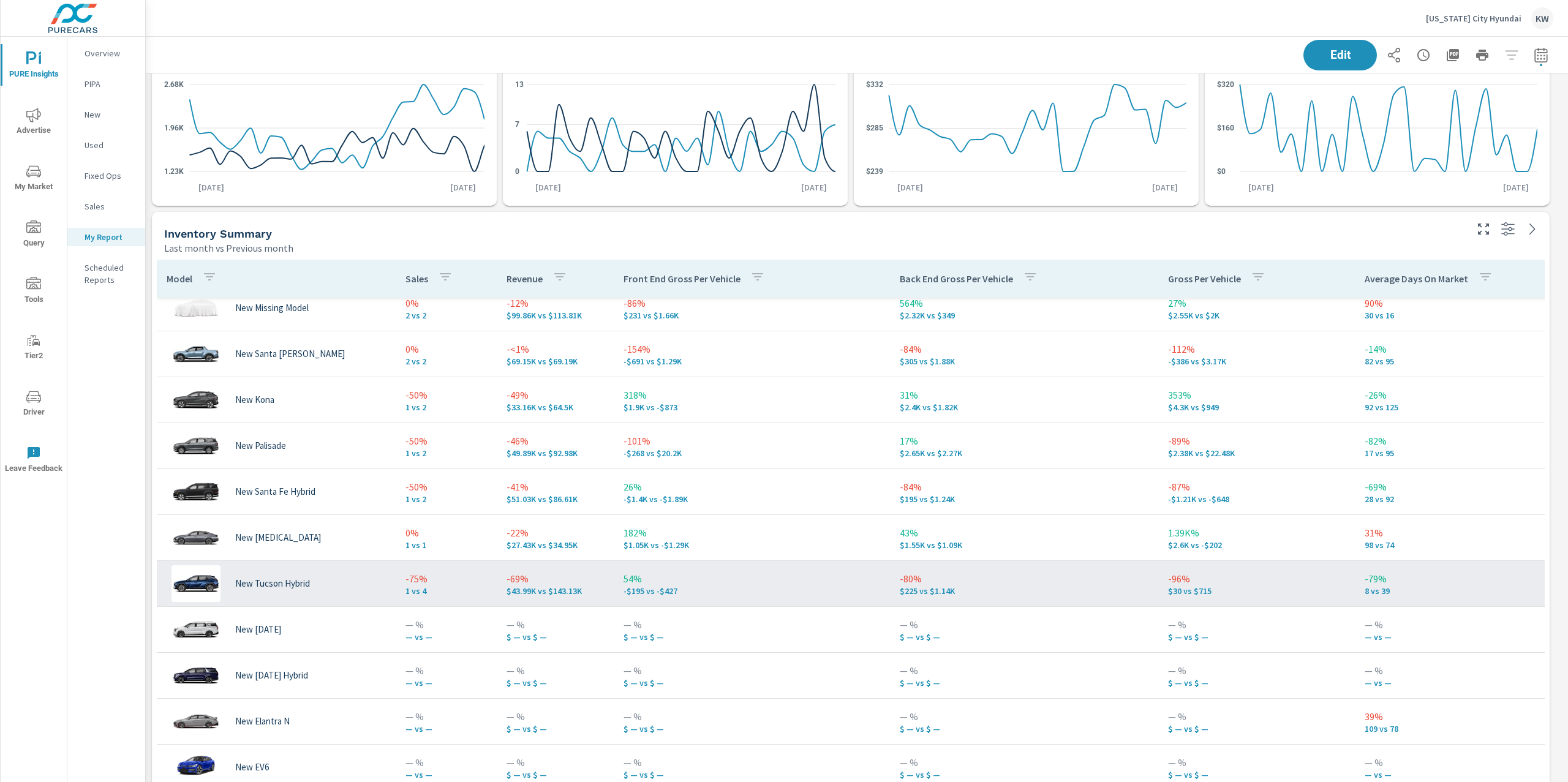
scroll to position [191, 0]
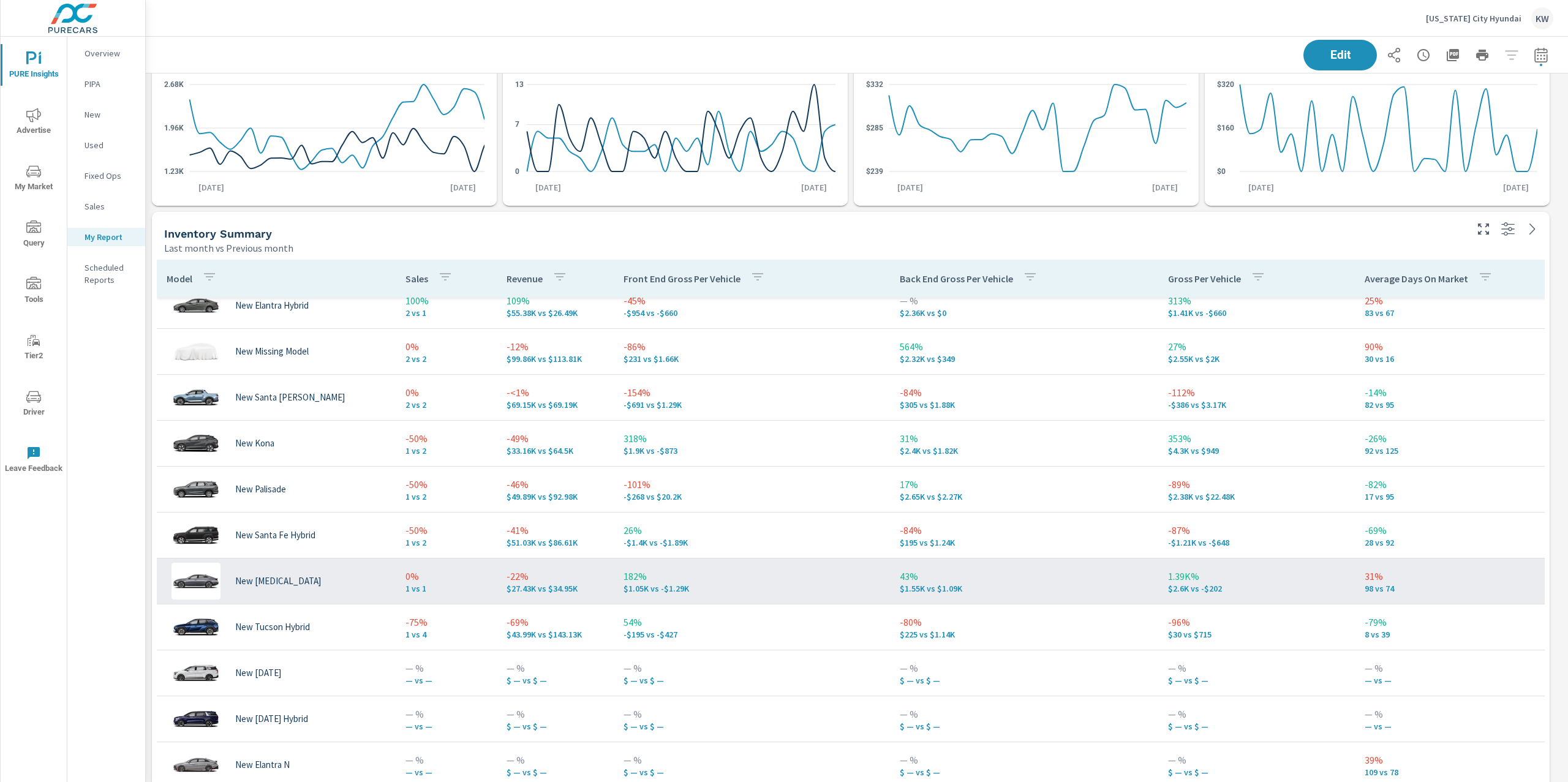
scroll to position [145, 0]
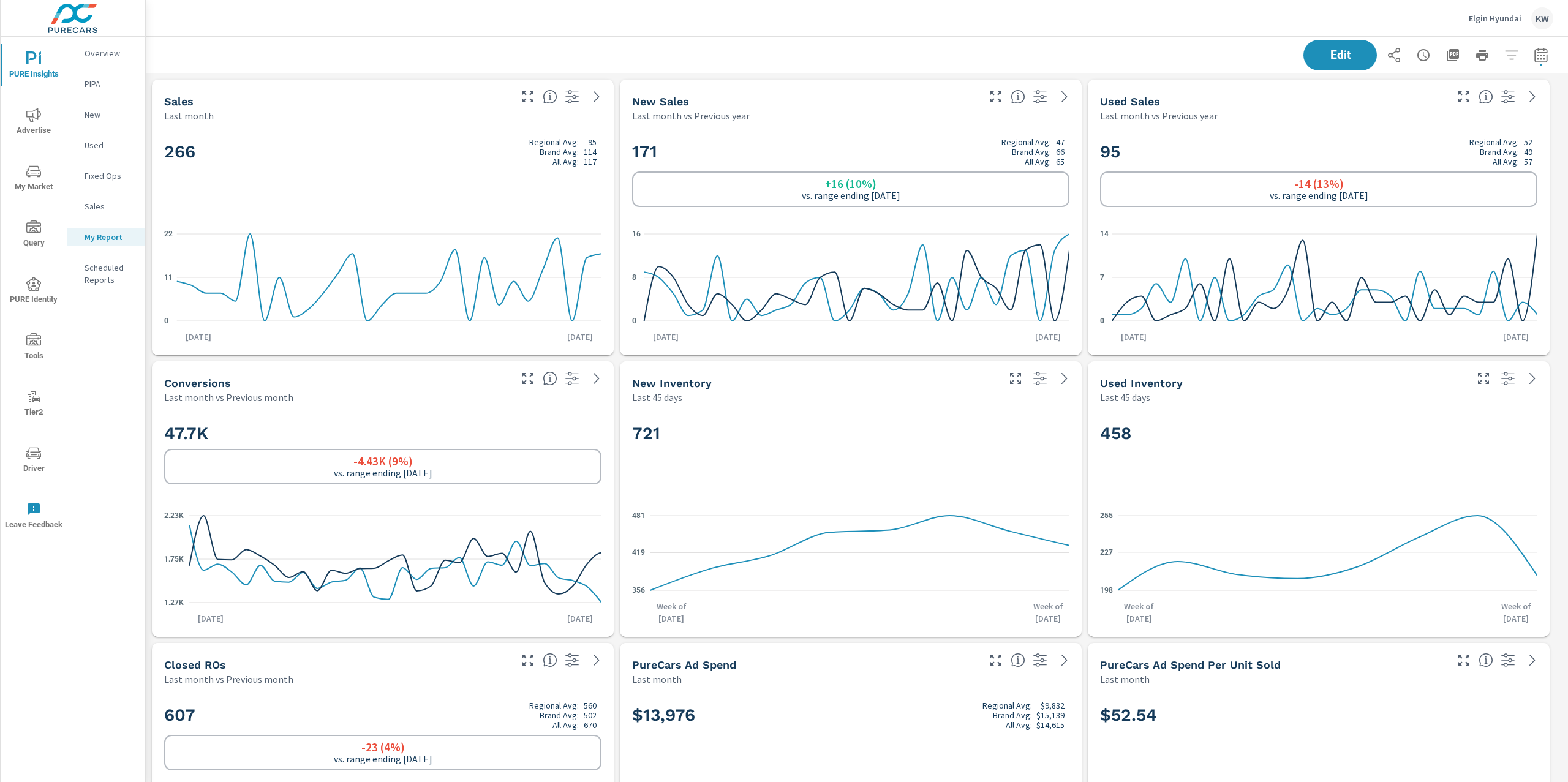
scroll to position [5240, 1435]
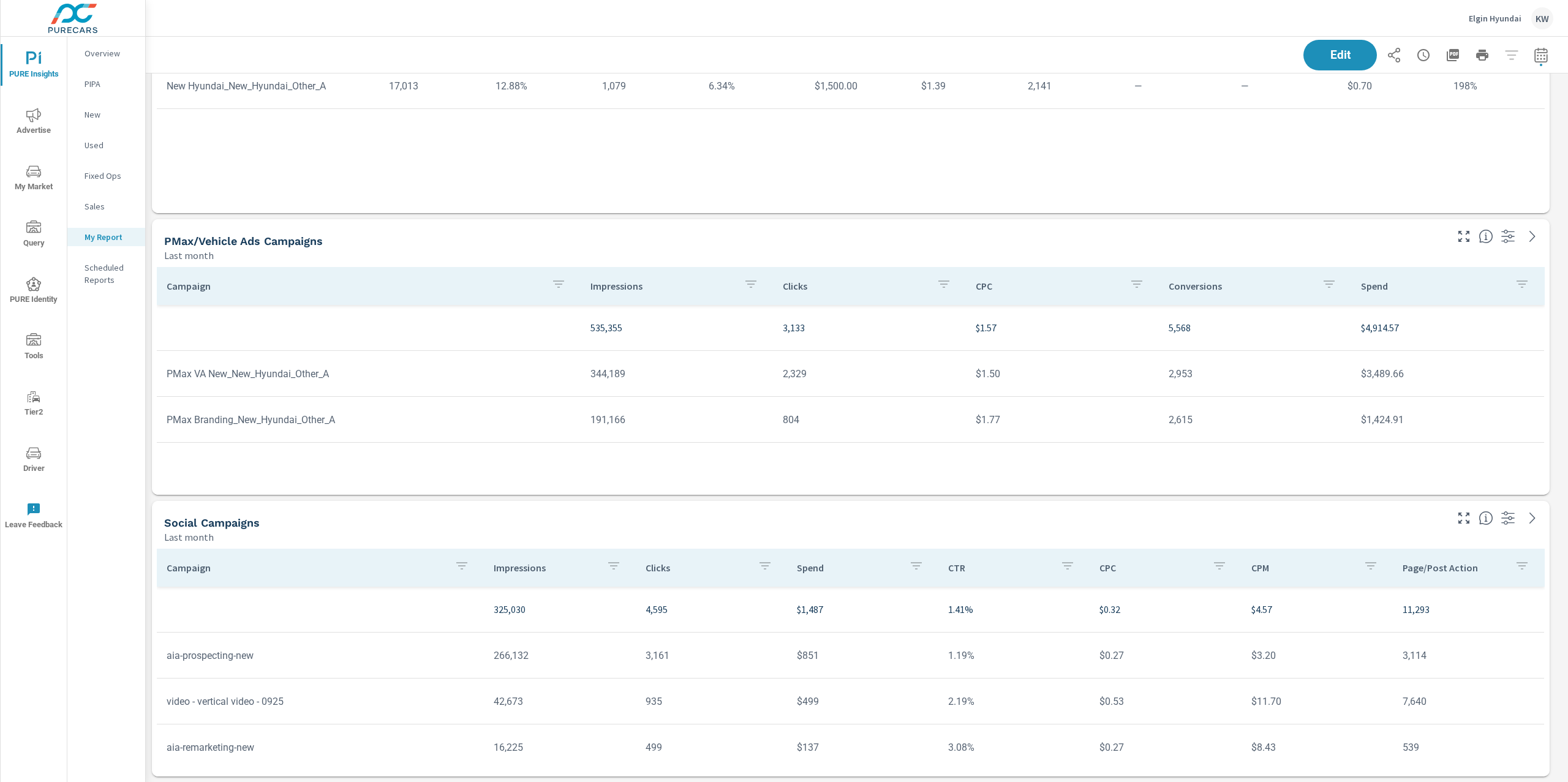
click at [1478, 19] on p "Elgin Hyundai" at bounding box center [1494, 18] width 52 height 11
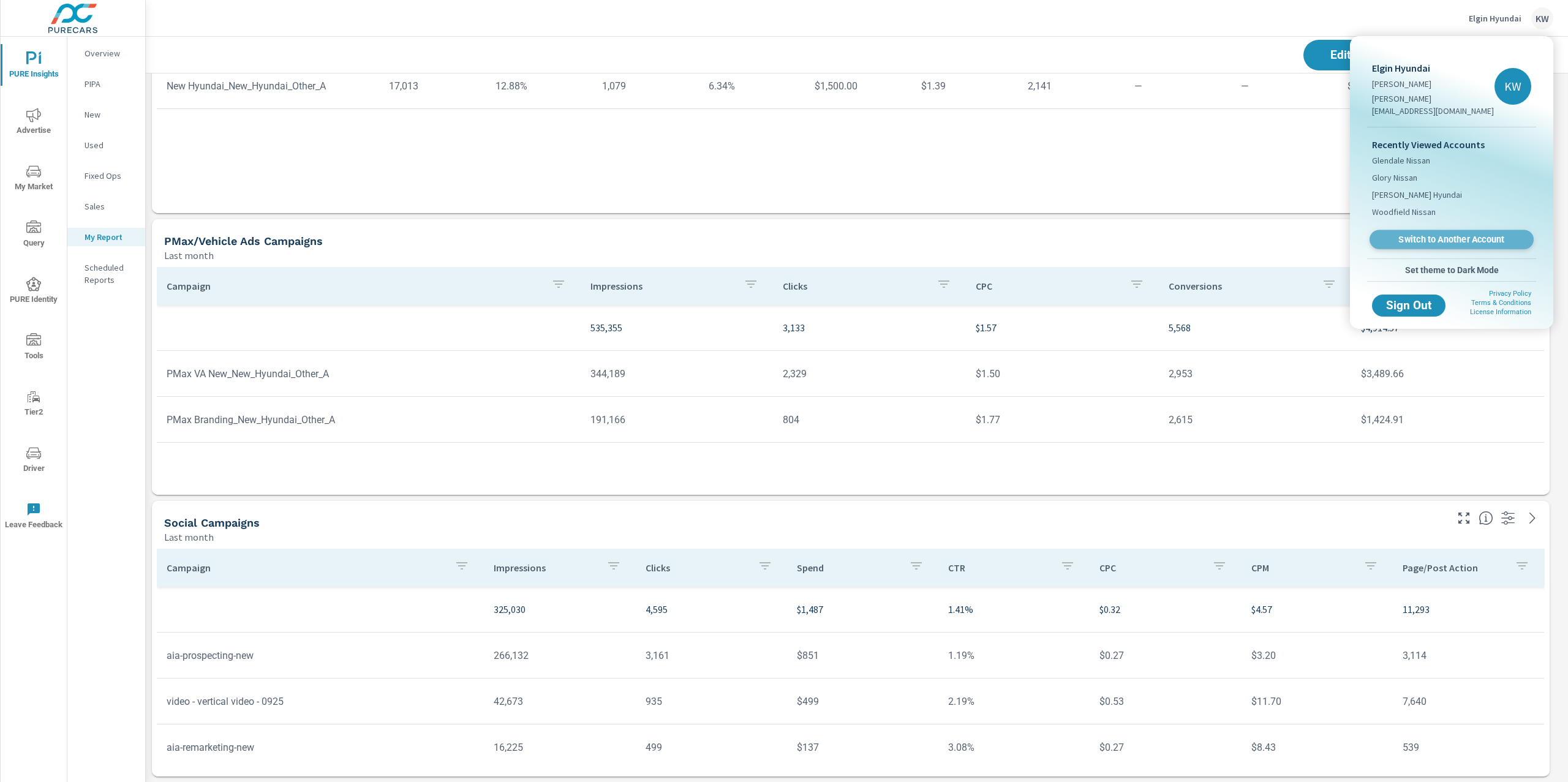
click at [1449, 234] on span "Switch to Another Account" at bounding box center [1450, 240] width 150 height 12
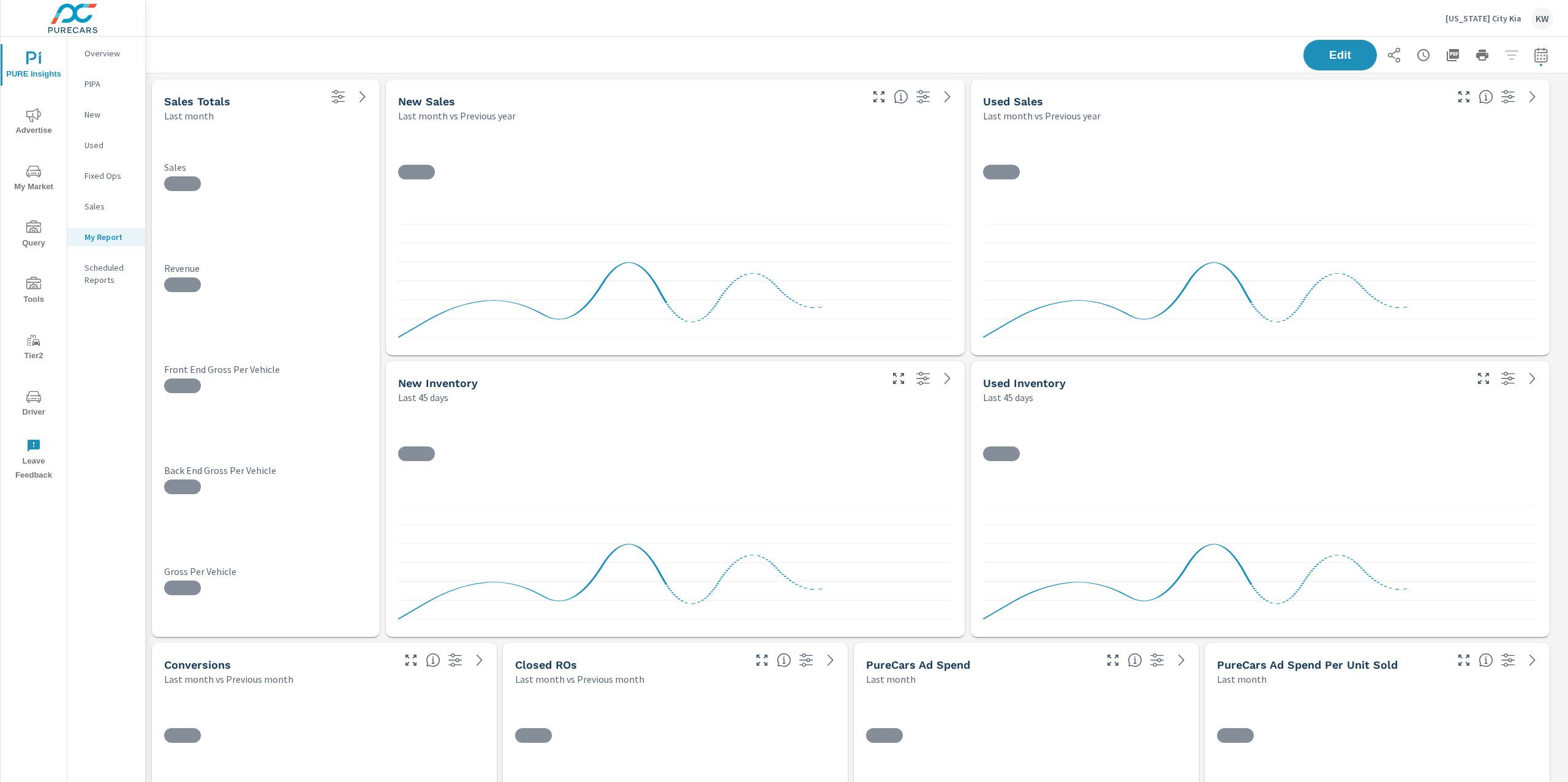
scroll to position [8197, 1435]
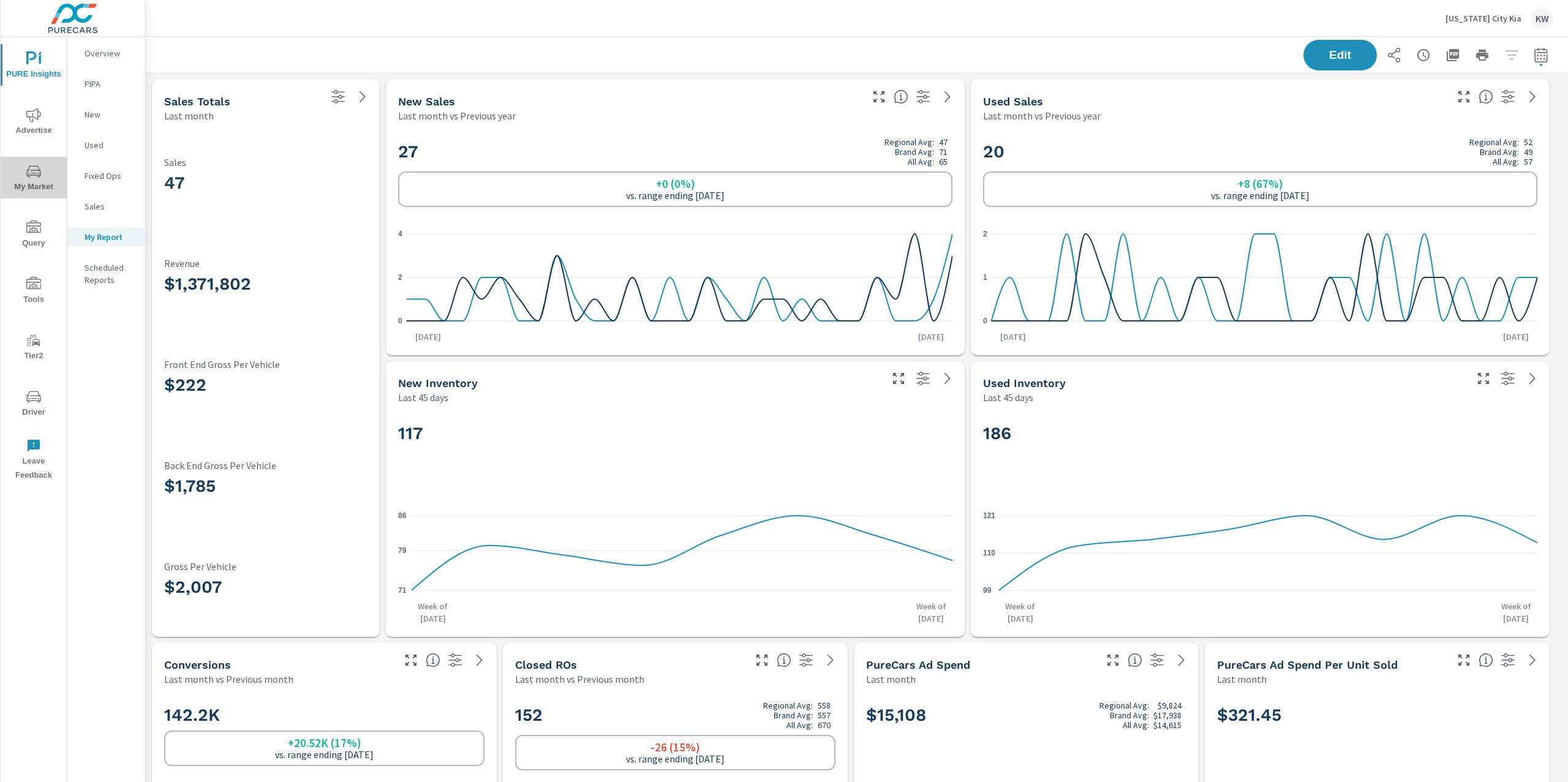
click at [46, 175] on span "My Market" at bounding box center [33, 179] width 58 height 30
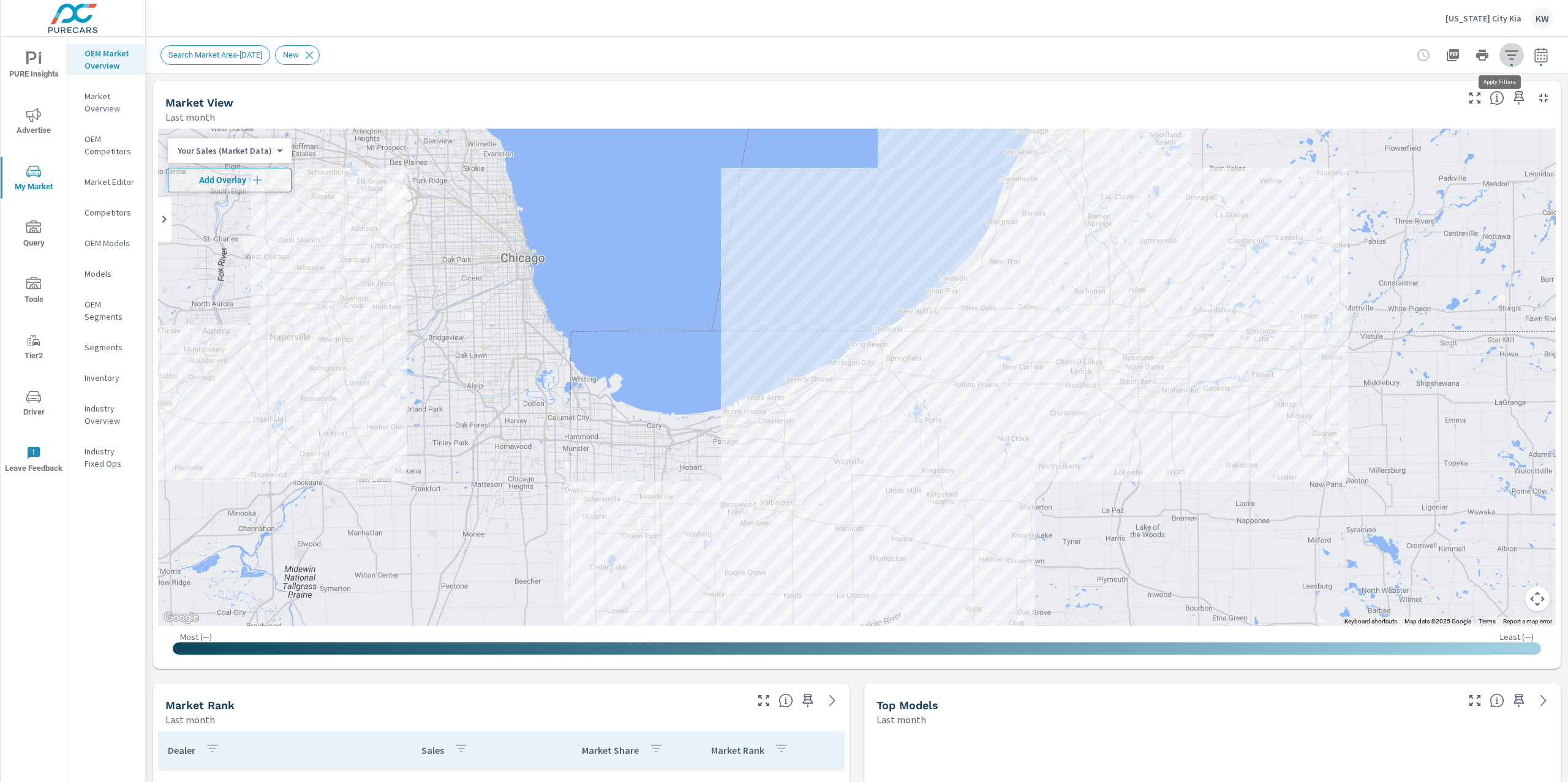
click at [1504, 61] on icon "button" at bounding box center [1510, 54] width 14 height 14
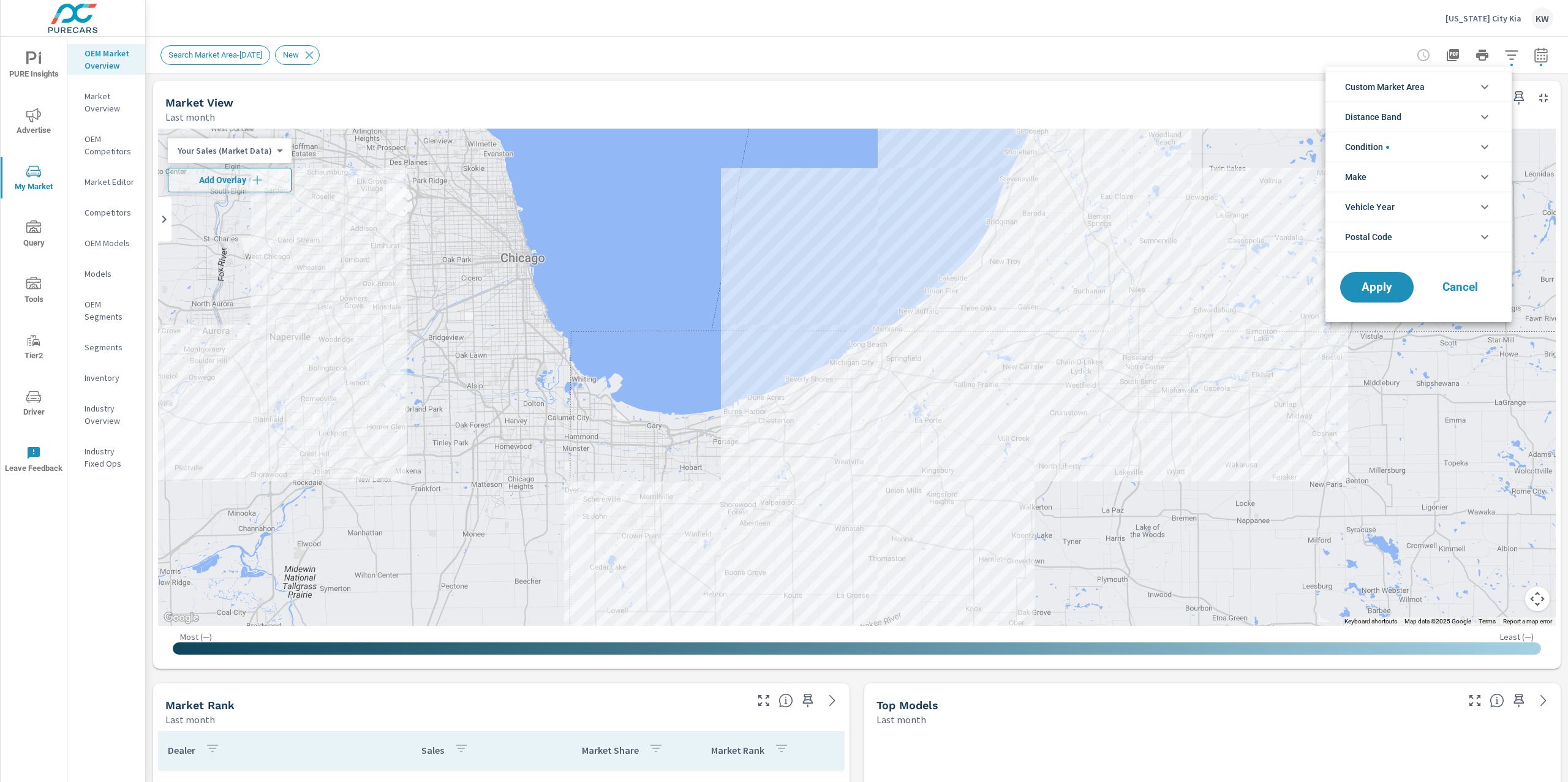
click at [1481, 146] on icon "filter options" at bounding box center [1484, 146] width 14 height 14
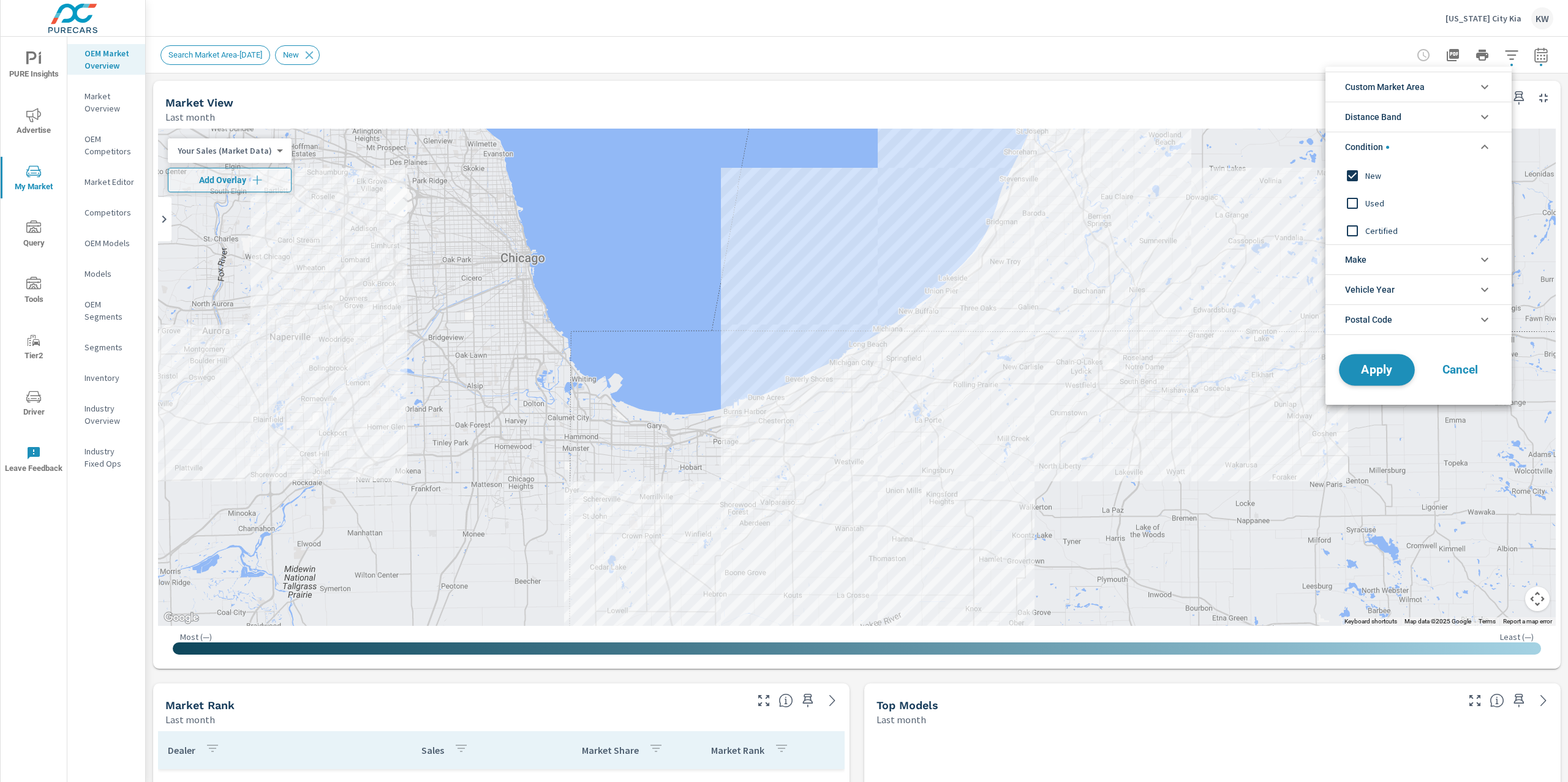
click at [1380, 369] on span "Apply" at bounding box center [1376, 370] width 50 height 12
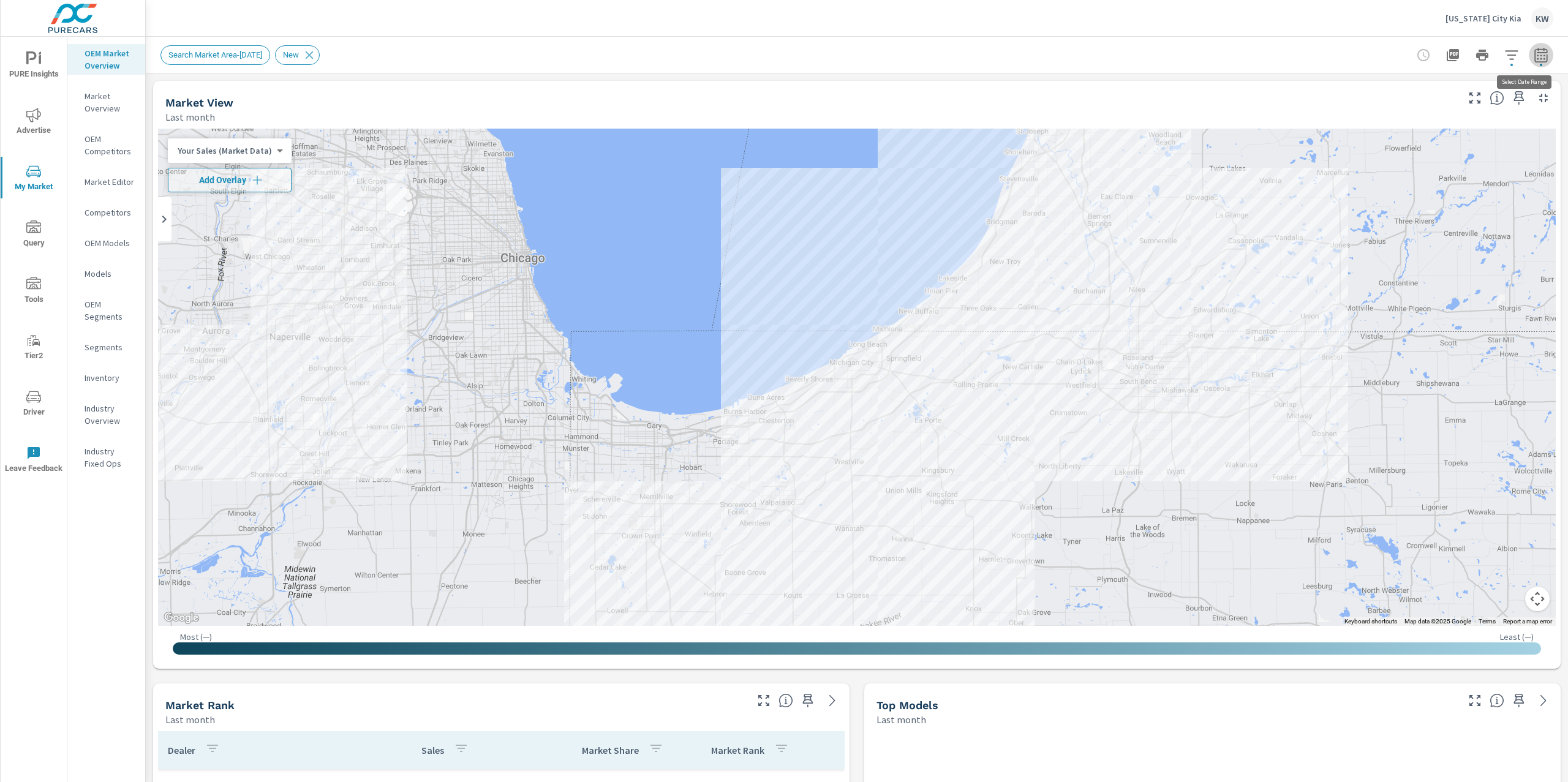
click at [1539, 64] on span "button" at bounding box center [1540, 64] width 3 height 3
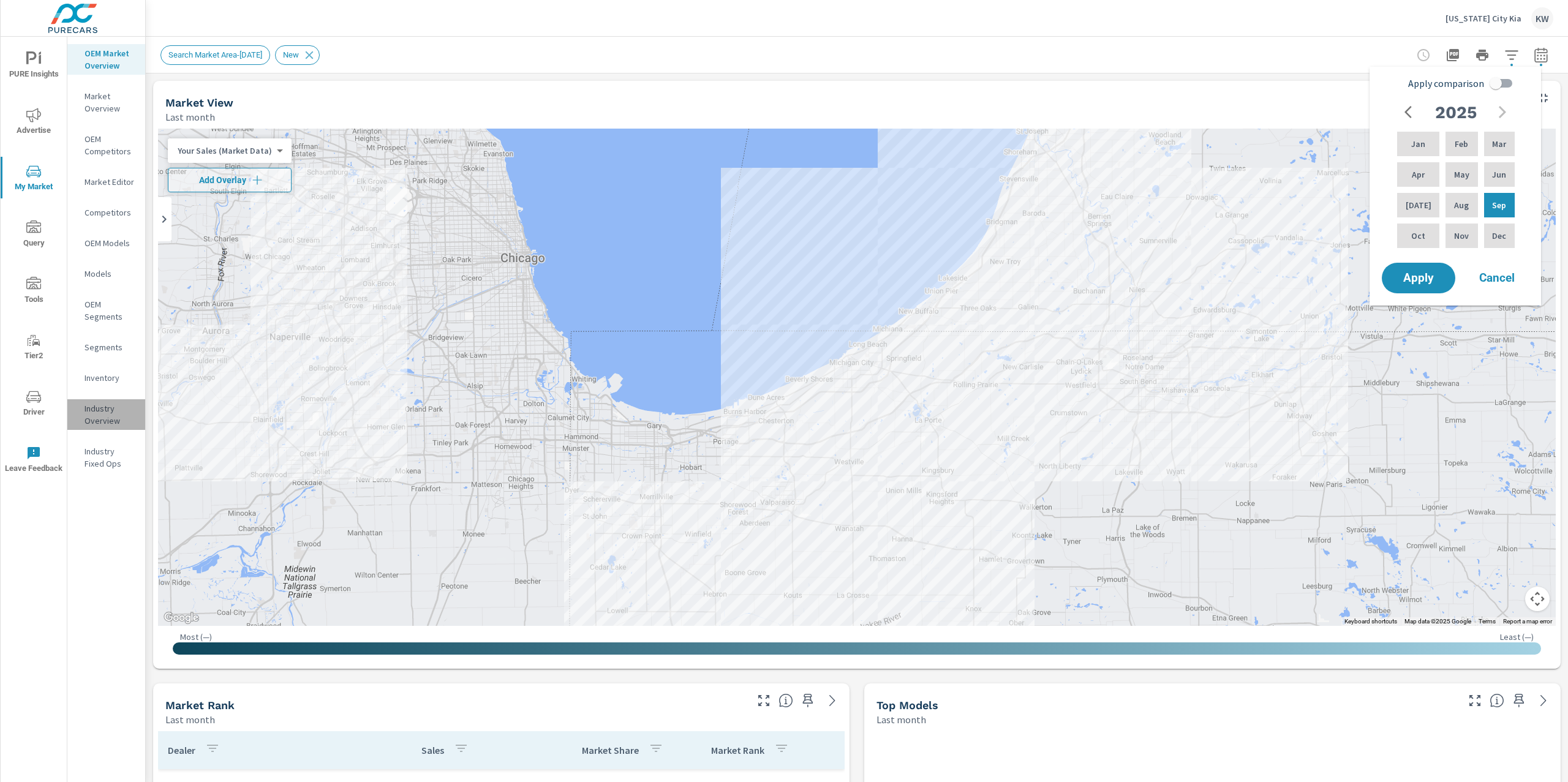
click at [108, 412] on p "Industry Overview" at bounding box center [110, 414] width 51 height 25
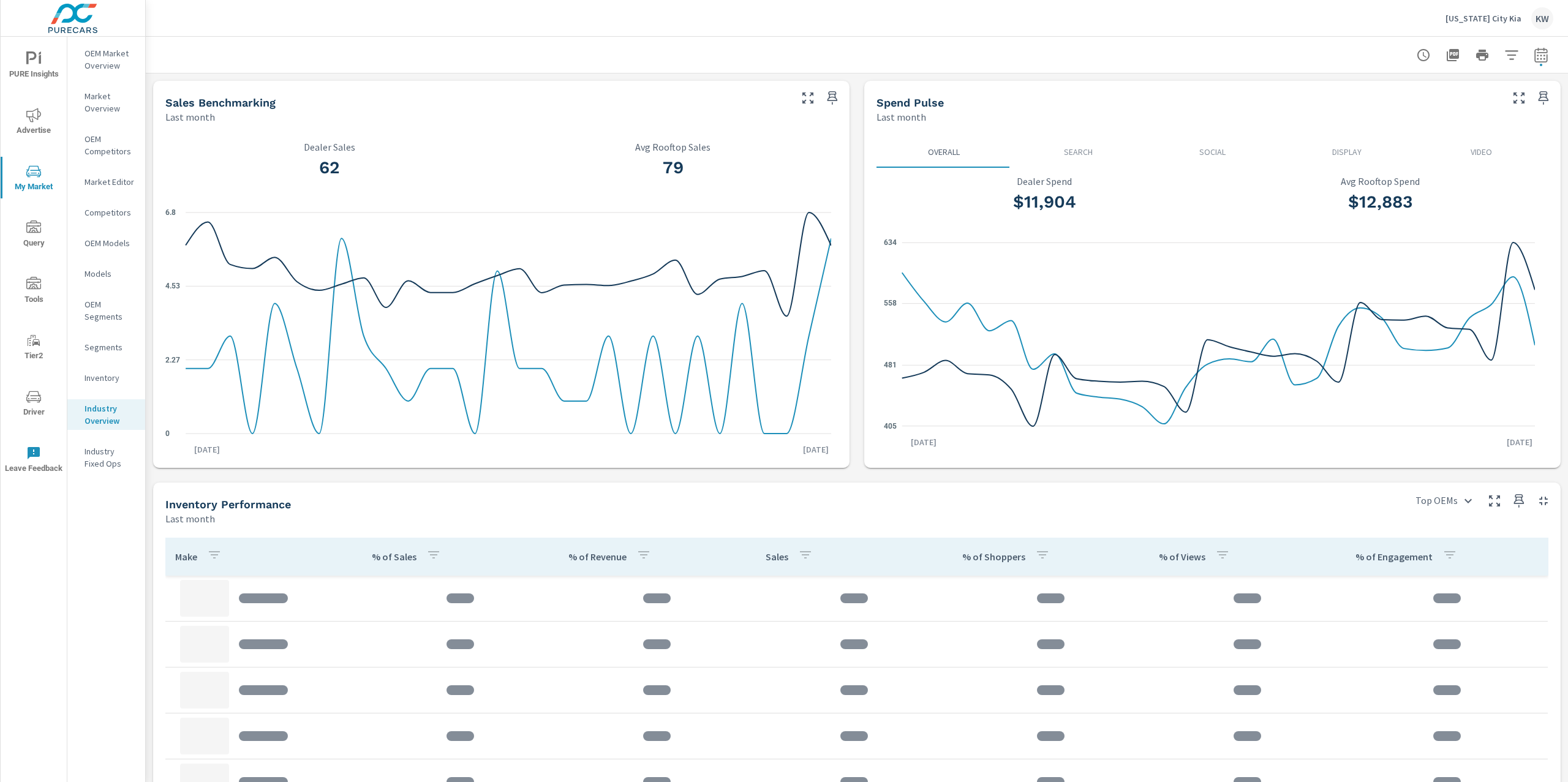
scroll to position [3, 0]
click at [1533, 54] on icon "button" at bounding box center [1540, 54] width 14 height 14
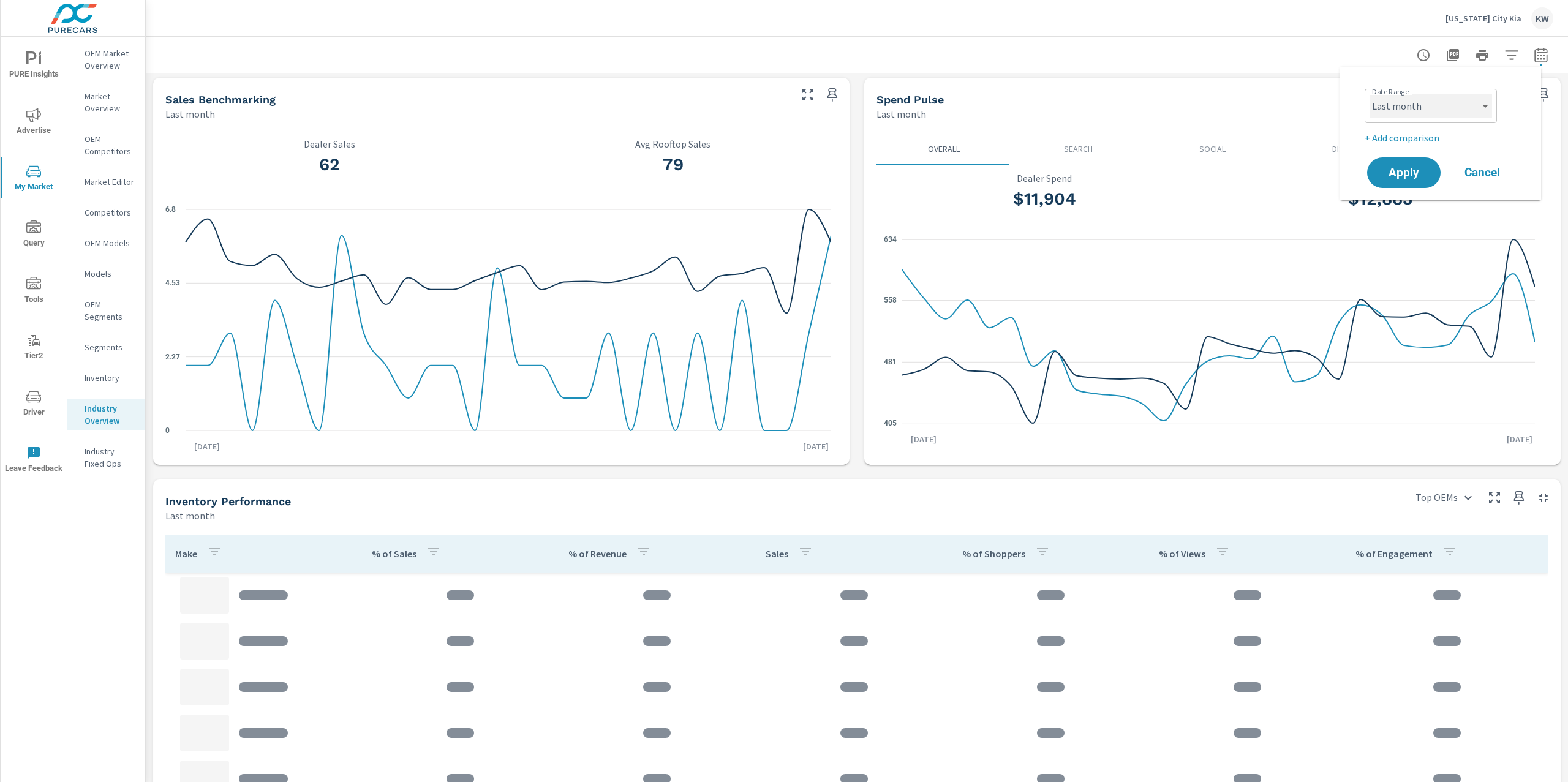
click at [1462, 113] on select "Custom Yesterday Last week Last 7 days Last 14 days Last 30 days Last 45 days L…" at bounding box center [1430, 106] width 123 height 25
select select "Last 60 days"
click at [1369, 94] on select "Custom Yesterday Last week Last 7 days Last 14 days Last 30 days Last 45 days L…" at bounding box center [1430, 106] width 123 height 25
click at [1427, 169] on span "Apply" at bounding box center [1403, 173] width 50 height 12
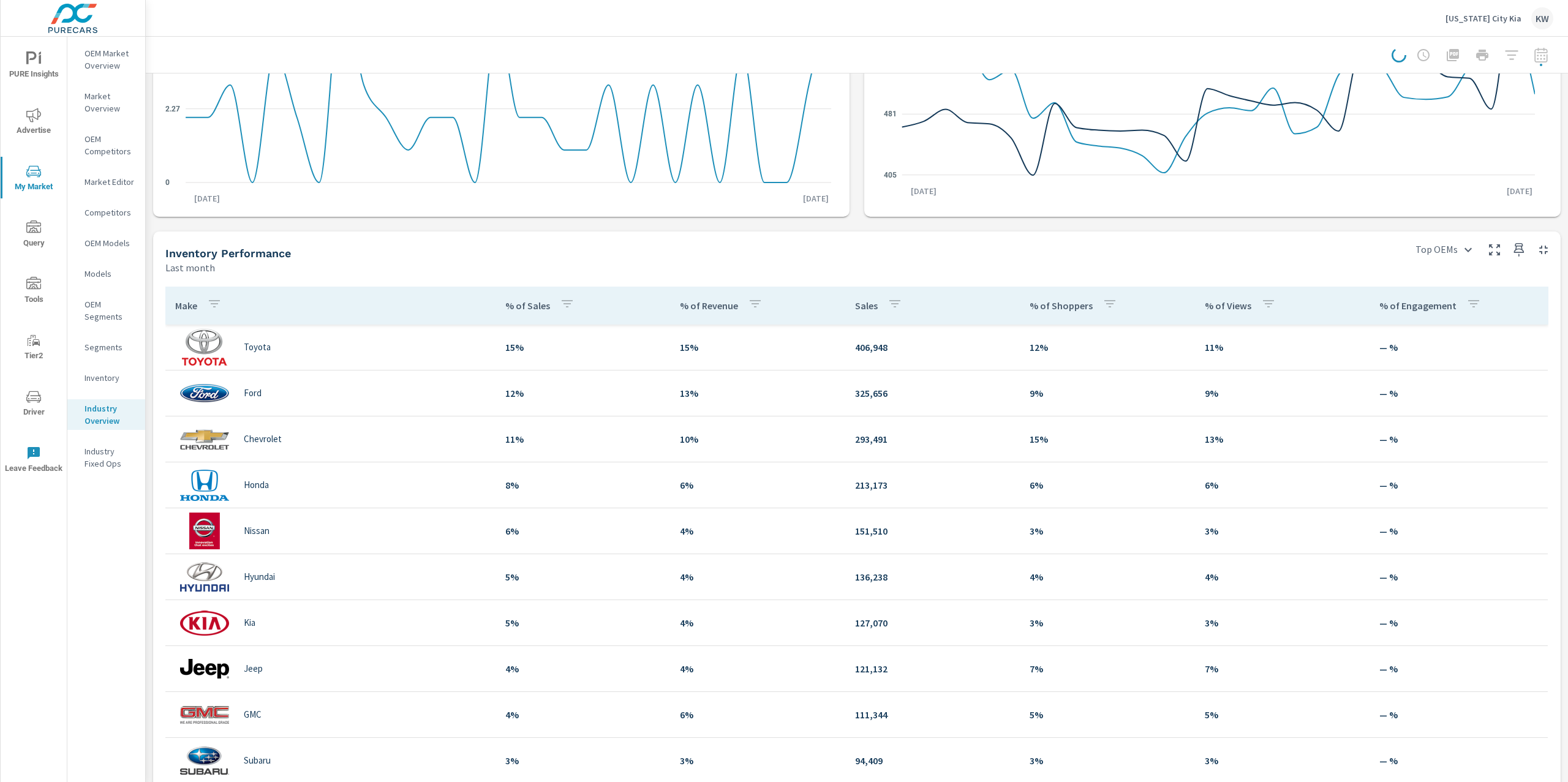
scroll to position [251, 0]
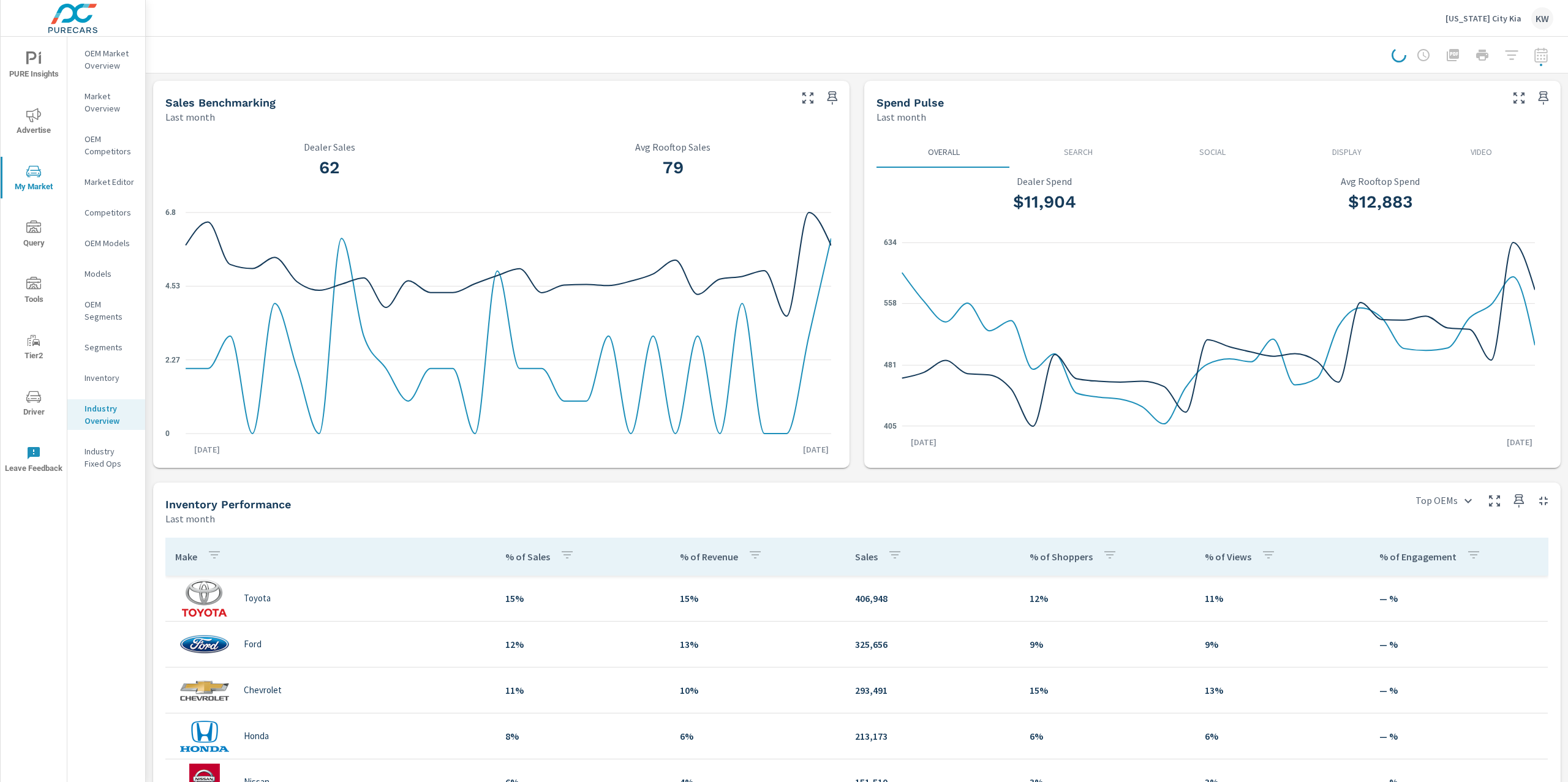
click at [1526, 53] on div "Industry Overview Michigan City Kia Report date range: Sep 01, 2025 - Sep 30, 2…" at bounding box center [856, 557] width 1422 height 1041
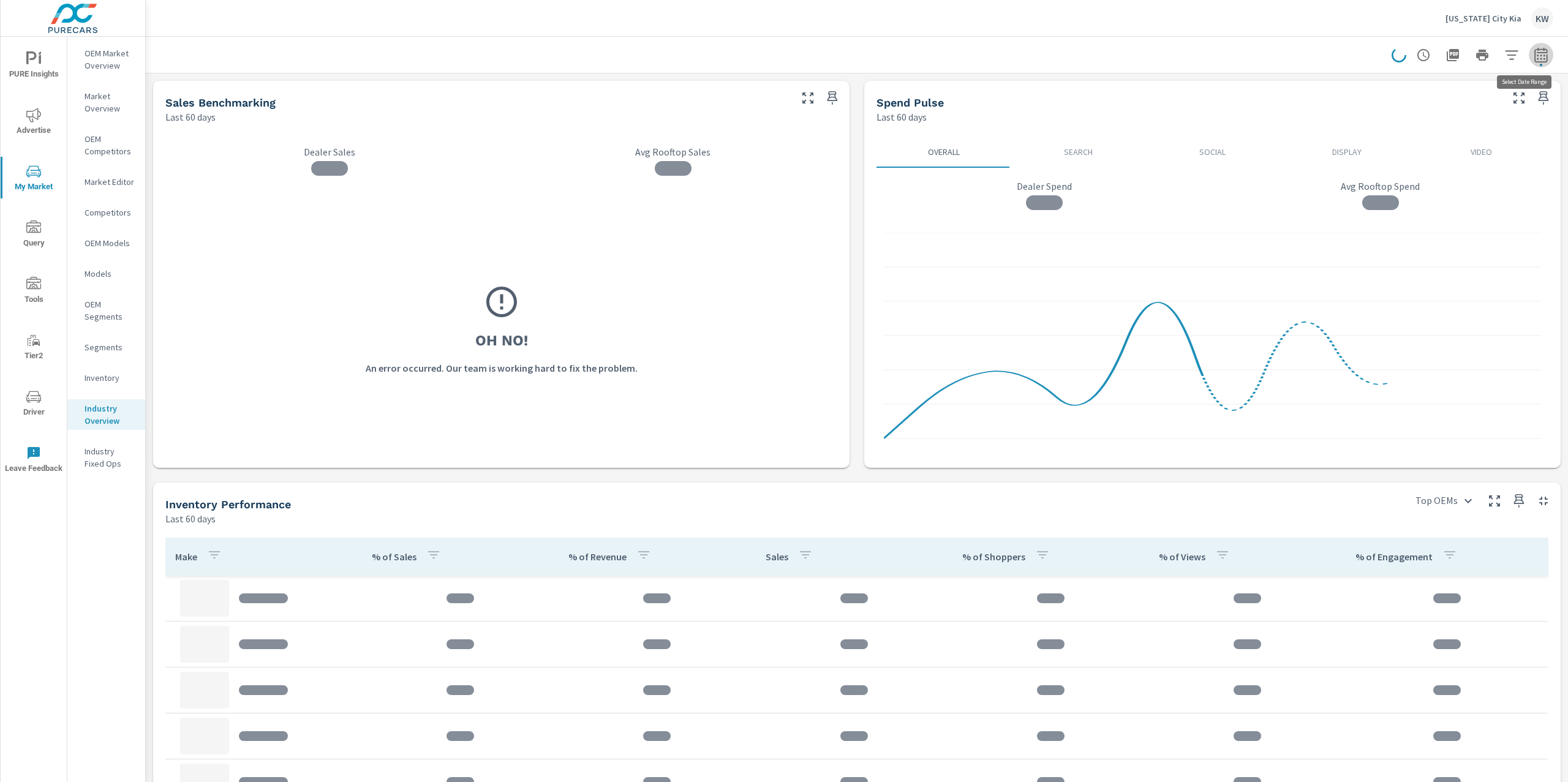
click at [1533, 54] on icon "button" at bounding box center [1540, 54] width 14 height 14
select select "Last 60 days"
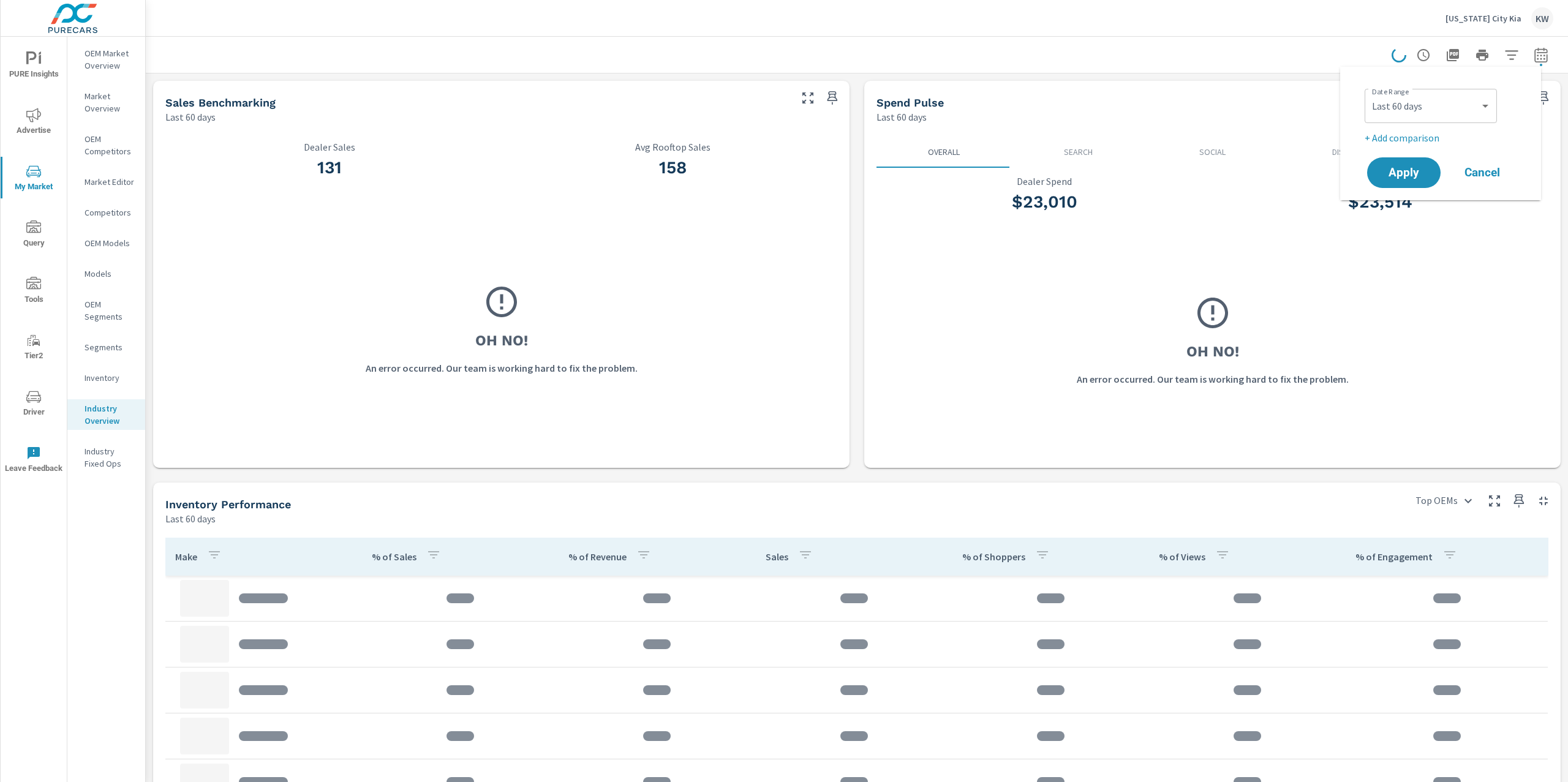
click at [1425, 138] on p "+ Add comparison" at bounding box center [1442, 137] width 157 height 14
select select "Previous period"
drag, startPoint x: 1389, startPoint y: 208, endPoint x: 1412, endPoint y: 220, distance: 25.9
click at [1389, 208] on span "Apply" at bounding box center [1403, 207] width 50 height 12
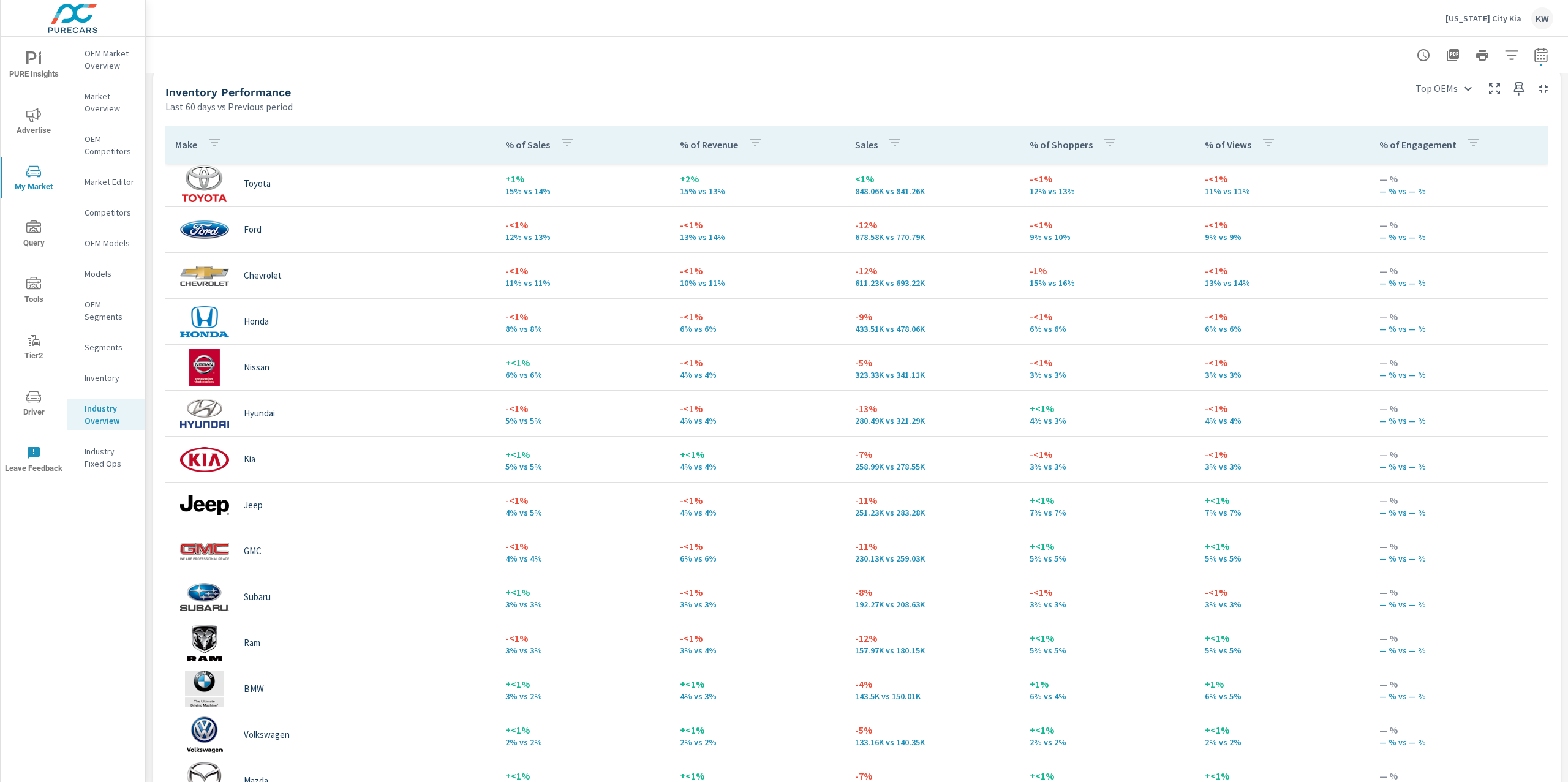
scroll to position [1, 0]
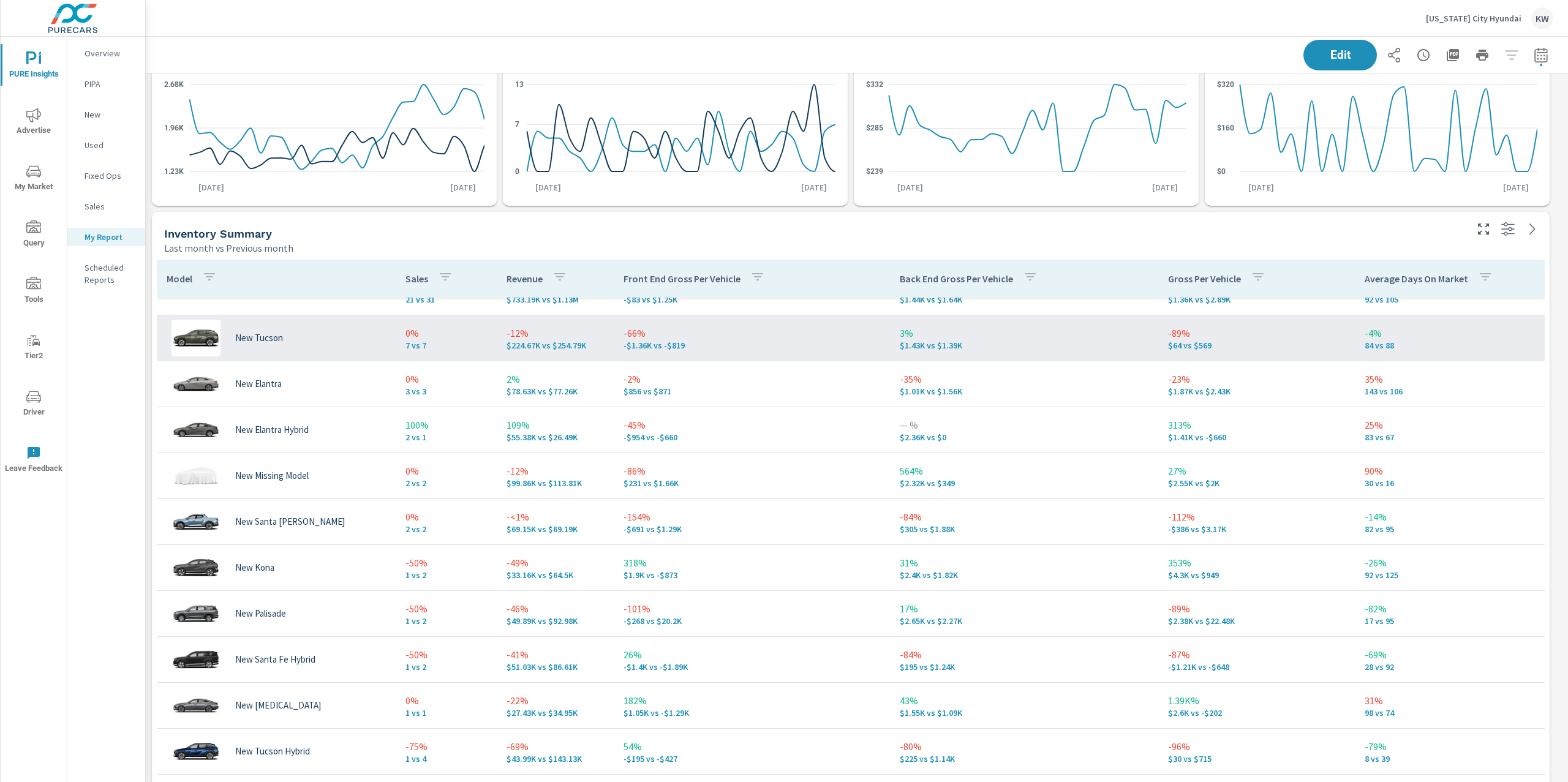
scroll to position [50, 0]
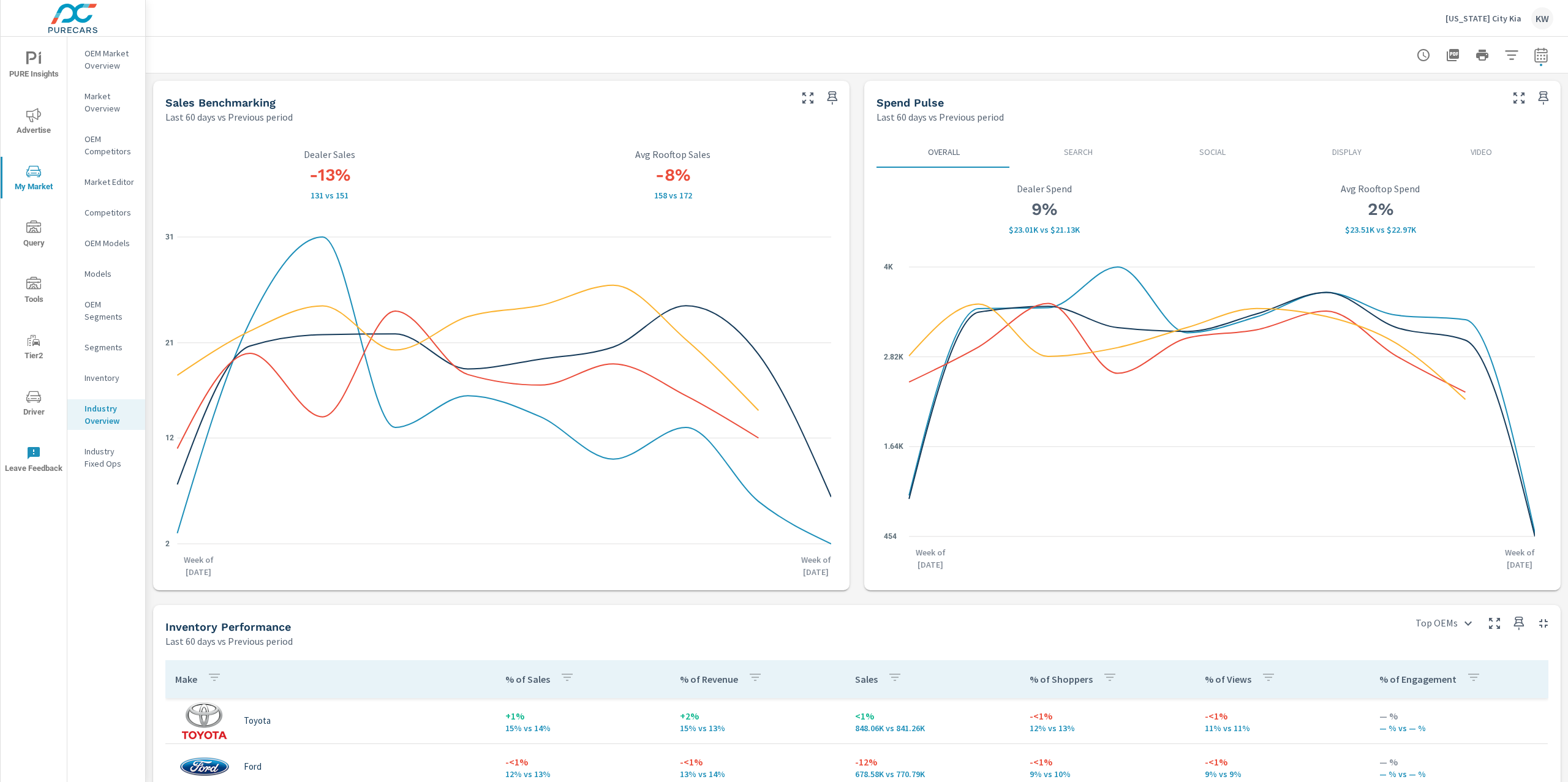
scroll to position [1, 0]
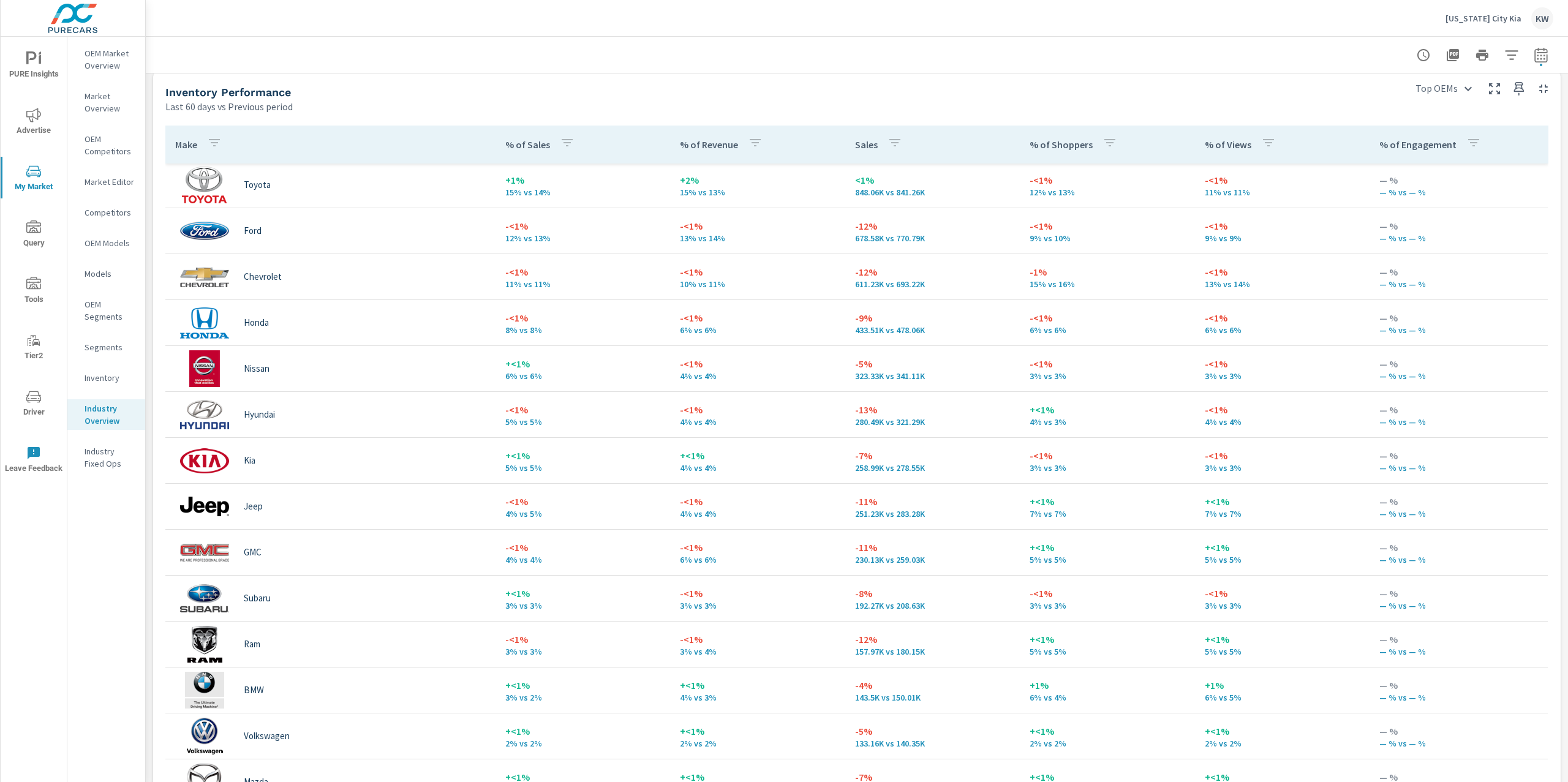
click at [16, 57] on span "PURE Insights" at bounding box center [33, 66] width 58 height 30
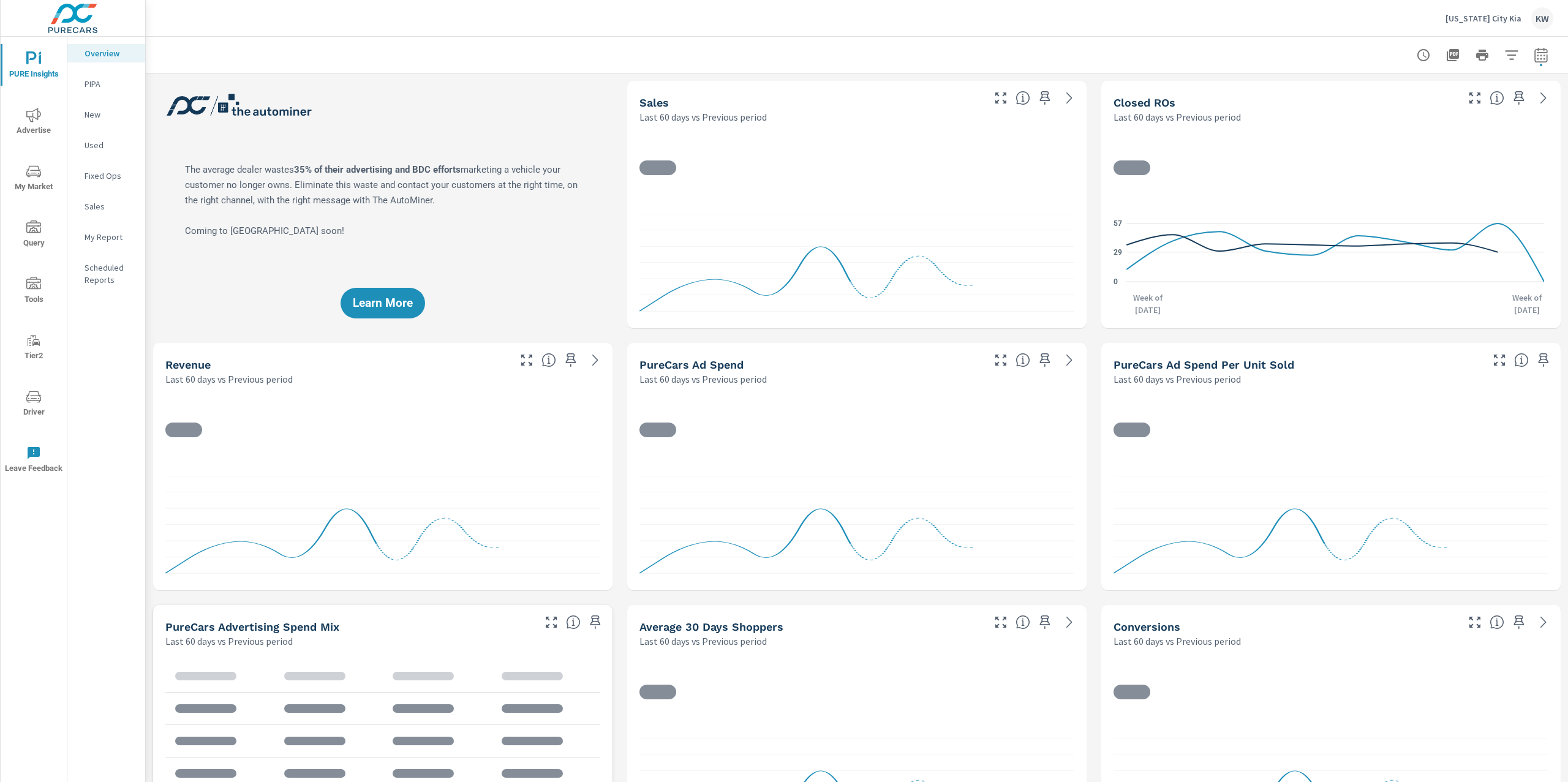
click at [1483, 13] on p "Michigan City Kia" at bounding box center [1483, 18] width 76 height 11
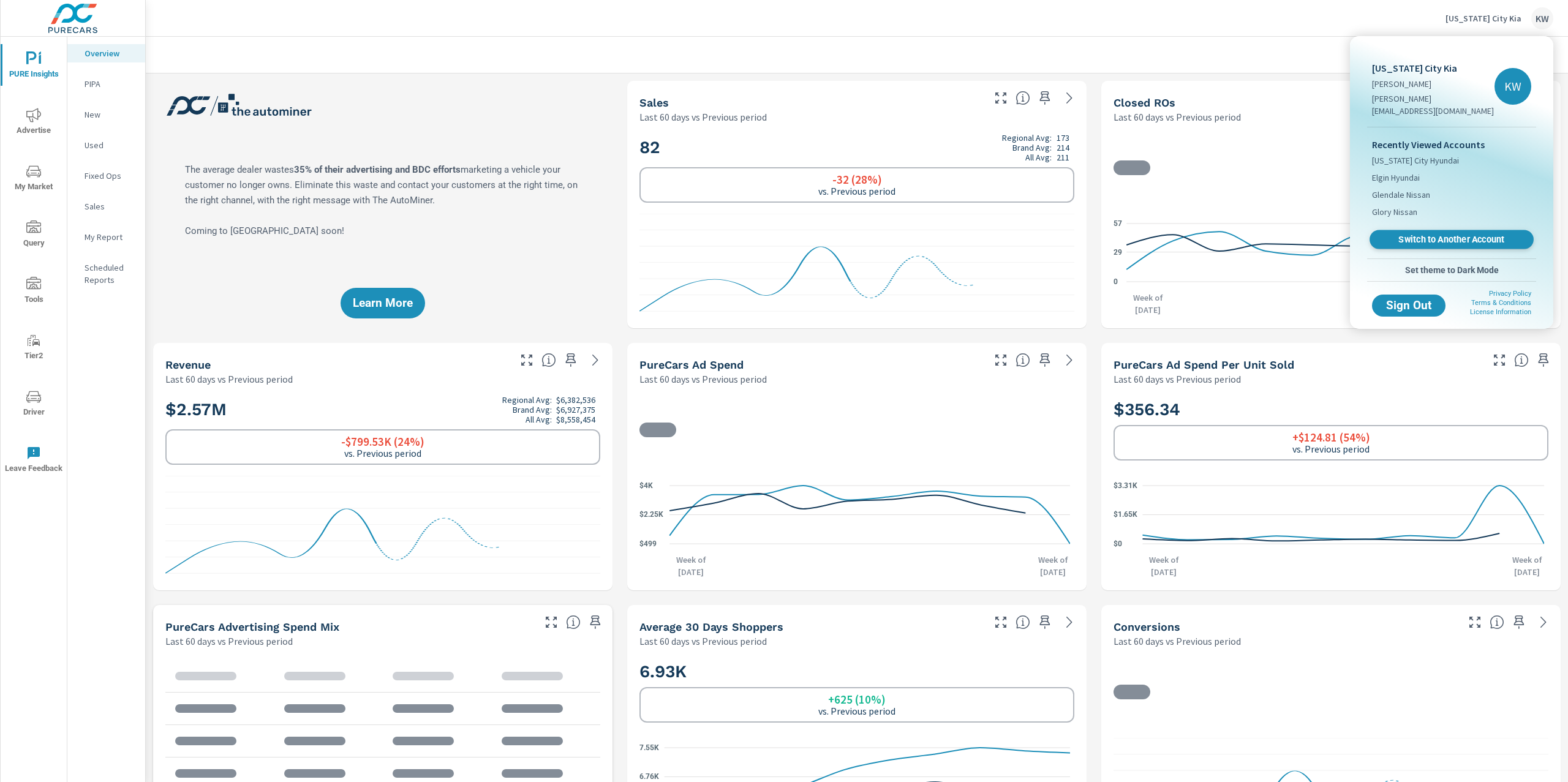
click at [1433, 234] on span "Switch to Another Account" at bounding box center [1450, 240] width 150 height 12
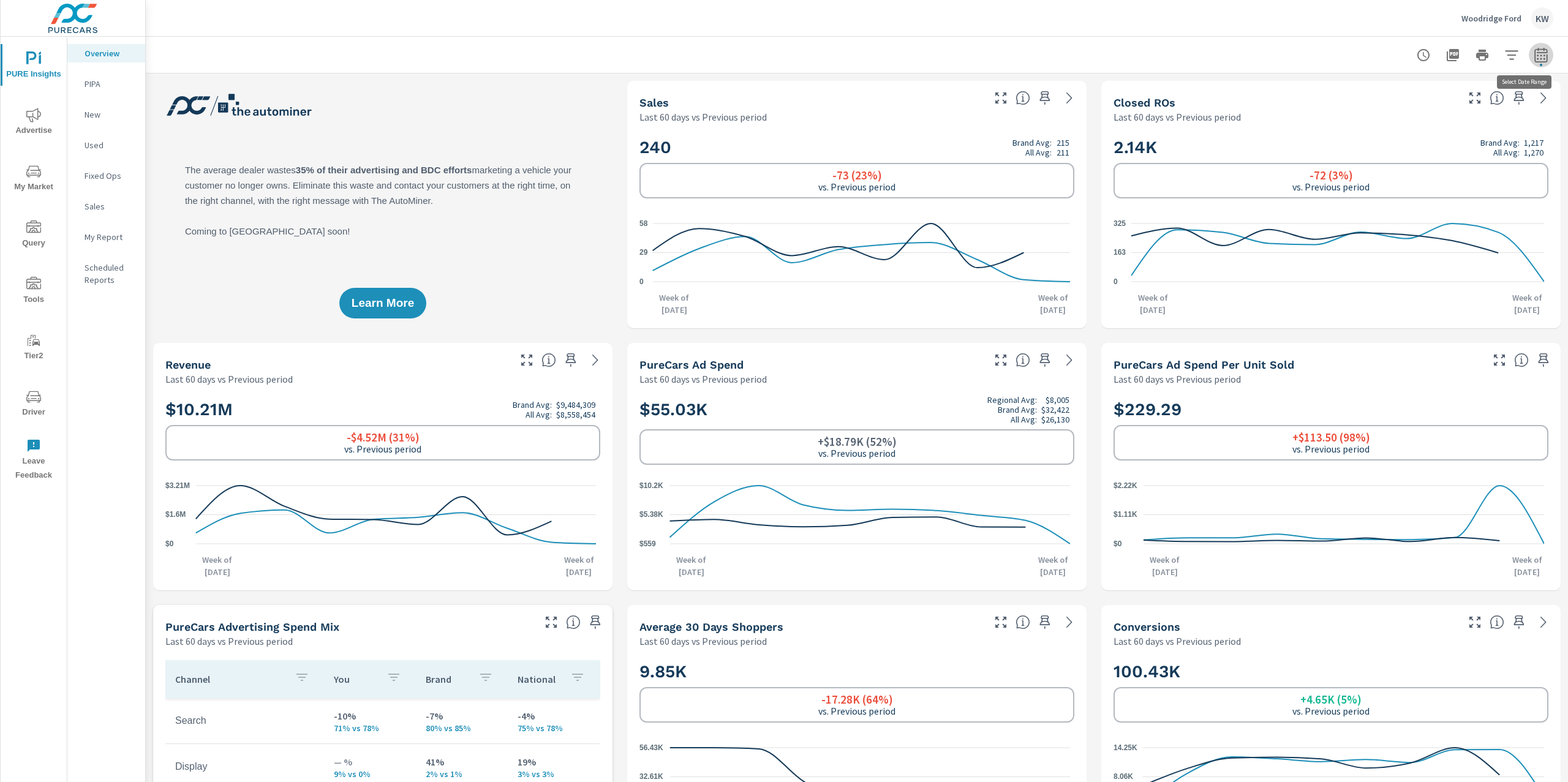
click at [1533, 58] on icon "button" at bounding box center [1540, 54] width 14 height 14
select select "Last 60 days"
select select "Previous period"
click at [1473, 94] on select "Custom [DATE] Last week Last 7 days Last 14 days Last 30 days Last 45 days Last…" at bounding box center [1430, 106] width 123 height 25
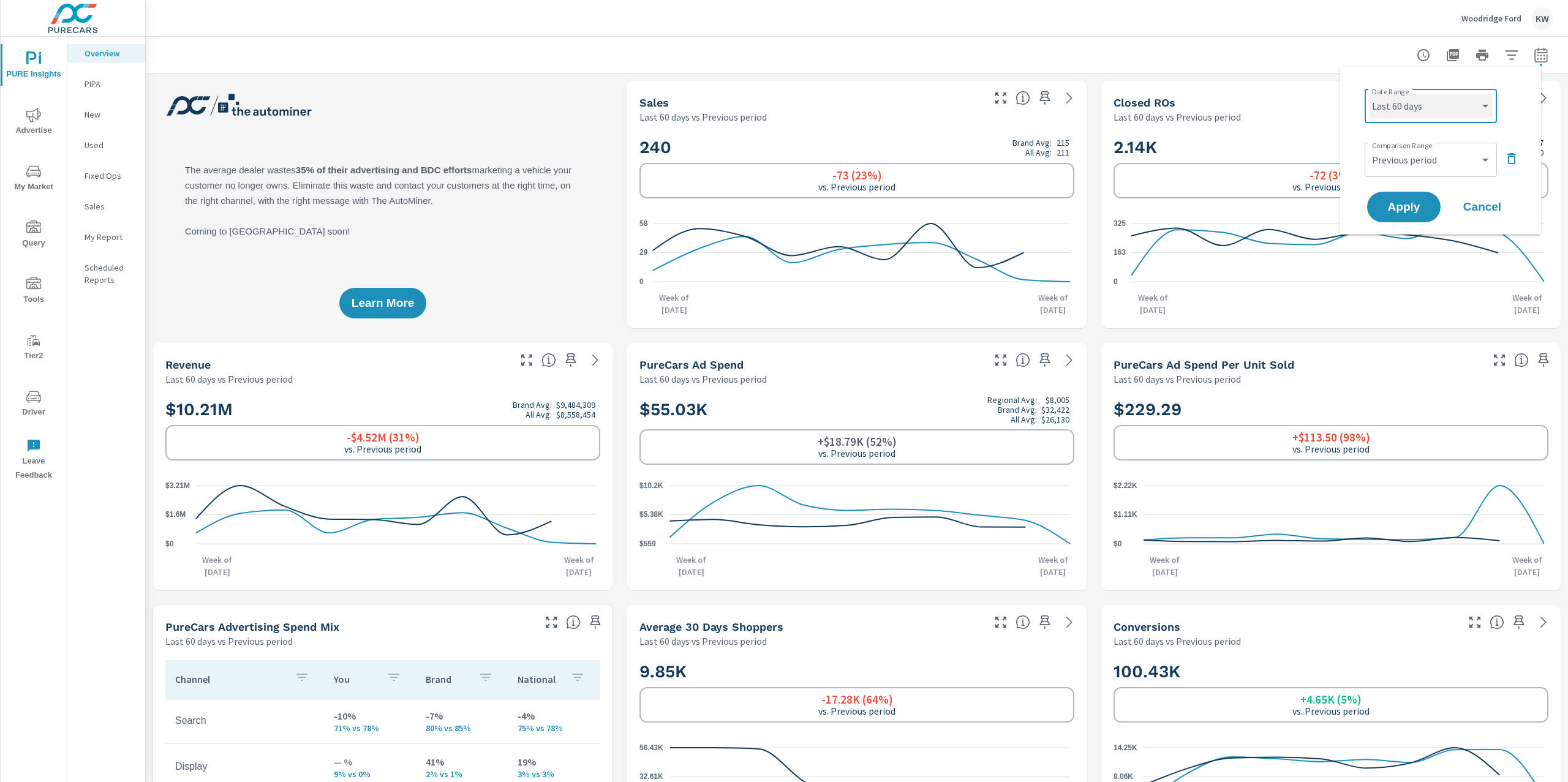
select select "Last month"
click at [1369, 94] on select "Custom [DATE] Last week Last 7 days Last 14 days Last 30 days Last 45 days Last…" at bounding box center [1430, 106] width 123 height 25
click at [1510, 154] on icon "button" at bounding box center [1511, 158] width 8 height 11
click at [1406, 171] on span "Apply" at bounding box center [1403, 173] width 50 height 12
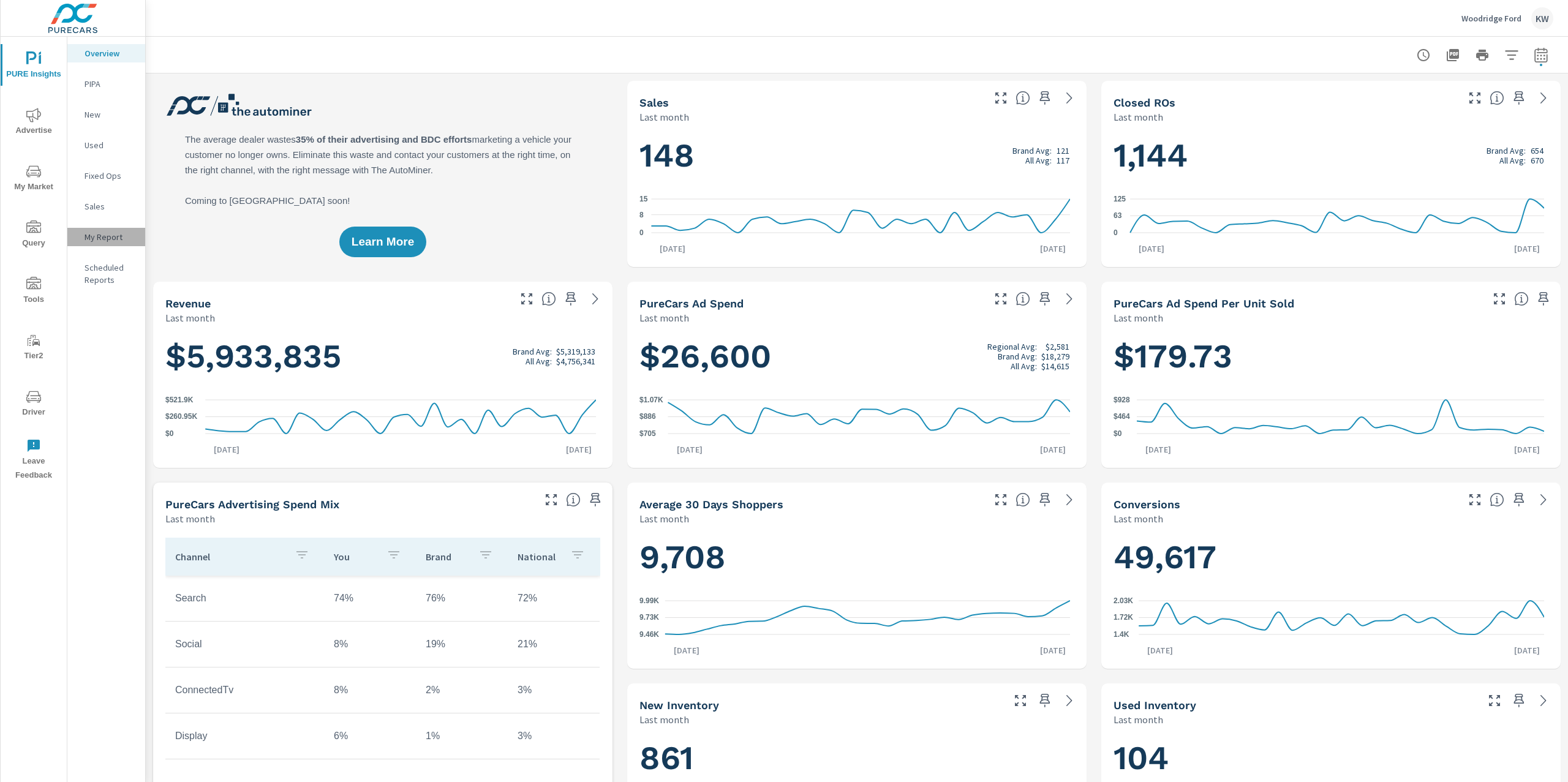
click at [123, 243] on div "My Report" at bounding box center [107, 237] width 78 height 19
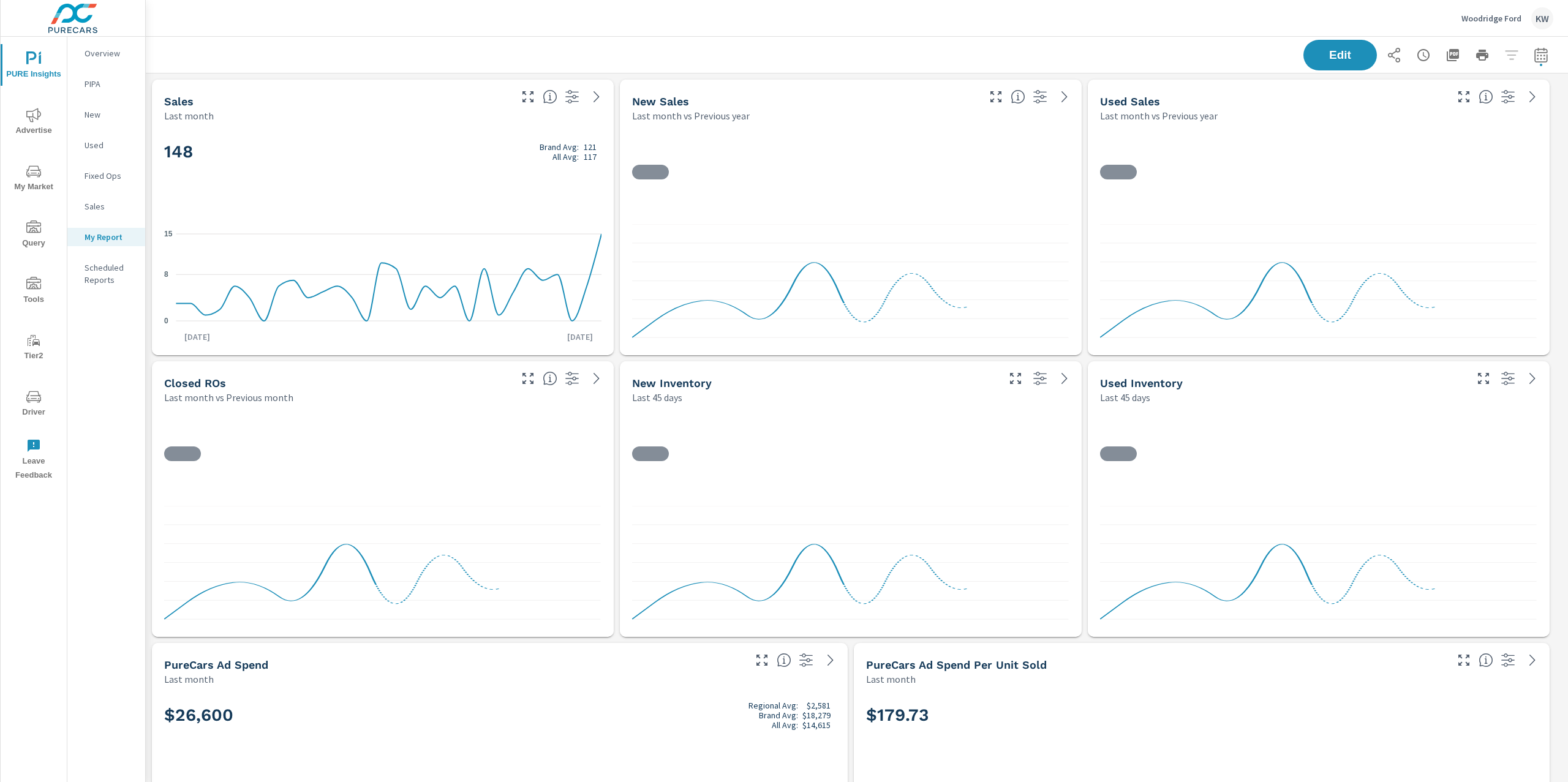
scroll to position [5240, 1435]
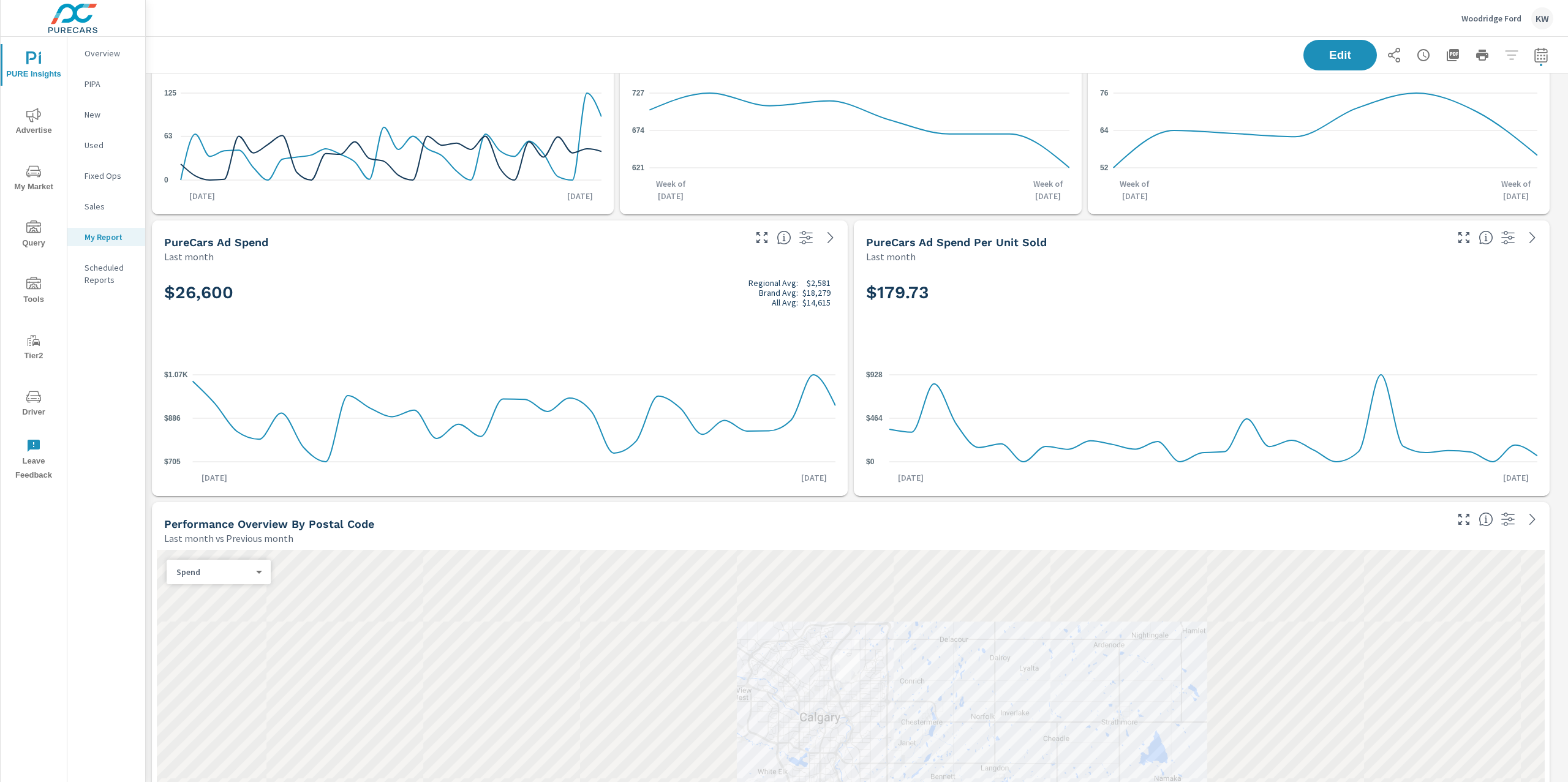
scroll to position [653, 0]
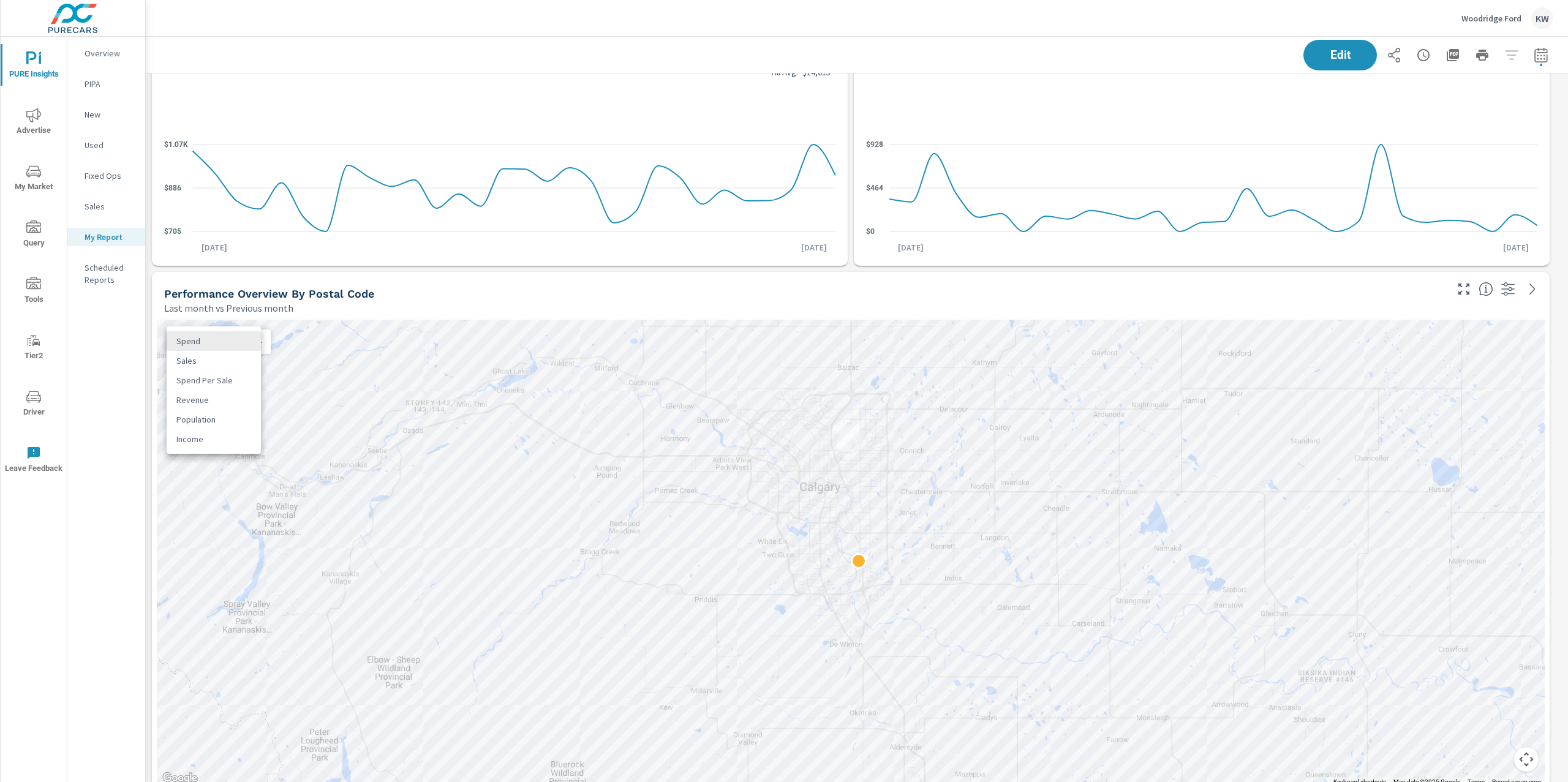
click at [241, 343] on body "PURE Insights Advertise My Market Query Tools Tier2 Driver Leave Feedback Overv…" at bounding box center [784, 391] width 1568 height 782
click at [237, 355] on li "Sales" at bounding box center [213, 360] width 94 height 19
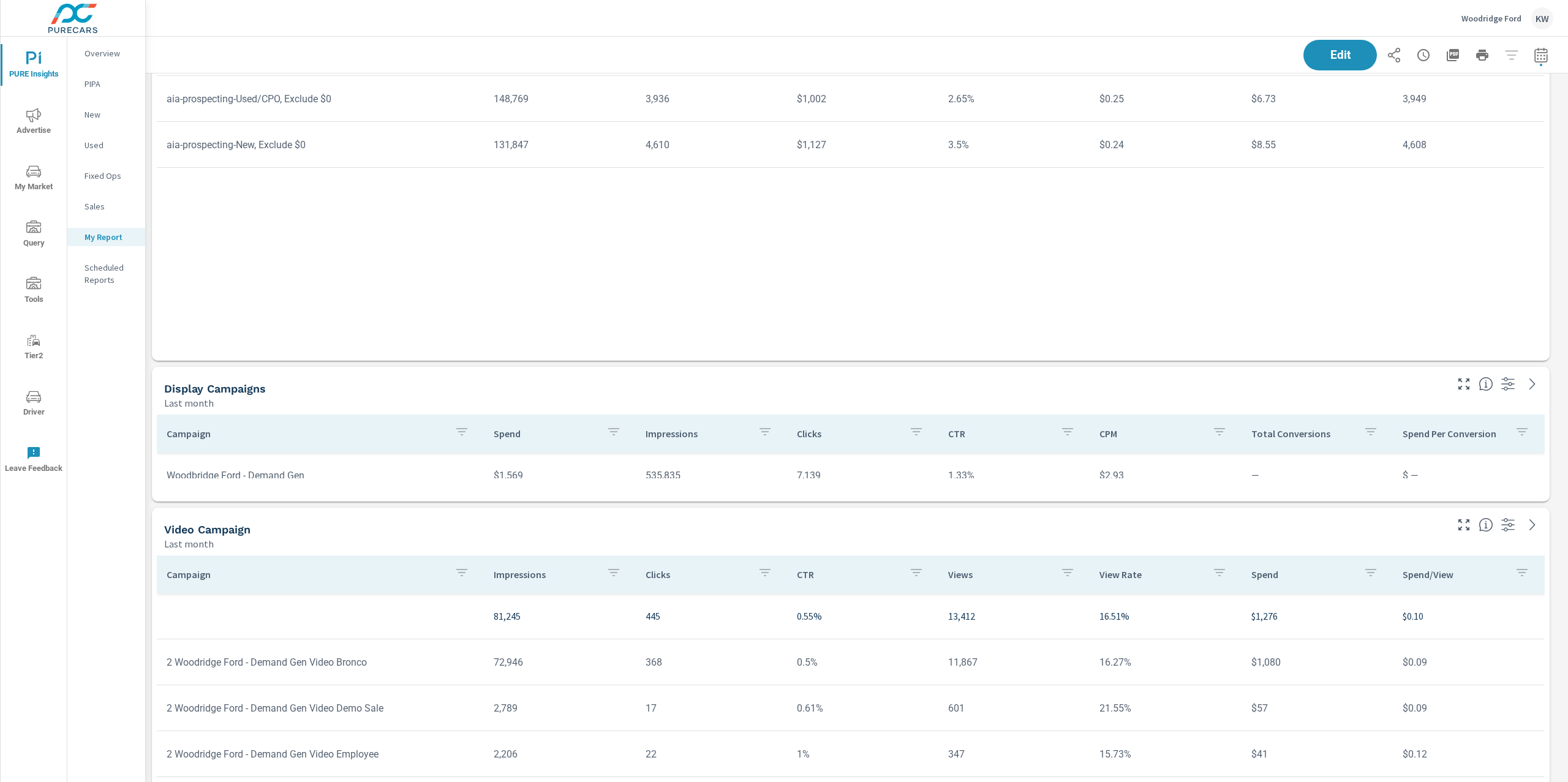
scroll to position [4154, 0]
